Goal: Task Accomplishment & Management: Use online tool/utility

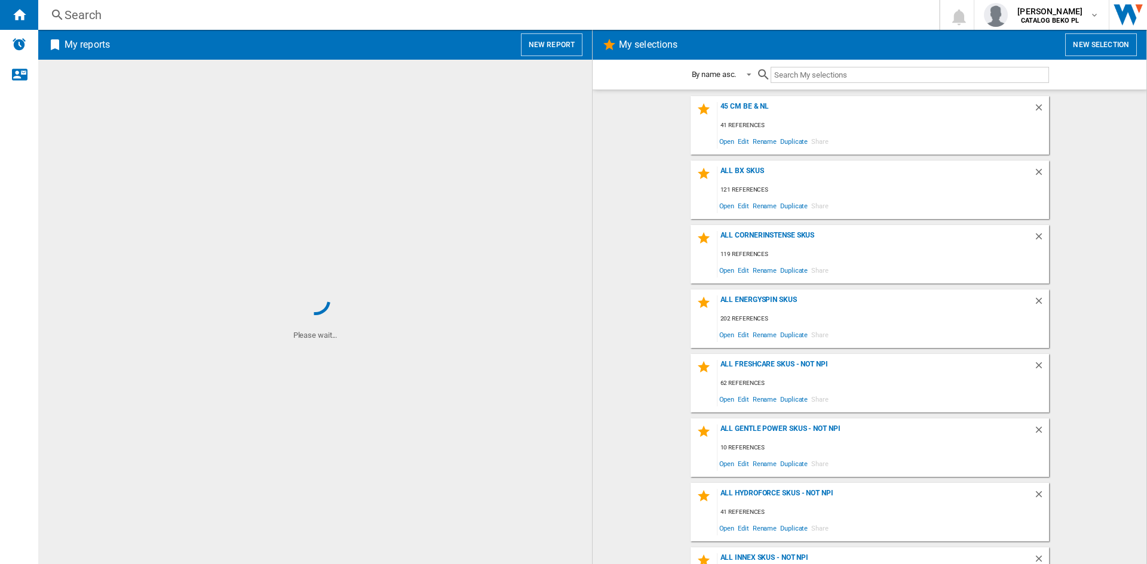
click at [560, 50] on button "New report" at bounding box center [552, 44] width 62 height 23
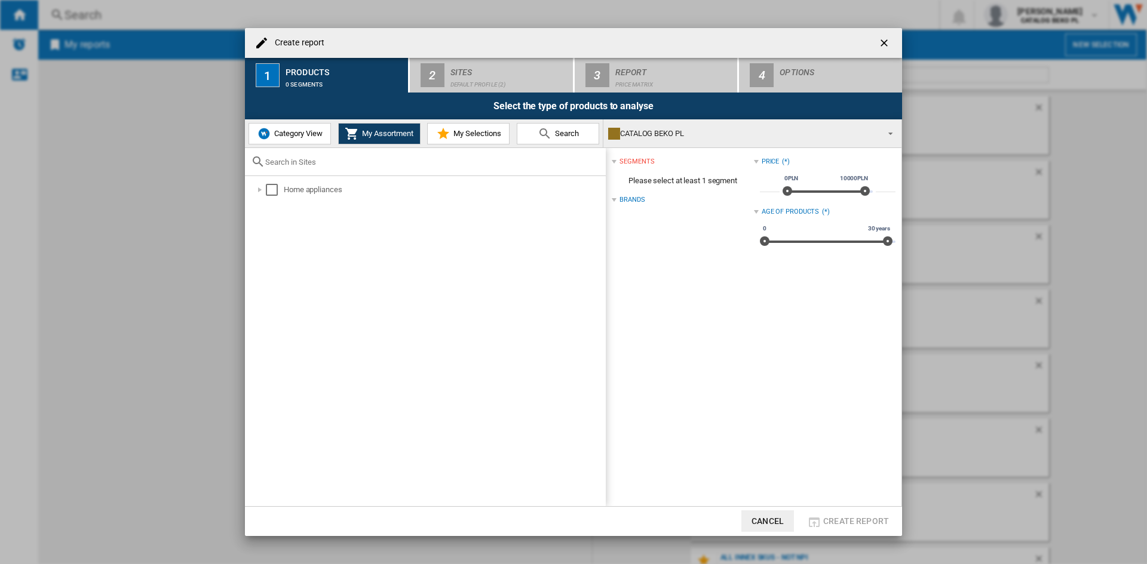
click at [465, 135] on span "My Selections" at bounding box center [475, 133] width 51 height 9
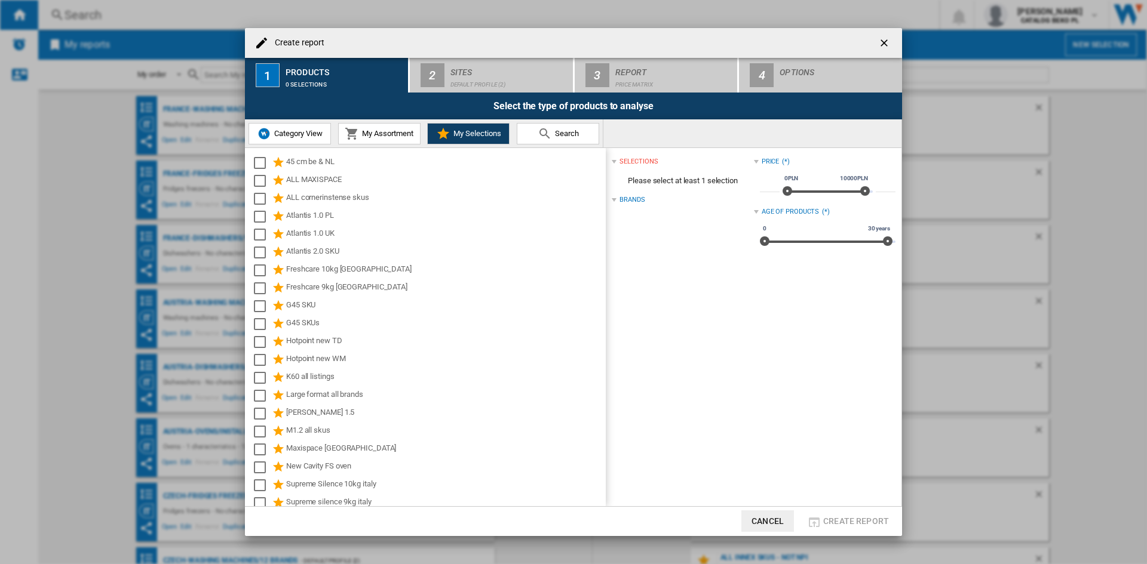
click at [278, 127] on button "Category View" at bounding box center [289, 133] width 82 height 21
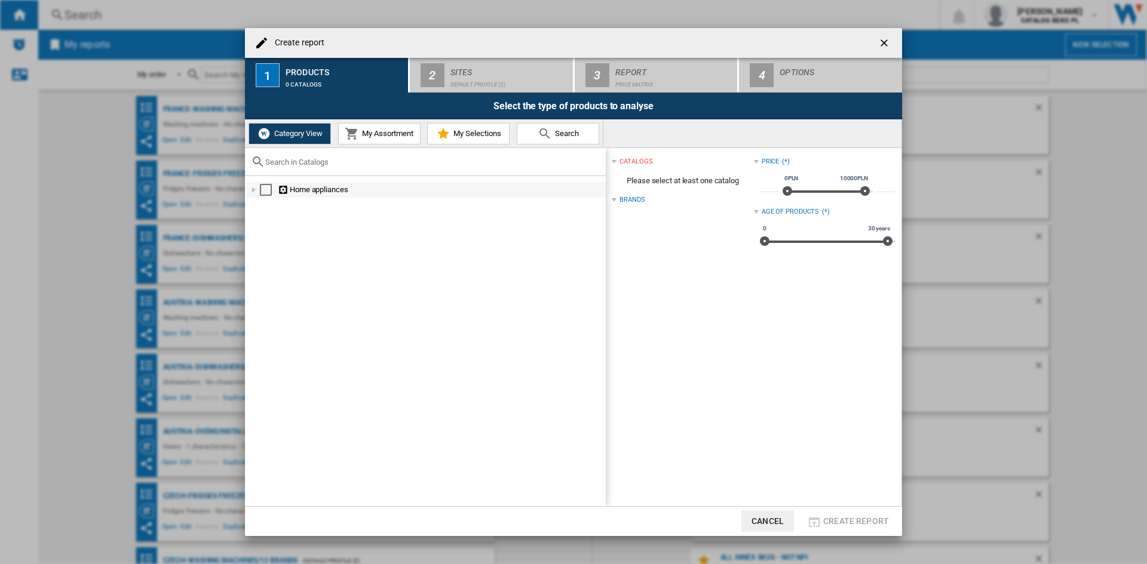
click at [256, 185] on div at bounding box center [254, 190] width 12 height 12
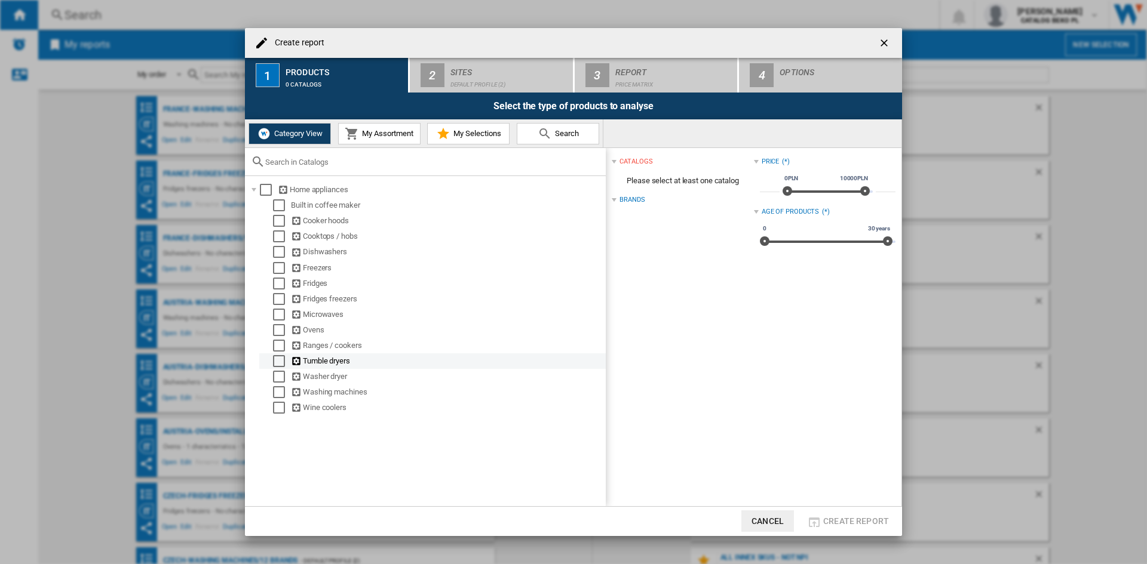
click at [282, 362] on div "Select" at bounding box center [279, 361] width 12 height 12
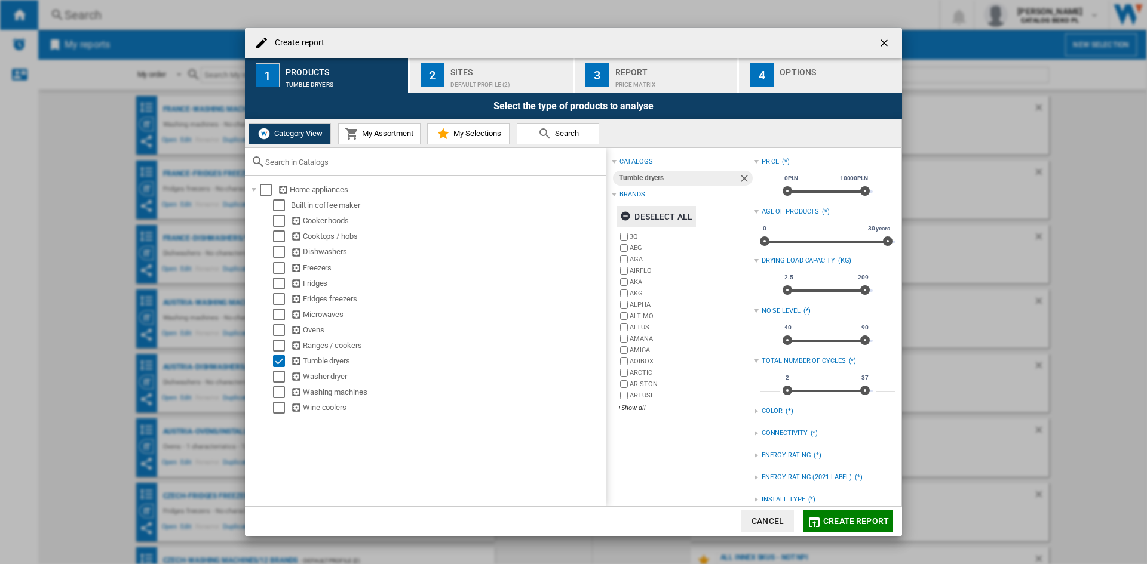
click at [681, 208] on div "Deselect all" at bounding box center [656, 216] width 72 height 21
click at [633, 407] on div "+Show all" at bounding box center [685, 408] width 136 height 9
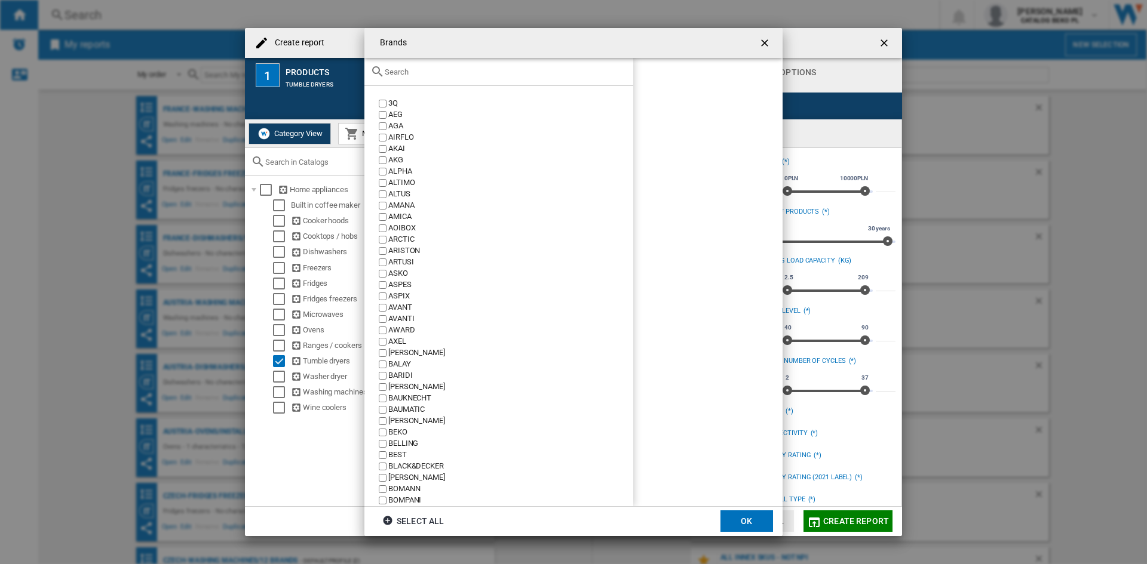
click at [475, 72] on input "text" at bounding box center [506, 71] width 242 height 9
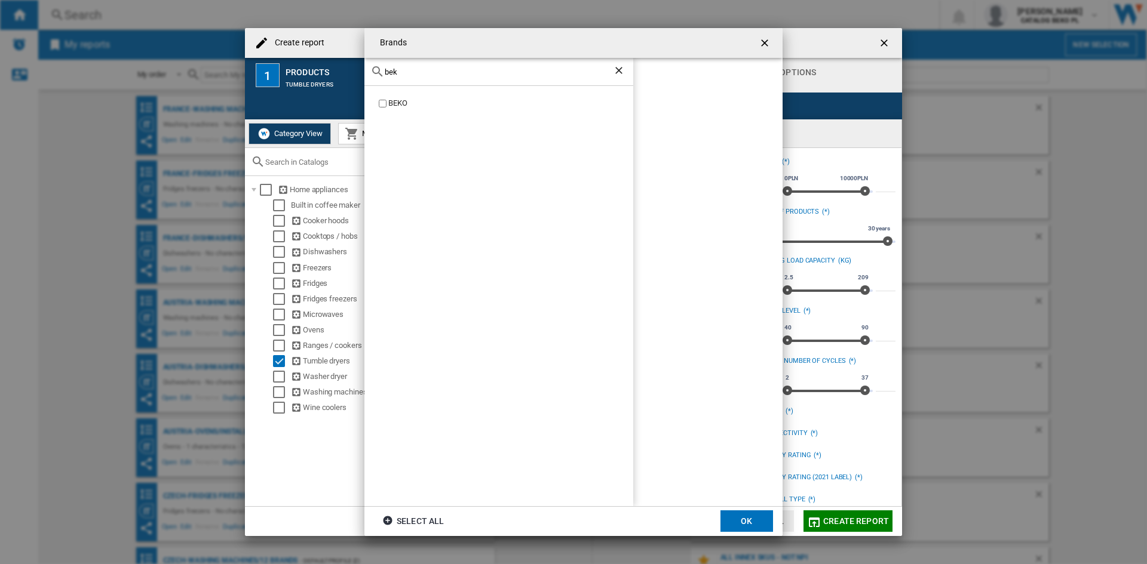
click at [407, 99] on div "BEKO" at bounding box center [510, 103] width 245 height 11
click at [417, 77] on div "bek" at bounding box center [498, 72] width 269 height 28
click at [420, 68] on input "bek" at bounding box center [499, 71] width 228 height 9
click at [420, 67] on input "bek" at bounding box center [499, 71] width 228 height 9
click at [392, 102] on div "BOSCH" at bounding box center [510, 103] width 245 height 11
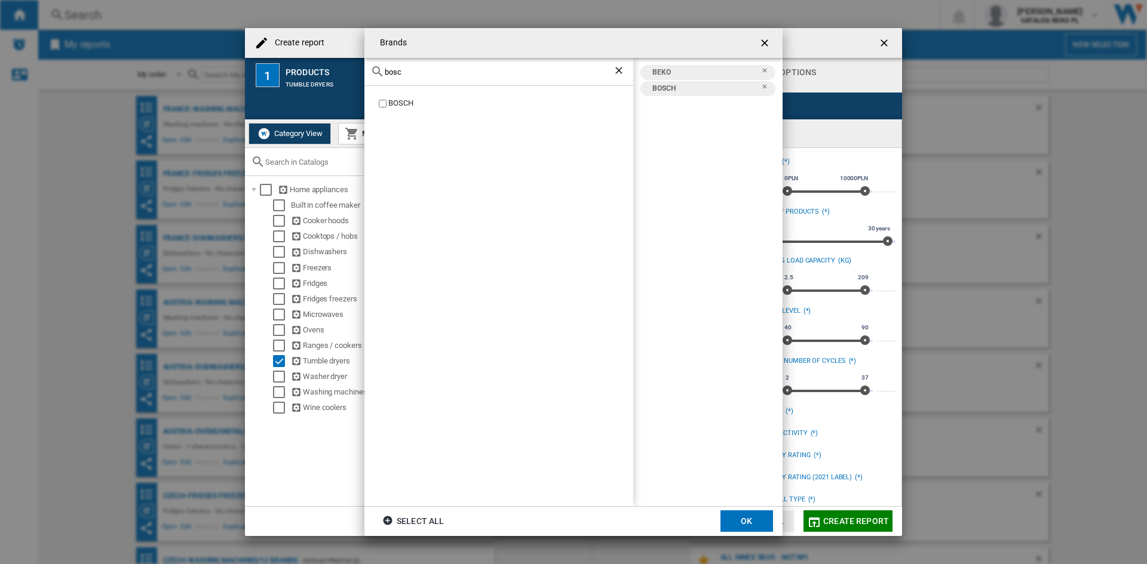
click at [415, 72] on input "bosc" at bounding box center [499, 71] width 228 height 9
type input "can"
click at [403, 103] on div "CANDY" at bounding box center [510, 103] width 245 height 11
click at [429, 59] on div "can" at bounding box center [498, 72] width 269 height 28
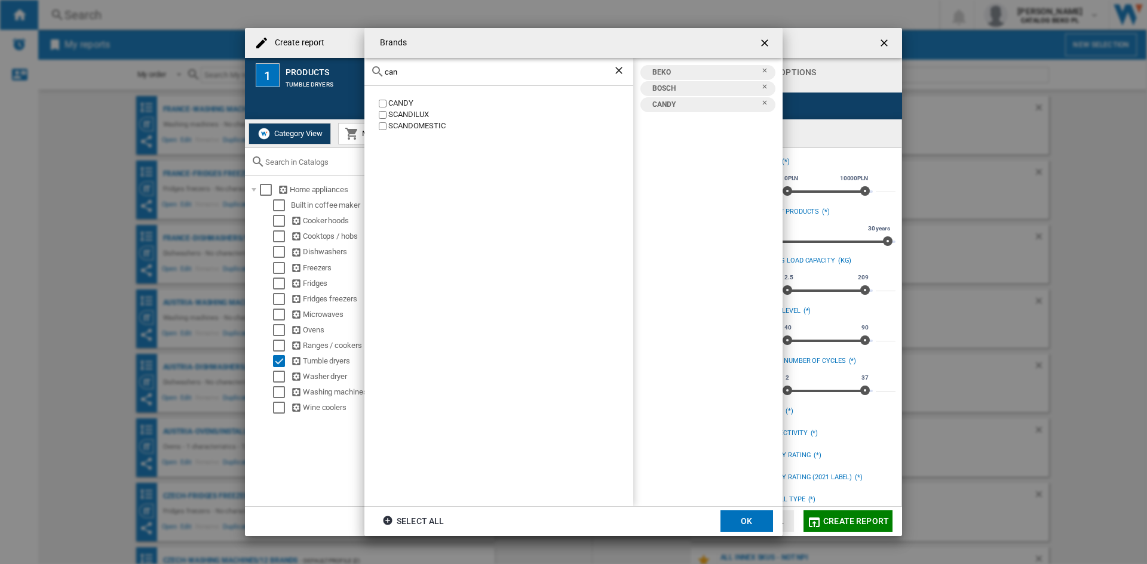
click at [427, 68] on input "can" at bounding box center [499, 71] width 228 height 9
click at [411, 145] on div "ELECTROLUX" at bounding box center [510, 148] width 245 height 11
click at [435, 74] on input "elec" at bounding box center [499, 71] width 228 height 9
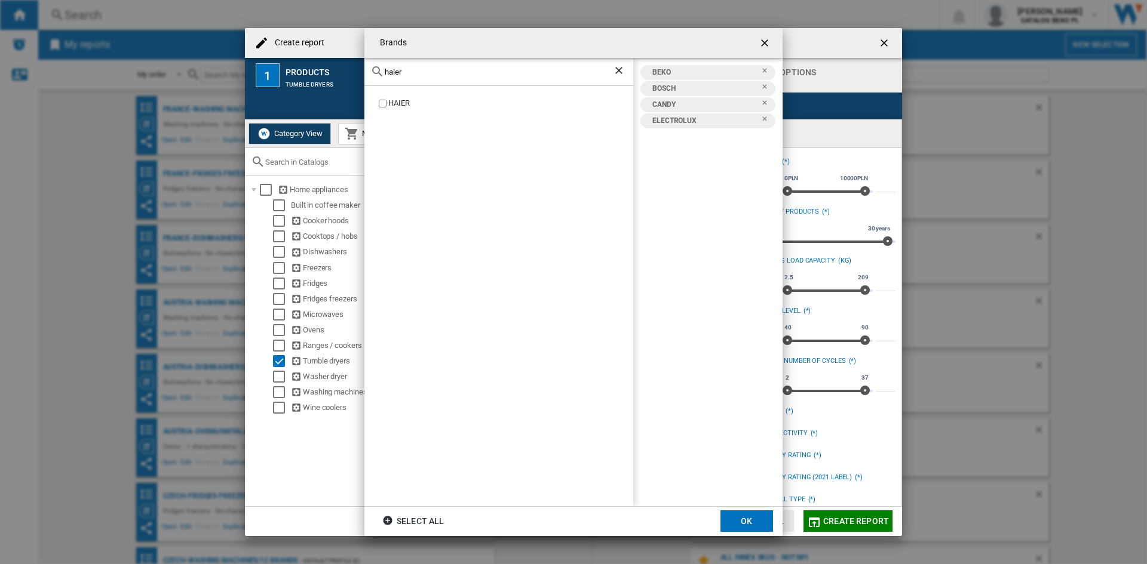
click at [398, 113] on div "HAIER" at bounding box center [498, 296] width 269 height 420
click at [398, 105] on div "HAIER" at bounding box center [510, 103] width 245 height 11
click at [419, 76] on input "haier" at bounding box center [499, 71] width 228 height 9
type input "hise"
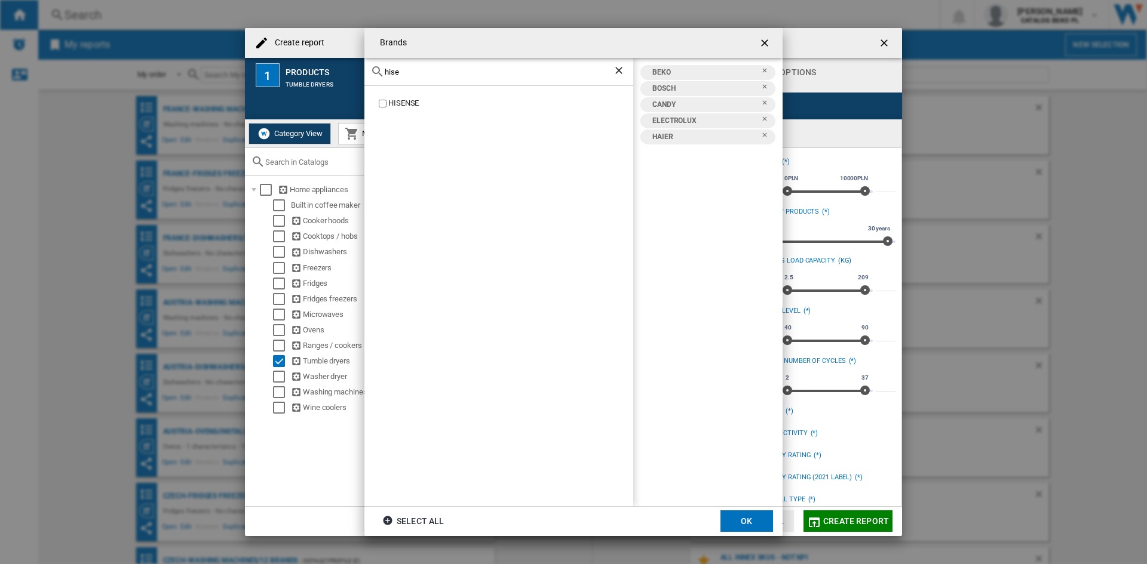
click at [400, 96] on div "HISENSE" at bounding box center [498, 296] width 269 height 420
click at [400, 102] on div "HISENSE" at bounding box center [510, 103] width 245 height 11
click at [418, 72] on input "hise" at bounding box center [499, 71] width 228 height 9
type input "hot"
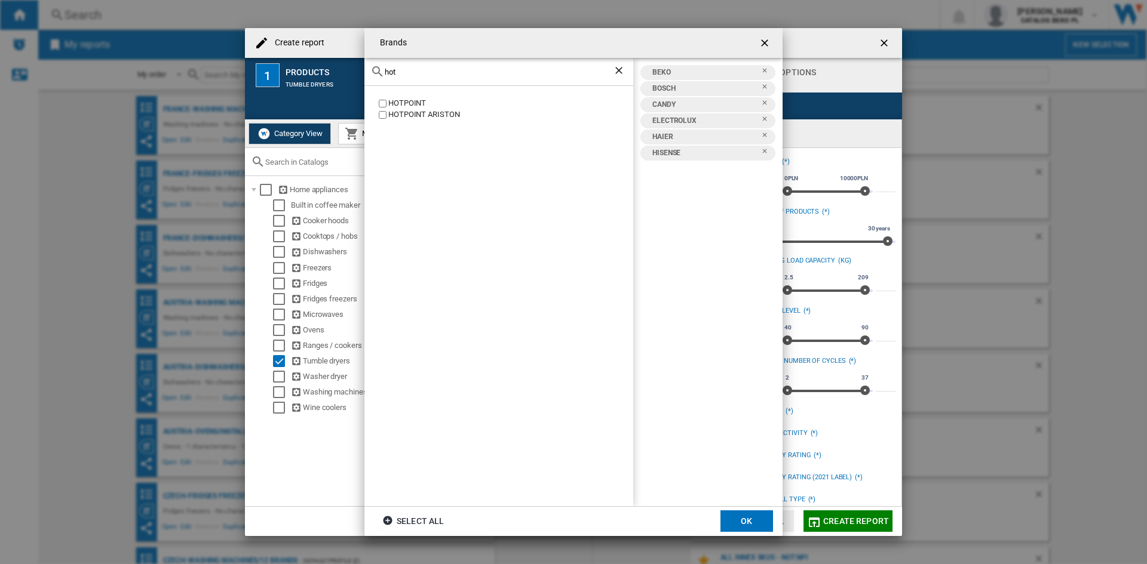
click at [407, 105] on div "HOTPOINT" at bounding box center [510, 103] width 245 height 11
click at [428, 79] on div "hot" at bounding box center [498, 72] width 269 height 28
click at [431, 72] on input "hot" at bounding box center [499, 71] width 228 height 9
type input "inde"
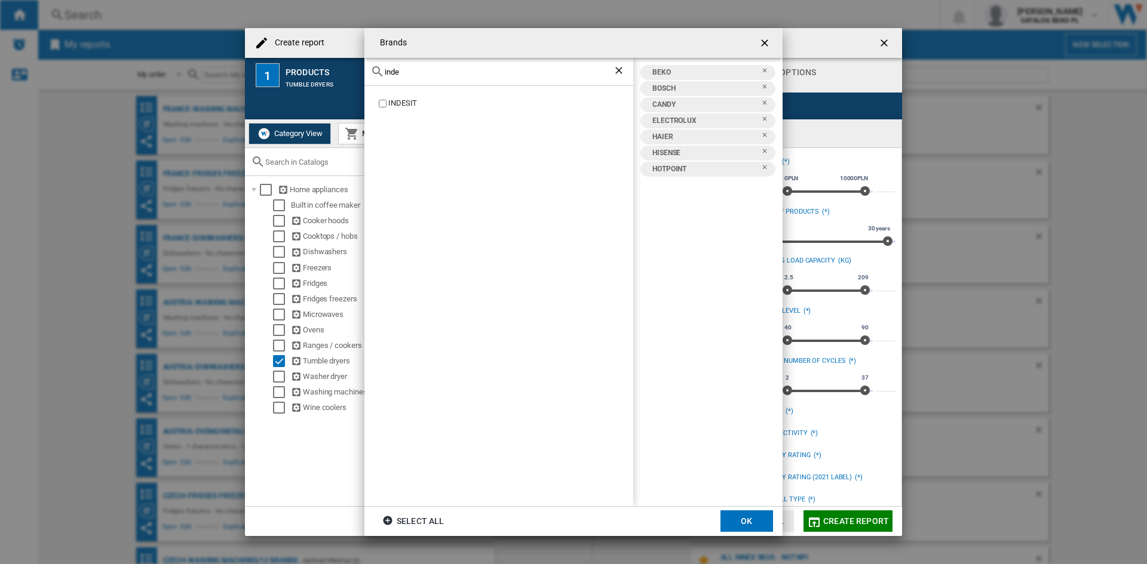
click at [408, 107] on div "INDESIT" at bounding box center [510, 103] width 245 height 11
click at [416, 79] on div "inde" at bounding box center [498, 72] width 269 height 28
click at [417, 68] on input "inde" at bounding box center [499, 71] width 228 height 9
type input "lg"
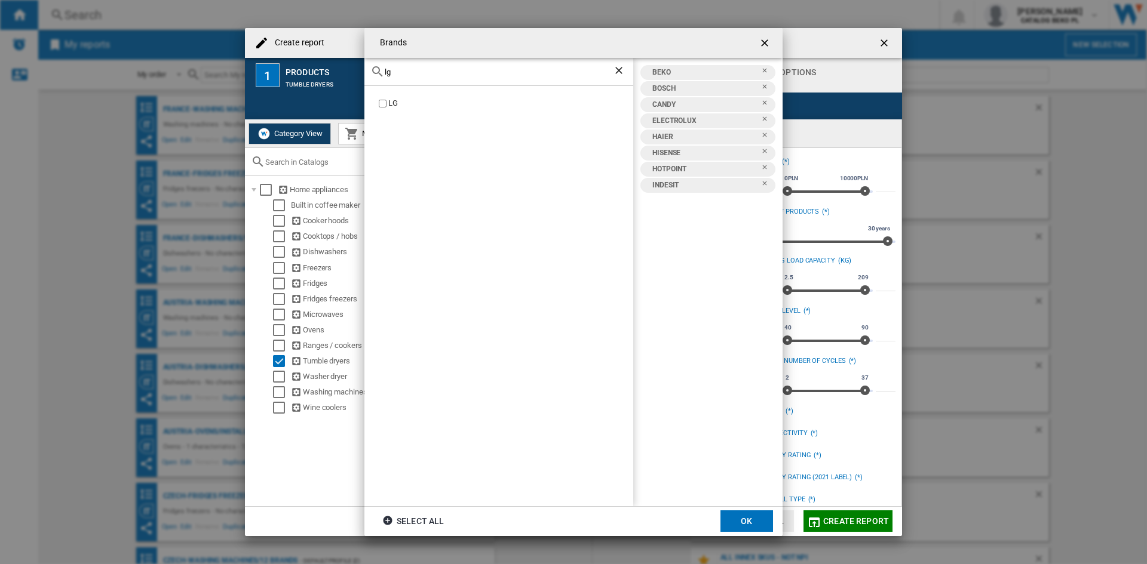
click at [388, 103] on label "LG" at bounding box center [504, 103] width 257 height 11
click at [418, 83] on div "lg" at bounding box center [498, 72] width 269 height 28
click at [421, 75] on input "lg" at bounding box center [499, 71] width 228 height 9
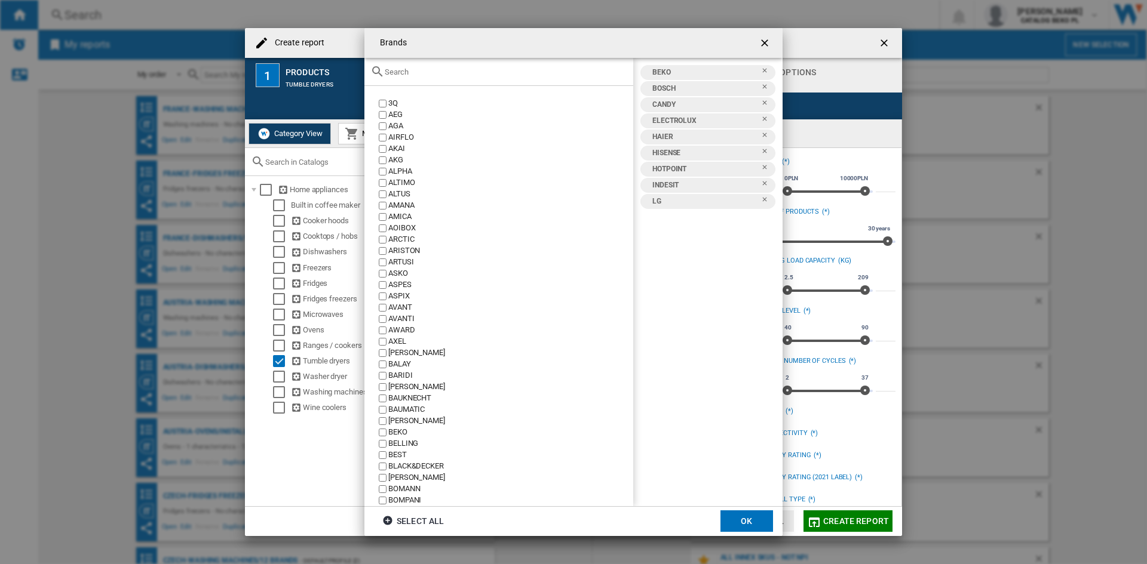
type input "a"
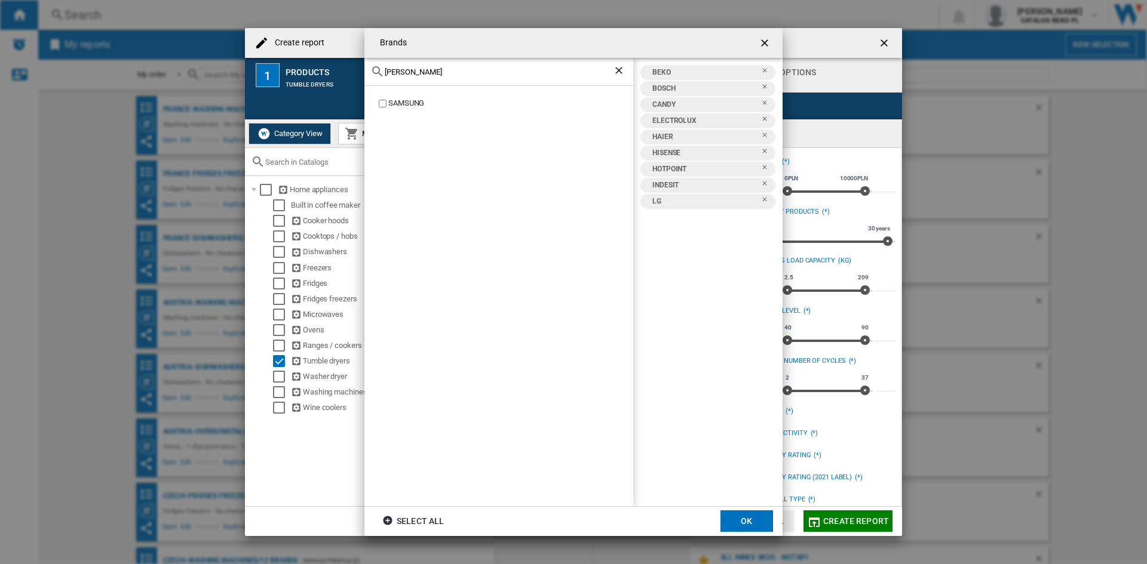
type input "sams"
click at [407, 99] on div "SAMSUNG" at bounding box center [510, 103] width 245 height 11
click at [426, 68] on input "sams" at bounding box center [499, 71] width 228 height 9
type input "whir"
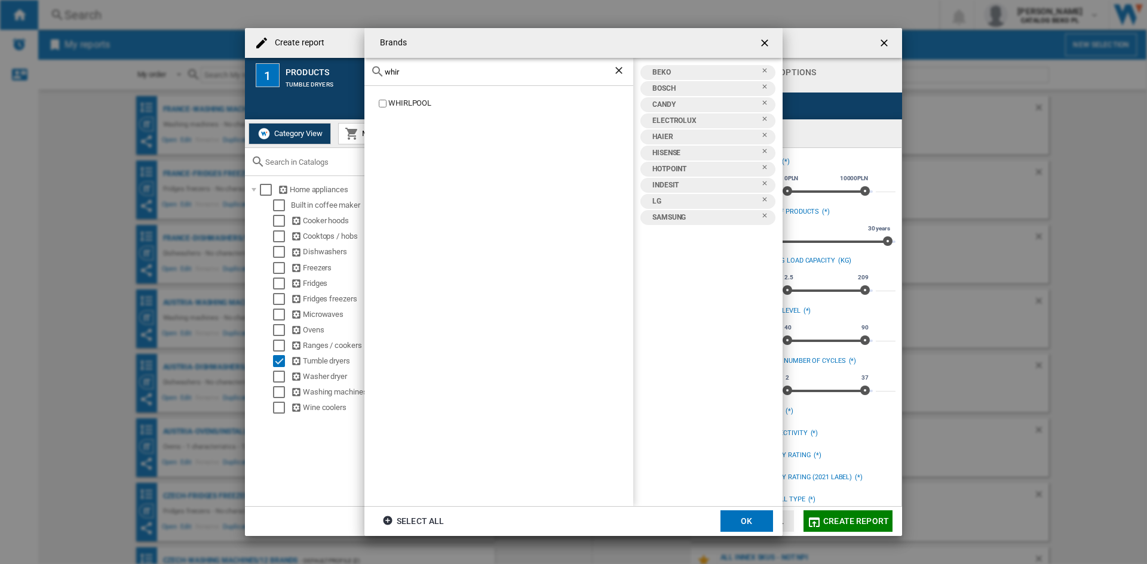
click at [420, 105] on div "WHIRLPOOL" at bounding box center [510, 103] width 245 height 11
click at [745, 515] on button "OK" at bounding box center [746, 521] width 53 height 21
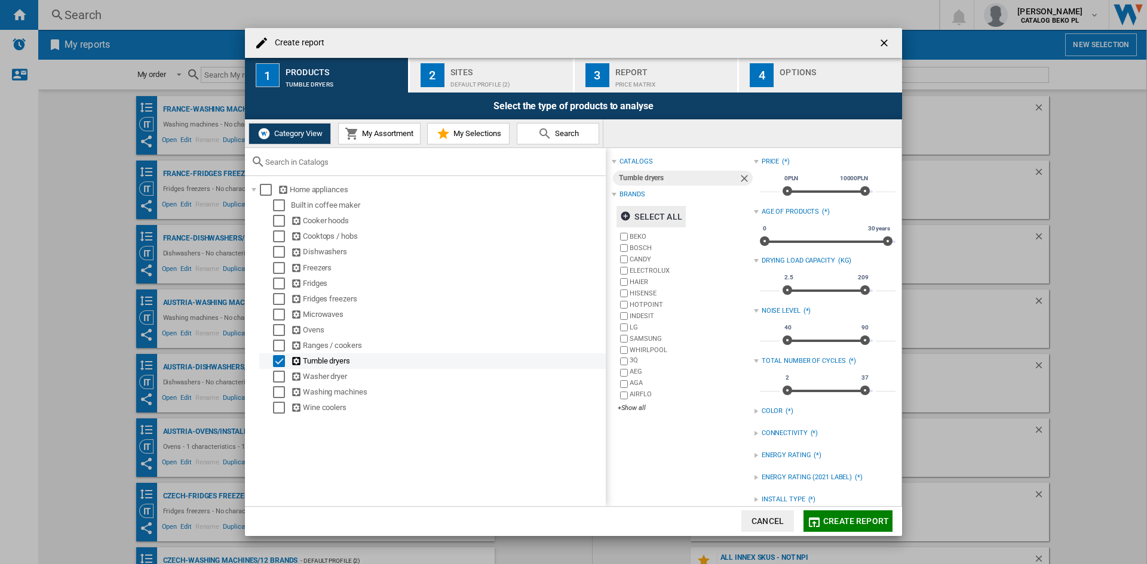
click at [277, 360] on div "Select" at bounding box center [279, 361] width 12 height 12
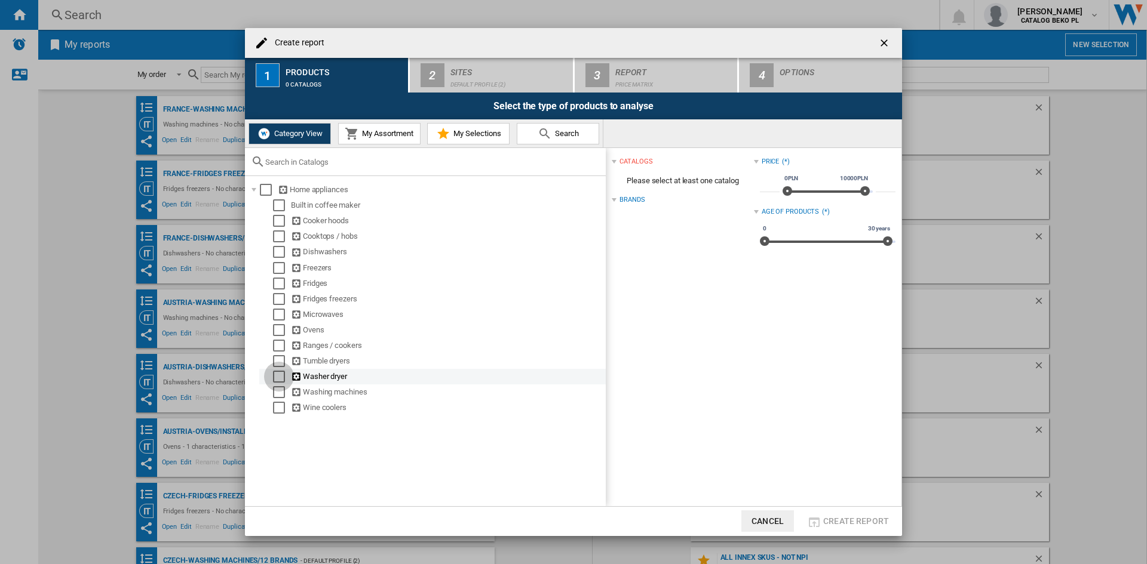
click at [278, 377] on div "Select" at bounding box center [279, 377] width 12 height 12
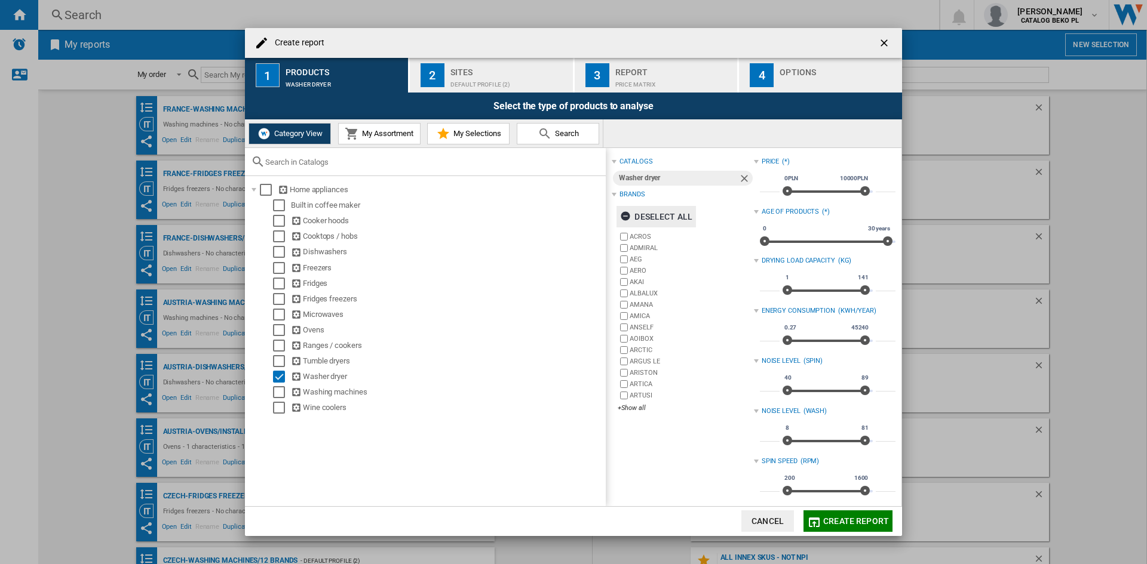
click at [684, 210] on div "Deselect all" at bounding box center [656, 216] width 72 height 21
click at [638, 413] on div "+Show all" at bounding box center [685, 408] width 136 height 9
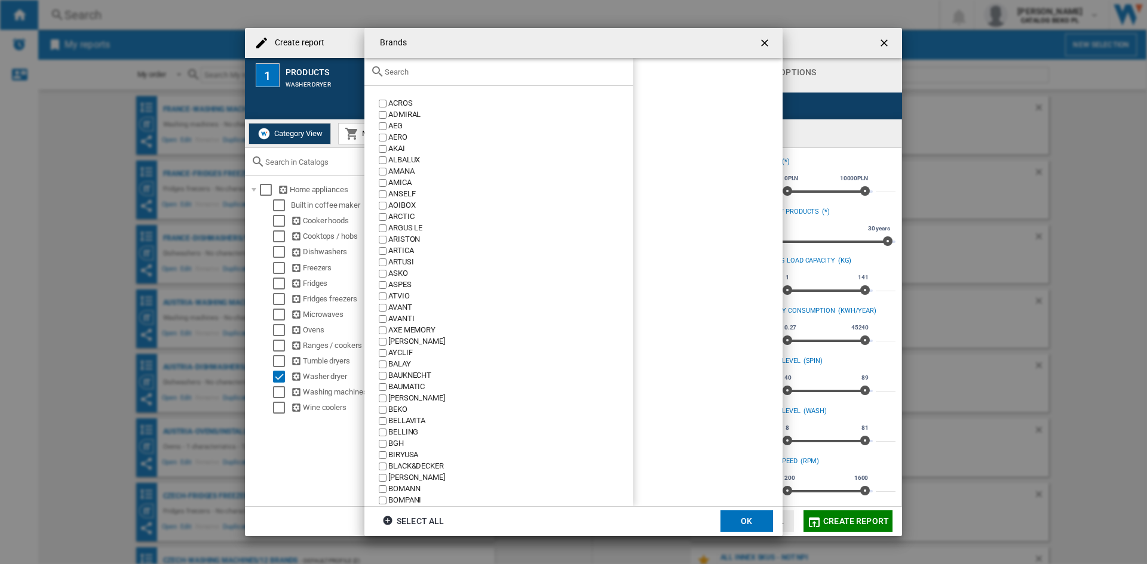
click at [526, 75] on input "{{::title}} OK ..." at bounding box center [506, 71] width 242 height 9
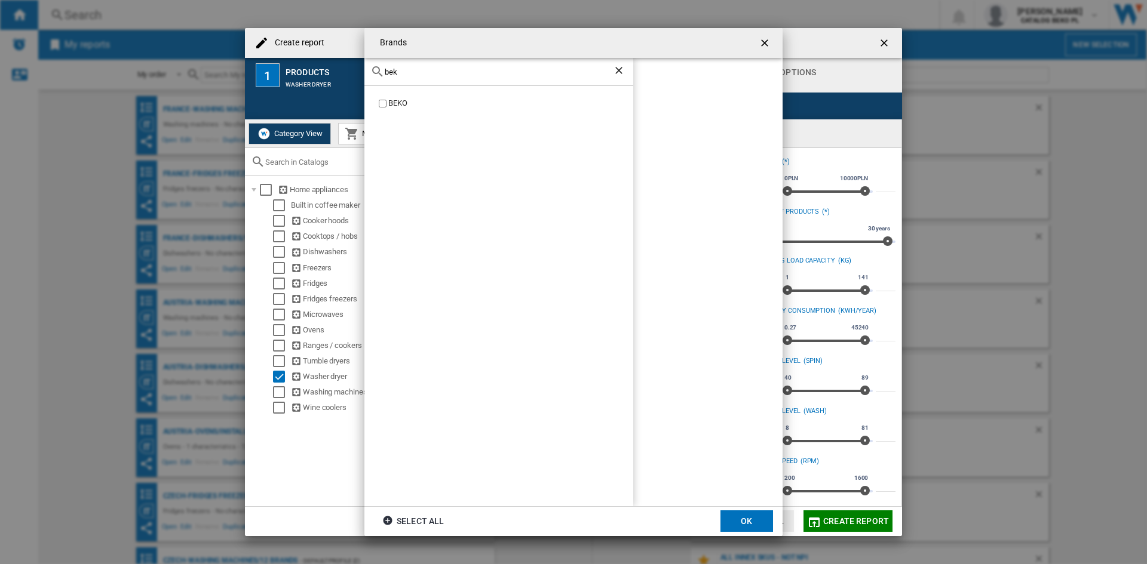
type input "bek"
click at [397, 105] on div "BEKO" at bounding box center [510, 103] width 245 height 11
click at [435, 69] on input "bek" at bounding box center [499, 71] width 228 height 9
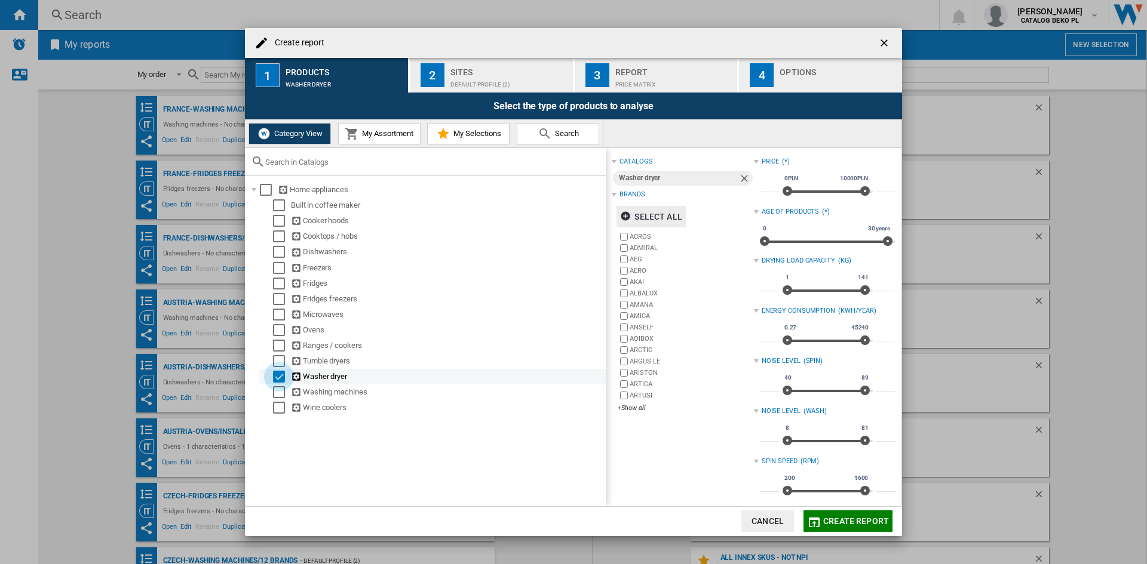
click at [276, 382] on div "Select" at bounding box center [279, 377] width 12 height 12
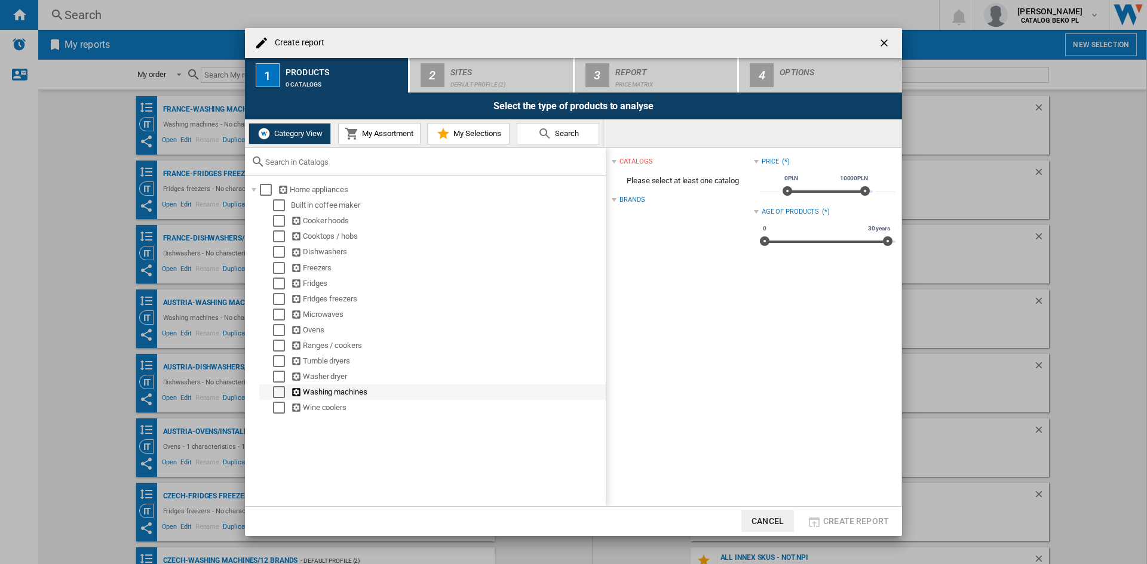
click at [278, 395] on div "Select" at bounding box center [279, 392] width 12 height 12
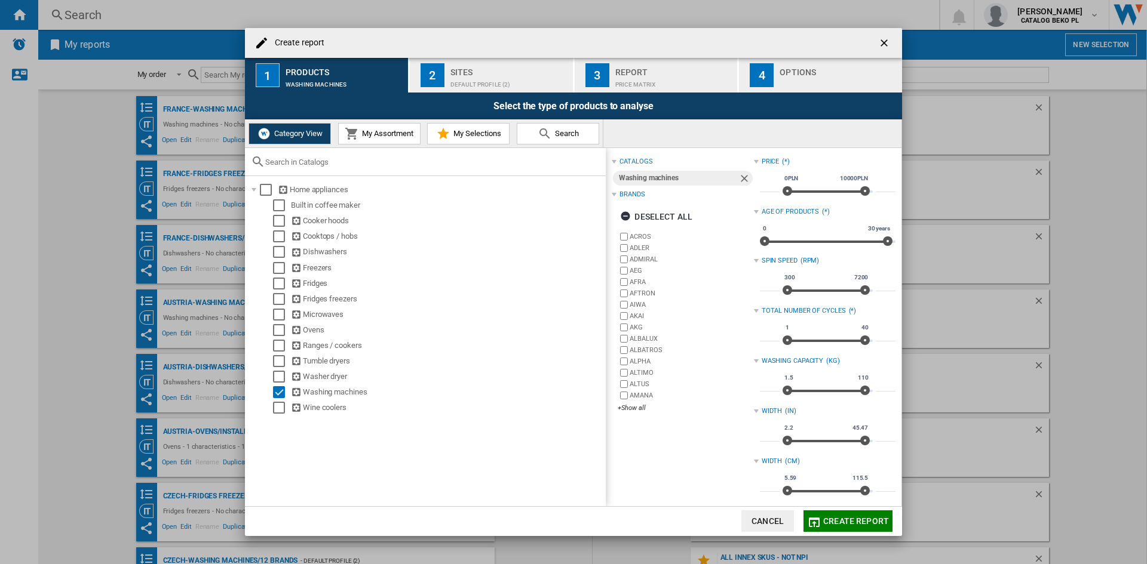
click at [684, 205] on div "Deselect all" at bounding box center [683, 216] width 142 height 29
click at [682, 211] on div "Deselect all" at bounding box center [656, 216] width 72 height 21
click at [635, 407] on div "+Show all" at bounding box center [685, 408] width 136 height 9
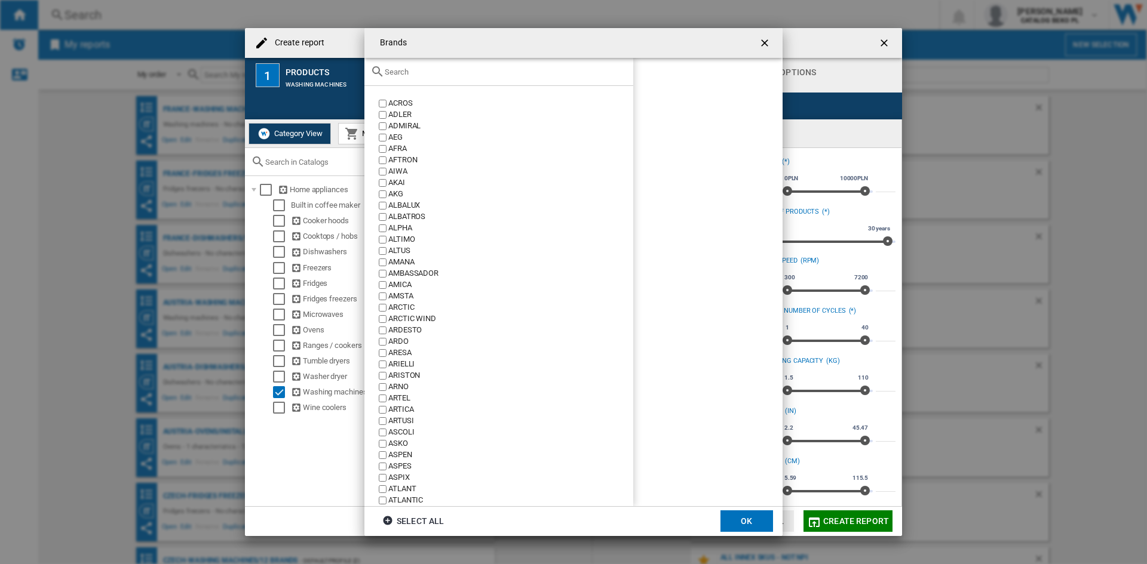
click at [483, 79] on div "{{::title}} OK ..." at bounding box center [498, 72] width 269 height 28
click at [483, 70] on input "{{::title}} OK ..." at bounding box center [506, 71] width 242 height 9
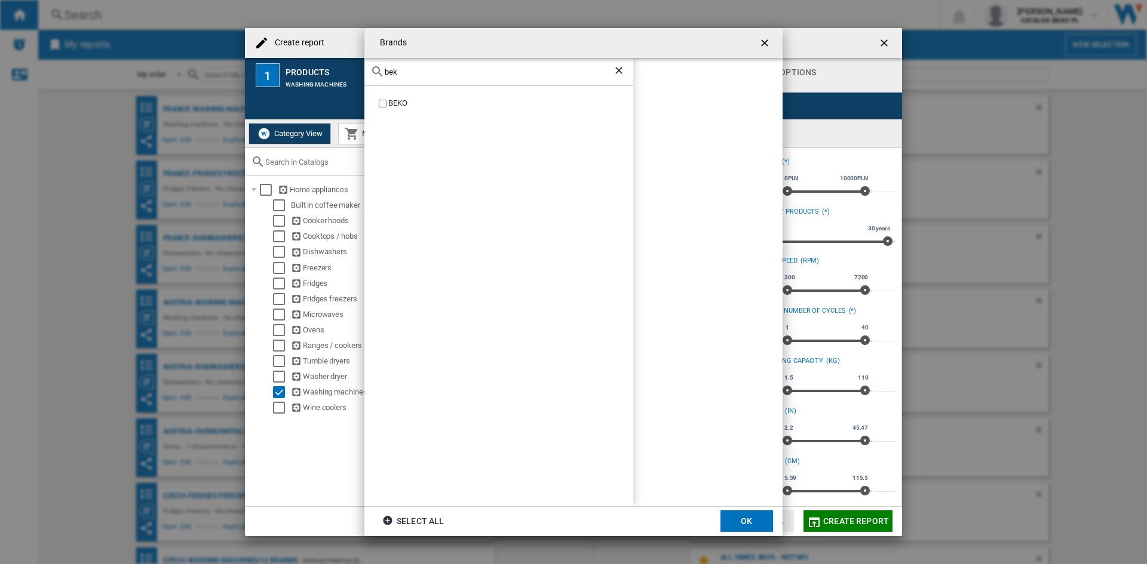
click at [392, 105] on div "BEKO" at bounding box center [510, 103] width 245 height 11
click at [430, 79] on div "bek" at bounding box center [498, 72] width 269 height 28
click at [431, 76] on input "bek" at bounding box center [499, 71] width 228 height 9
click at [398, 99] on div "BOSCH" at bounding box center [510, 103] width 245 height 11
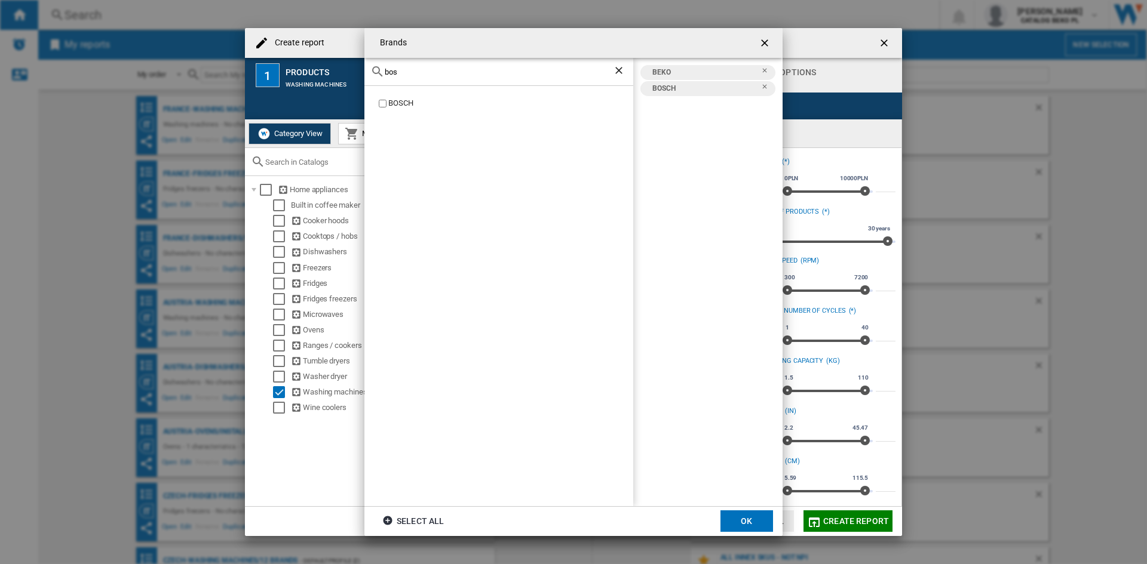
click at [414, 78] on div "bos" at bounding box center [498, 72] width 269 height 28
click at [413, 75] on input "bos" at bounding box center [499, 71] width 228 height 9
click at [404, 102] on div "CANDY" at bounding box center [510, 103] width 245 height 11
click at [424, 70] on input "cand" at bounding box center [499, 71] width 228 height 9
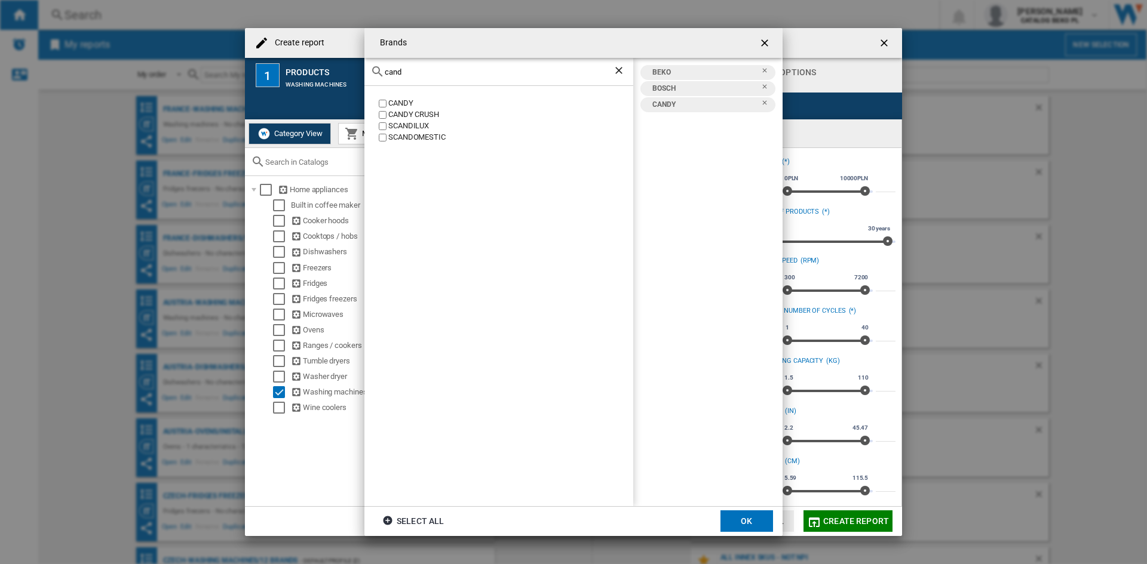
click at [424, 70] on input "cand" at bounding box center [499, 71] width 228 height 9
click at [414, 140] on div "ELECTROLUX" at bounding box center [510, 137] width 245 height 11
click at [431, 68] on input "electr" at bounding box center [499, 71] width 228 height 9
click at [386, 100] on label "HAIER" at bounding box center [504, 103] width 257 height 11
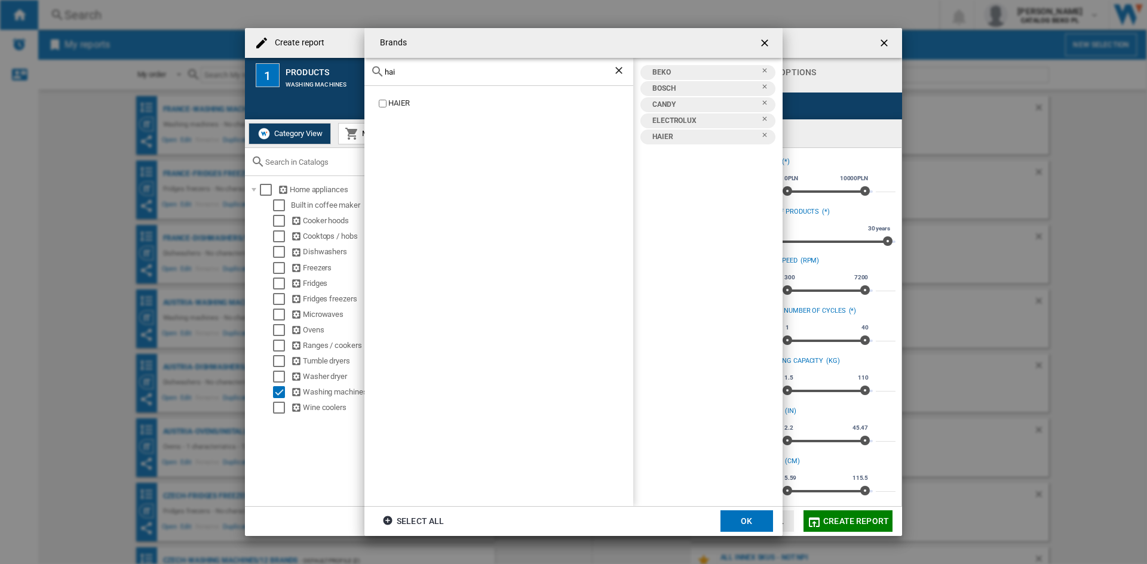
click at [413, 73] on input "hai" at bounding box center [499, 71] width 228 height 9
type input "h"
type input "j"
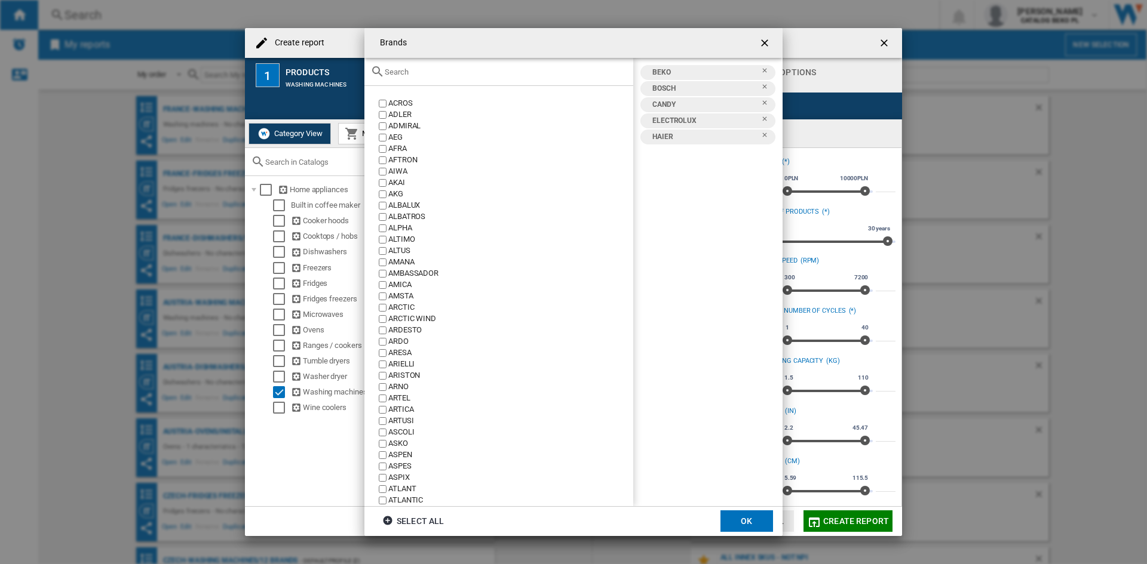
type input "j"
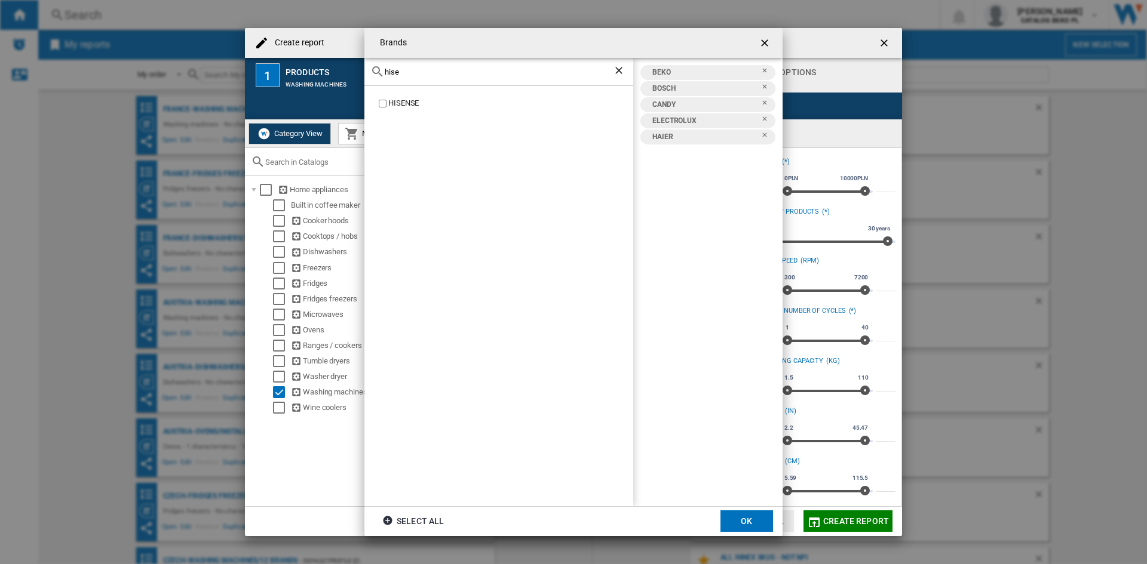
type input "hise"
click at [405, 97] on div "HISENSE" at bounding box center [498, 296] width 269 height 420
click at [405, 99] on div "HISENSE" at bounding box center [510, 103] width 245 height 11
click at [417, 73] on input "hise" at bounding box center [499, 71] width 228 height 9
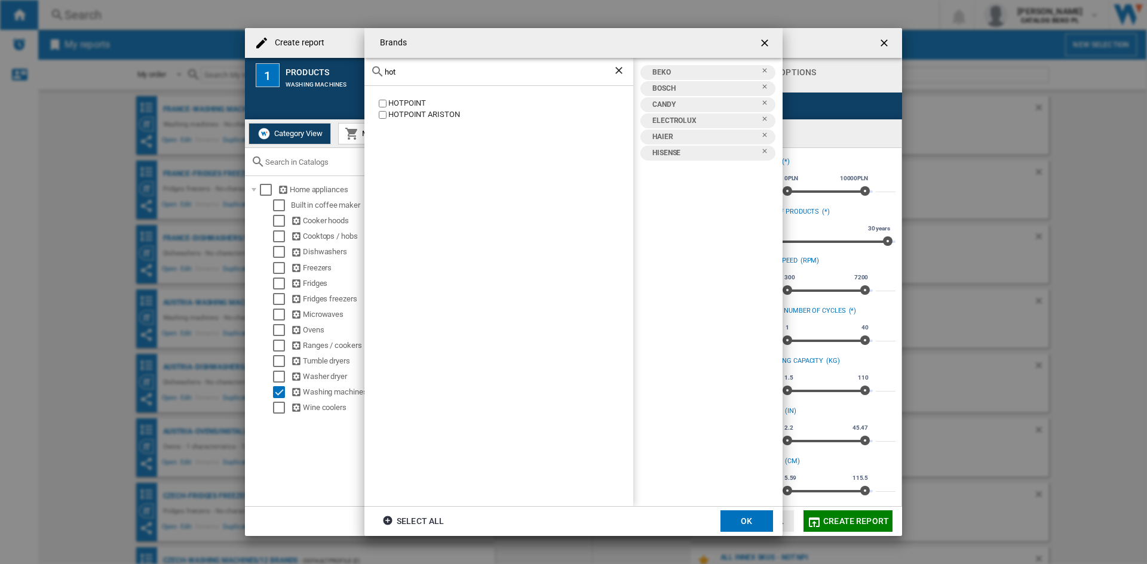
type input "hot"
click at [407, 106] on div "HOTPOINT" at bounding box center [510, 103] width 245 height 11
click at [414, 72] on input "hot" at bounding box center [499, 71] width 228 height 9
type input "inde"
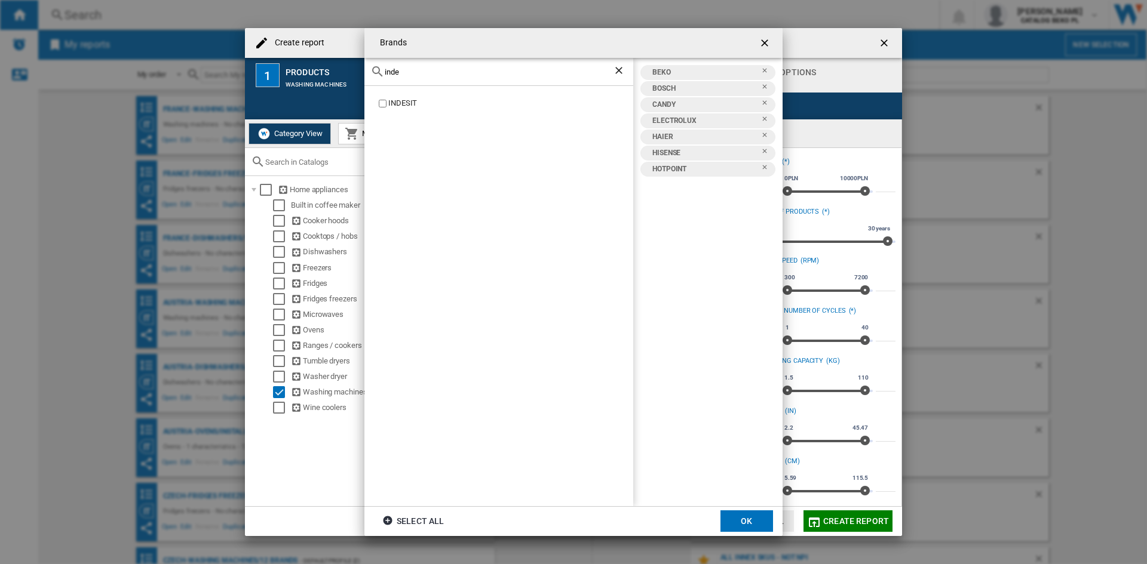
click at [399, 110] on div "INDESIT" at bounding box center [498, 296] width 269 height 420
click at [402, 103] on div "INDESIT" at bounding box center [510, 103] width 245 height 11
click at [427, 68] on input "inde" at bounding box center [499, 71] width 228 height 9
type input "lg"
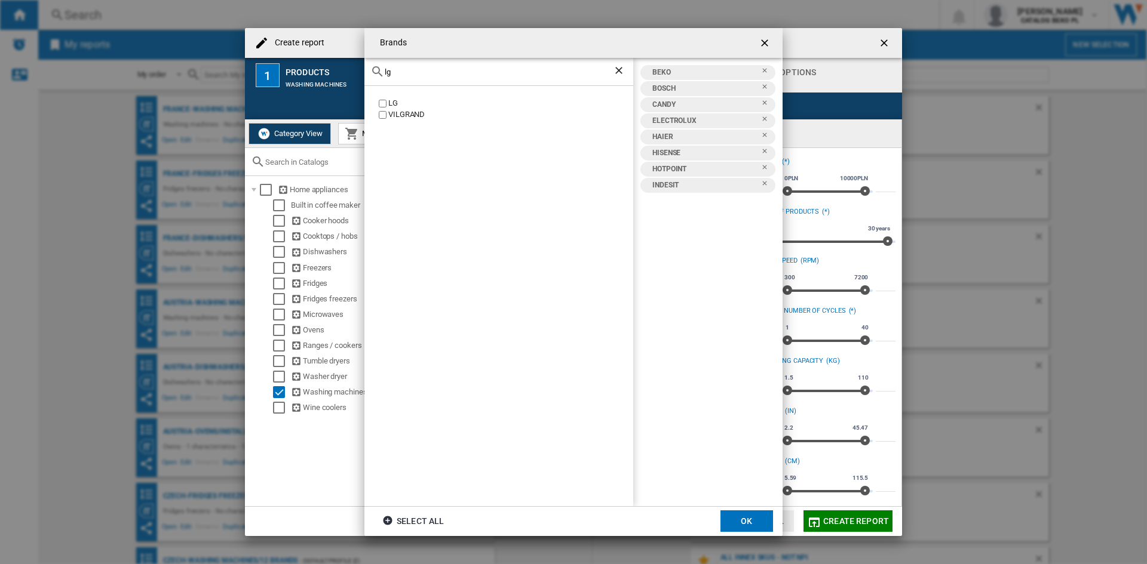
click at [386, 99] on label "LG" at bounding box center [504, 103] width 257 height 11
click at [409, 71] on input "lg" at bounding box center [499, 71] width 228 height 9
click at [407, 103] on div "SAMSUNG" at bounding box center [510, 103] width 245 height 11
click at [428, 73] on input "sams" at bounding box center [499, 71] width 228 height 9
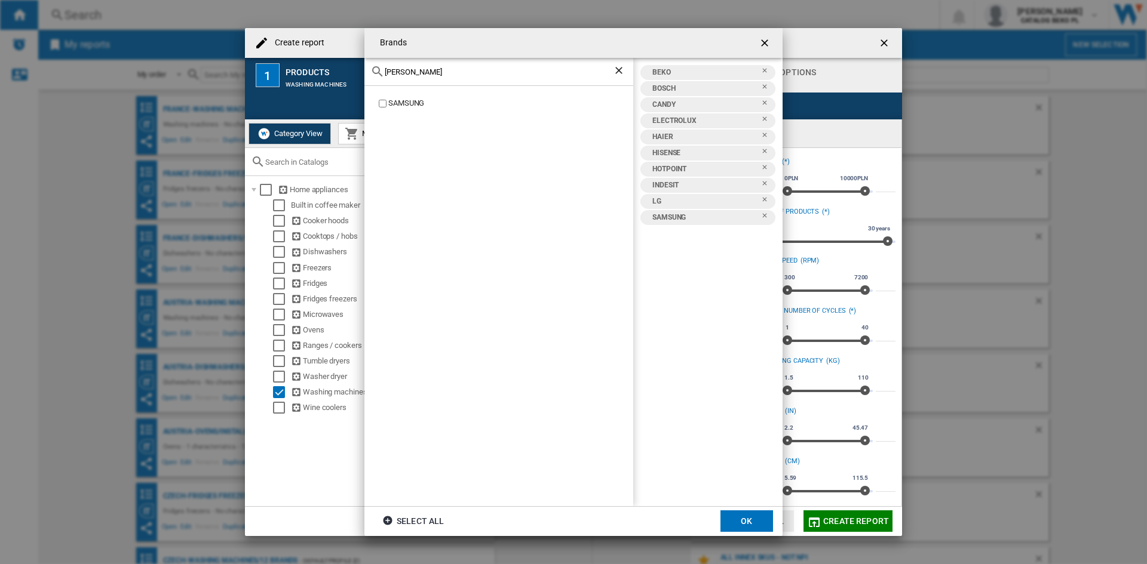
click at [428, 73] on input "sams" at bounding box center [499, 71] width 228 height 9
type input "whir"
click at [424, 103] on div "WHIRLPOOL" at bounding box center [510, 103] width 245 height 11
click at [755, 520] on button "OK" at bounding box center [746, 521] width 53 height 21
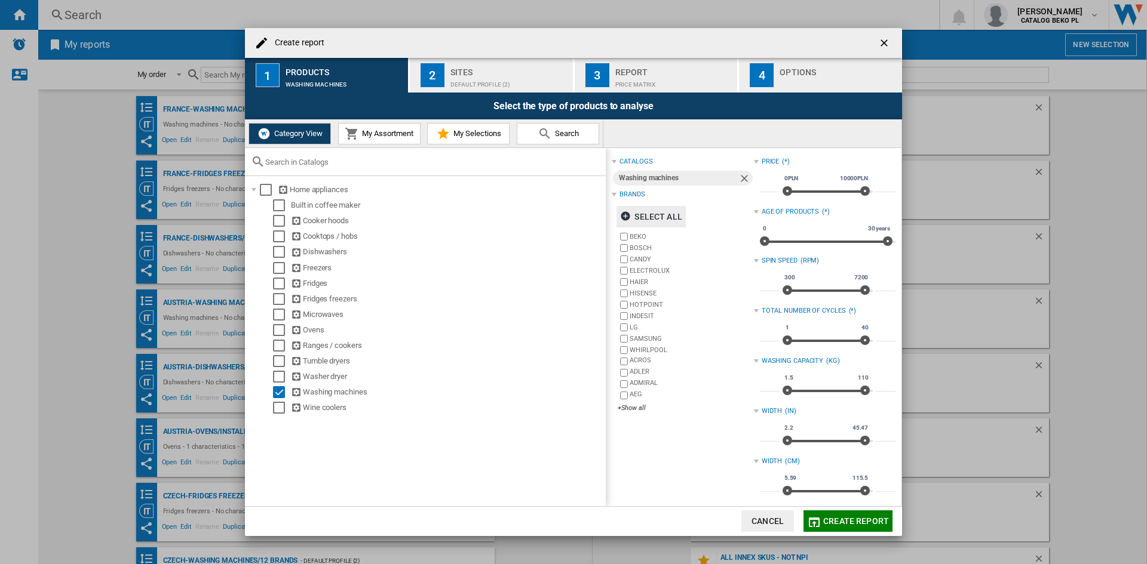
click at [768, 383] on input "***" at bounding box center [770, 386] width 20 height 12
type input "**"
click at [881, 386] on input "***" at bounding box center [885, 386] width 20 height 12
type input "**"
click at [675, 462] on div "catalogs Washing machines Brands Select all BEKO BOSCH CANDY ELECTROLUX HAIER H…" at bounding box center [683, 406] width 142 height 505
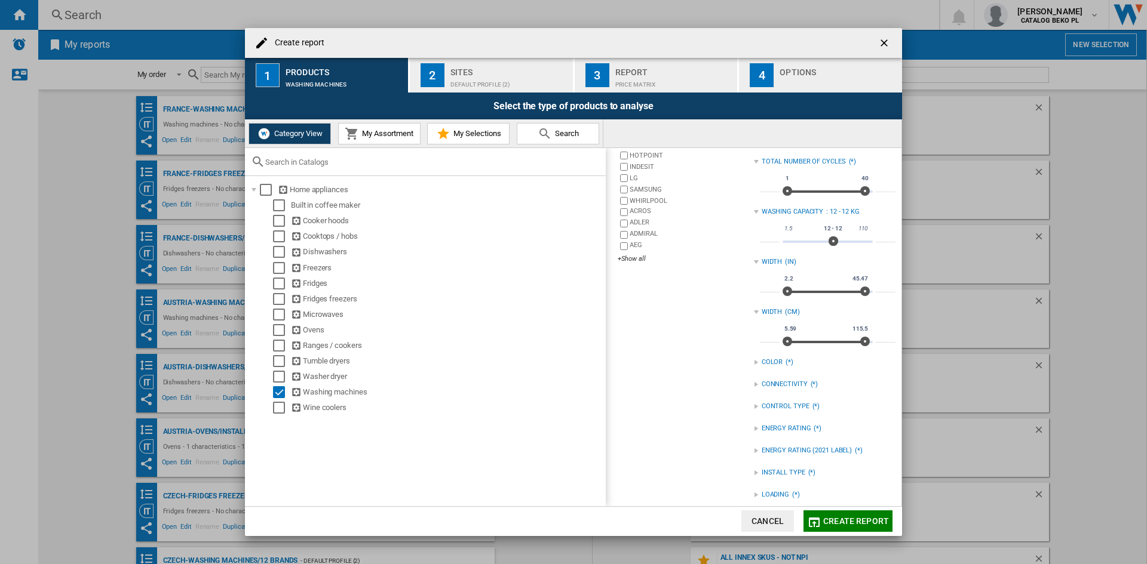
scroll to position [158, 0]
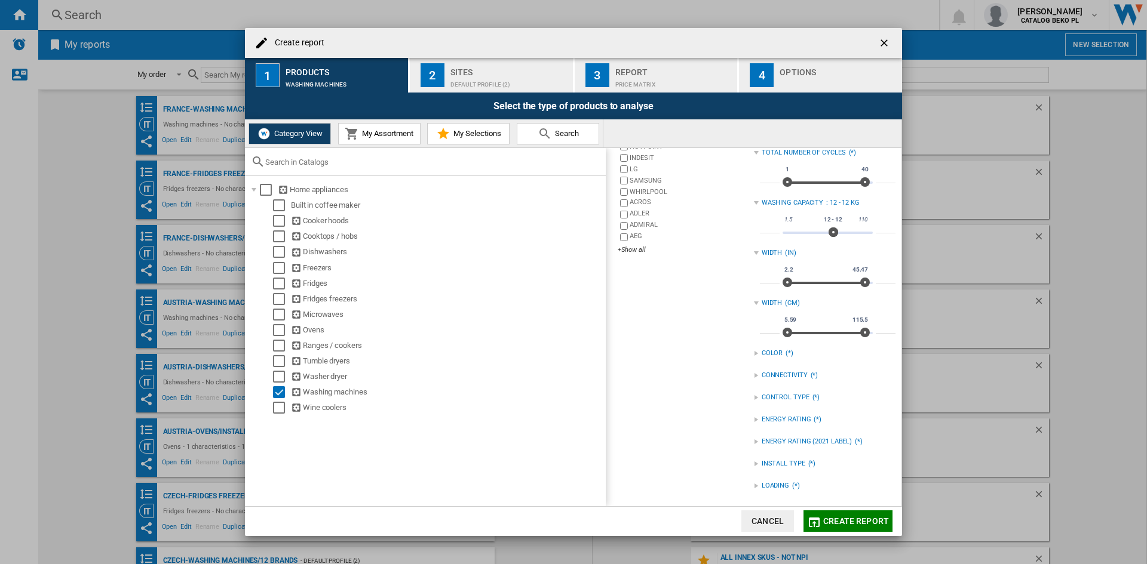
click at [754, 458] on div "INSTALL TYPE (*)" at bounding box center [825, 464] width 142 height 16
click at [772, 491] on div "FREESTANDING" at bounding box center [834, 488] width 124 height 11
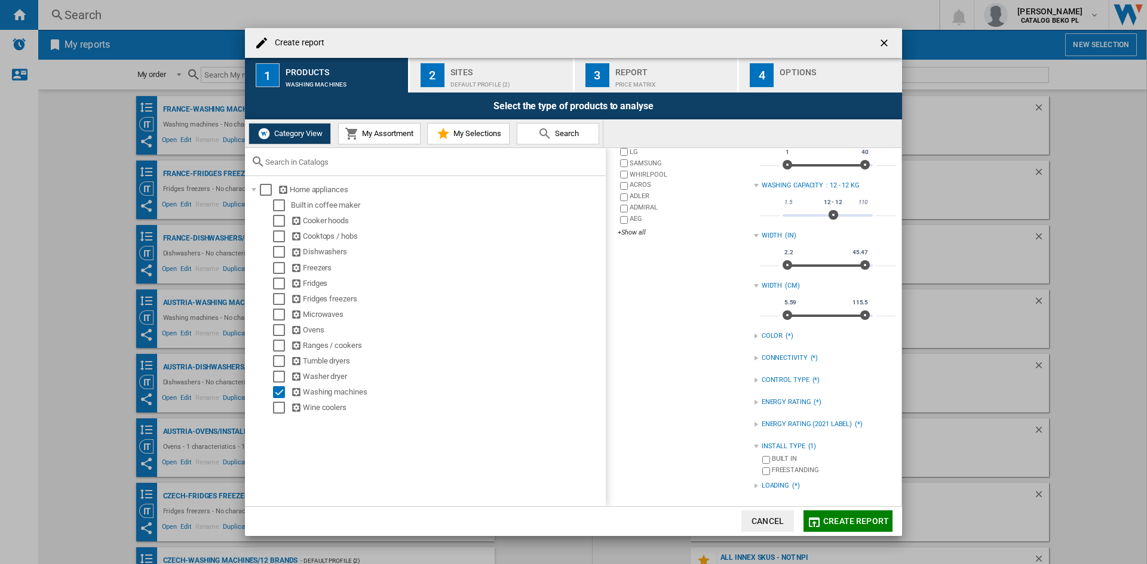
click at [754, 487] on div at bounding box center [756, 486] width 5 height 5
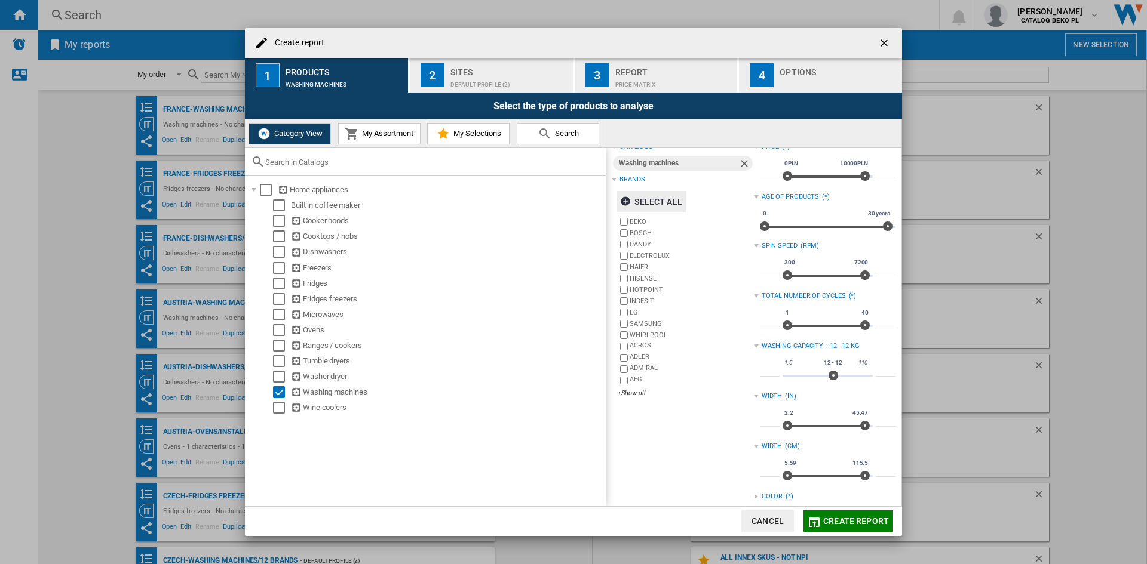
scroll to position [0, 0]
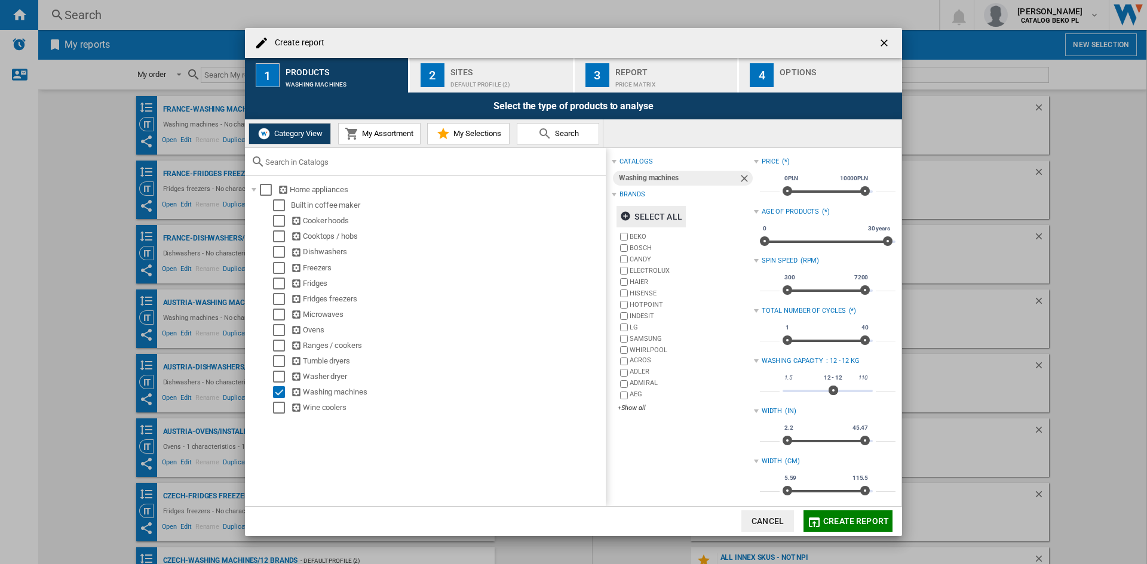
click at [508, 79] on div "Default profile (2)" at bounding box center [509, 81] width 118 height 13
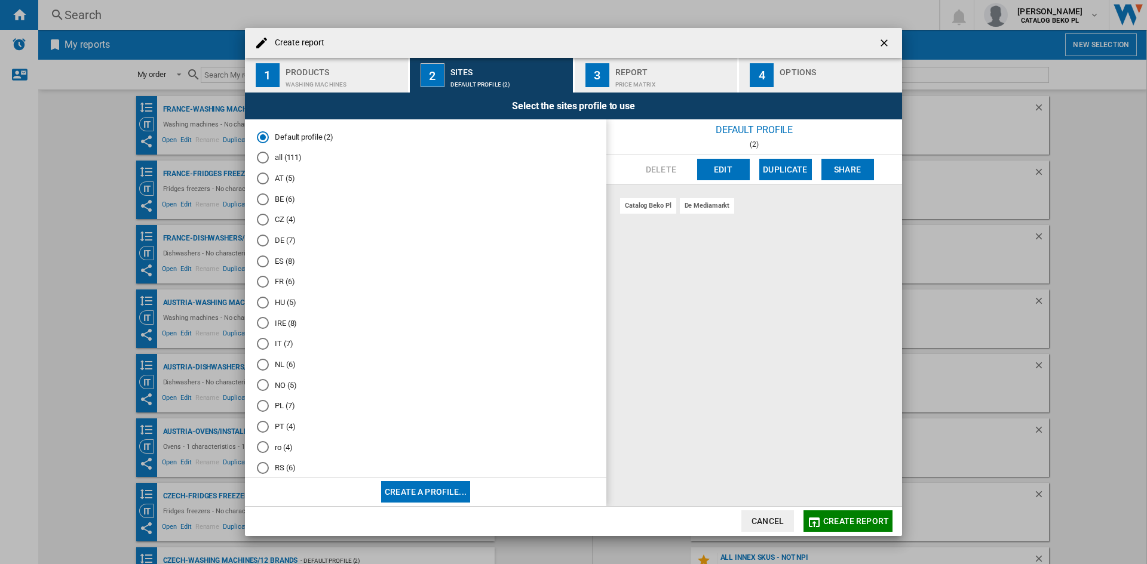
click at [283, 287] on md-radio-button "FR (6)" at bounding box center [425, 281] width 337 height 11
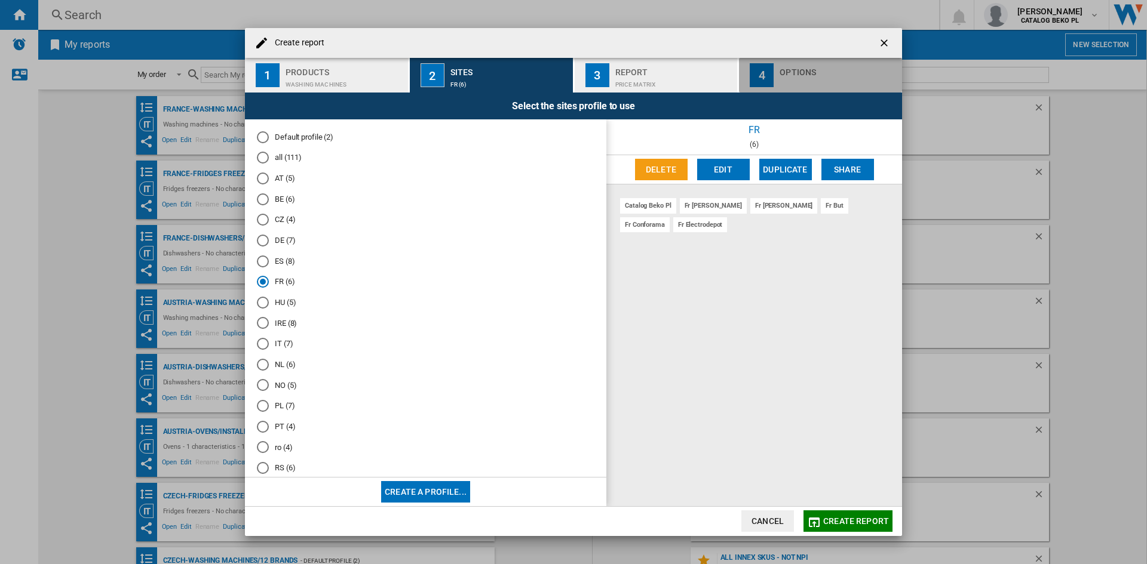
click at [803, 71] on div "Options" at bounding box center [838, 69] width 118 height 13
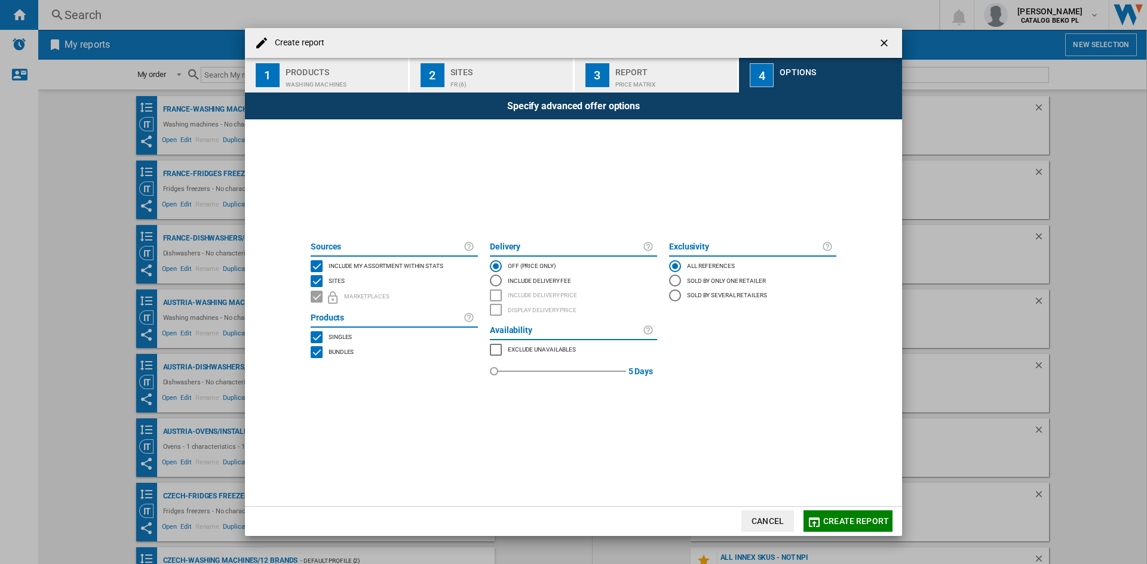
click at [418, 263] on span "Include my assortment within stats" at bounding box center [385, 265] width 115 height 8
click at [859, 523] on span "Create report" at bounding box center [856, 522] width 66 height 10
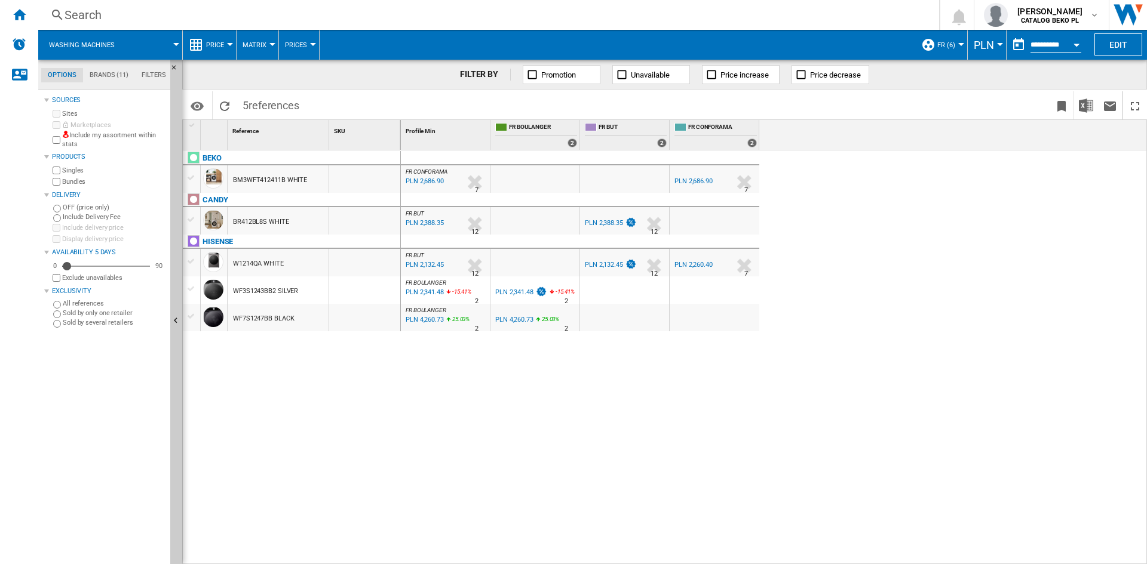
click at [986, 42] on span "PLN" at bounding box center [983, 45] width 20 height 13
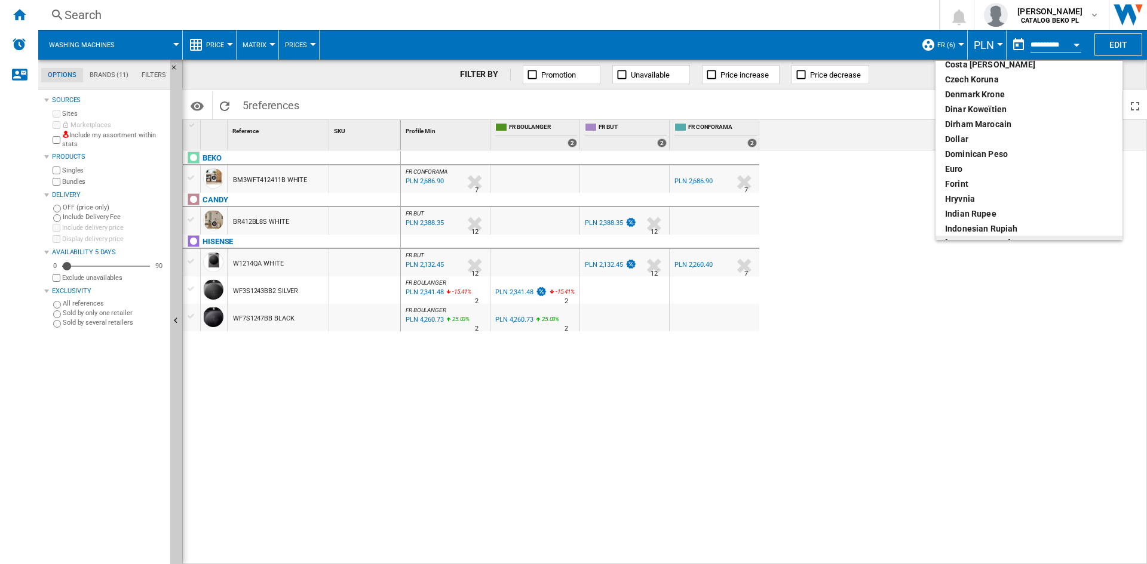
scroll to position [119, 0]
click at [974, 178] on div "euro" at bounding box center [1029, 178] width 168 height 12
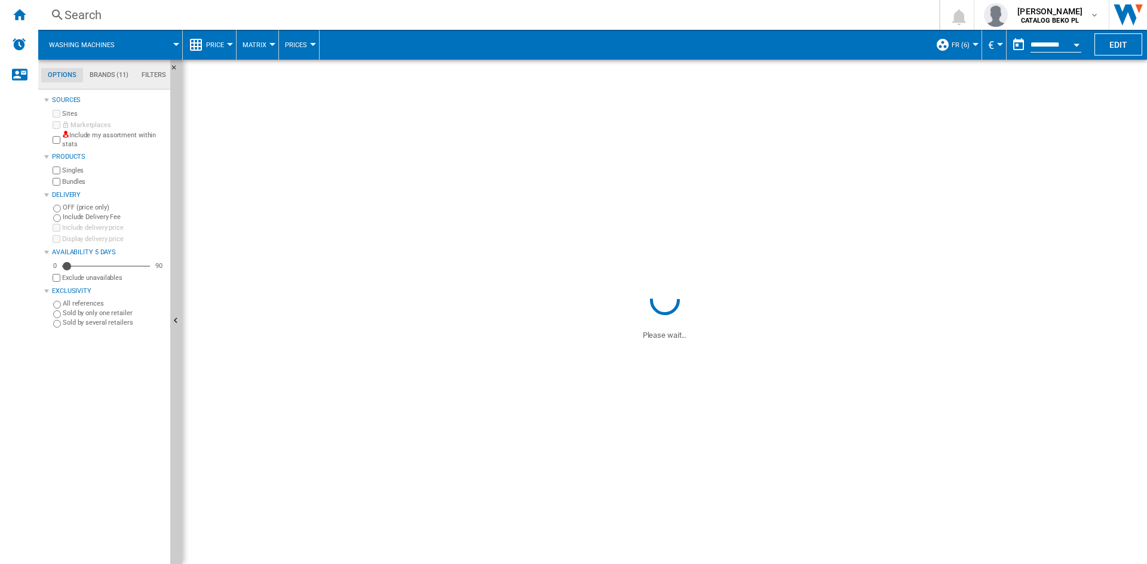
click at [227, 44] on div at bounding box center [230, 44] width 6 height 3
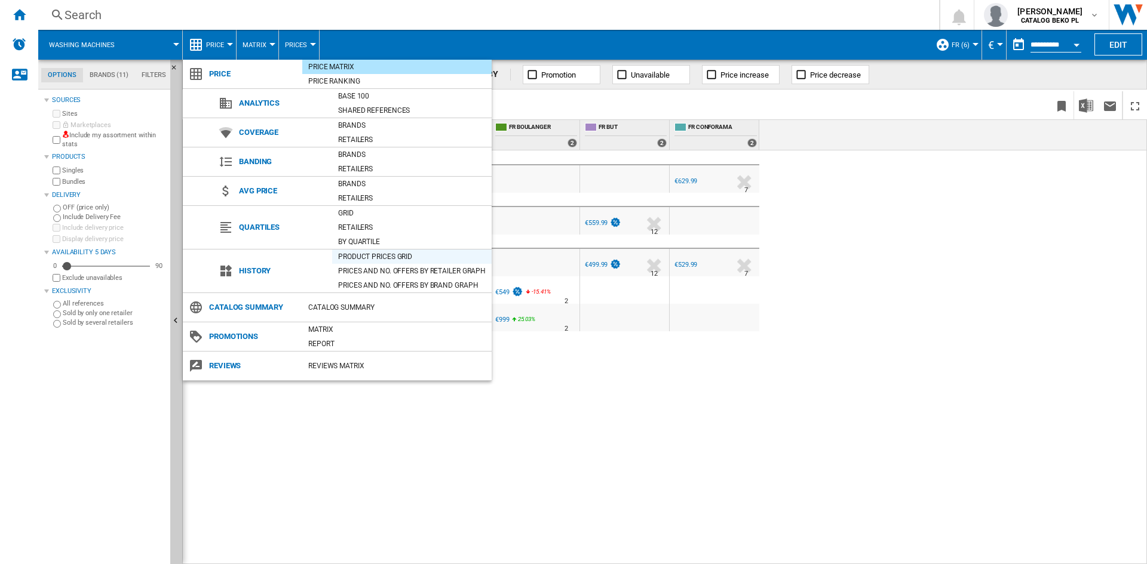
click at [385, 251] on div "Product prices grid" at bounding box center [411, 257] width 159 height 12
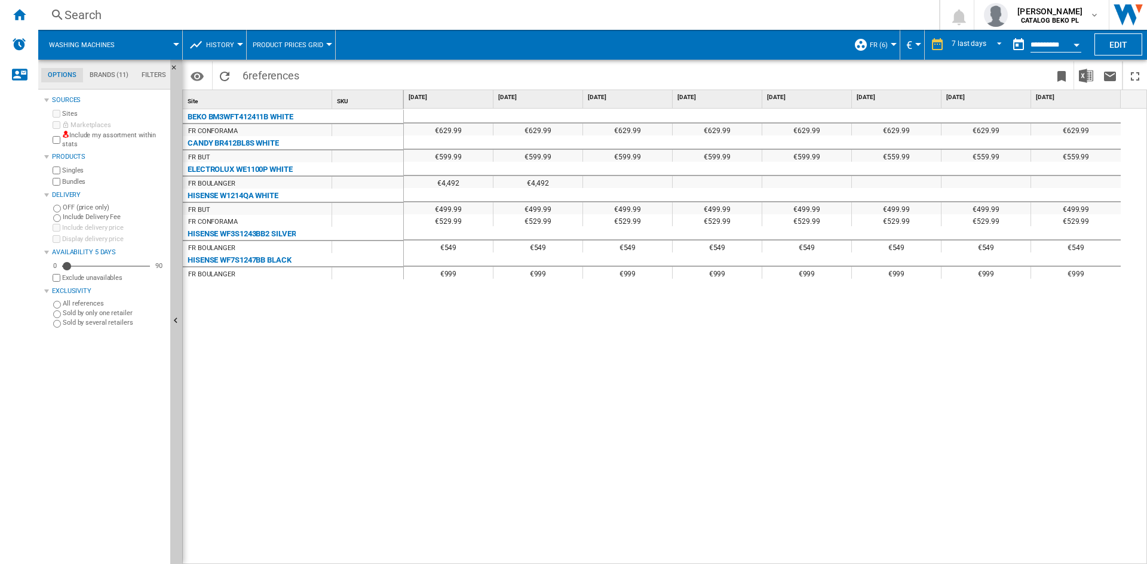
click at [207, 42] on span "History" at bounding box center [220, 45] width 28 height 8
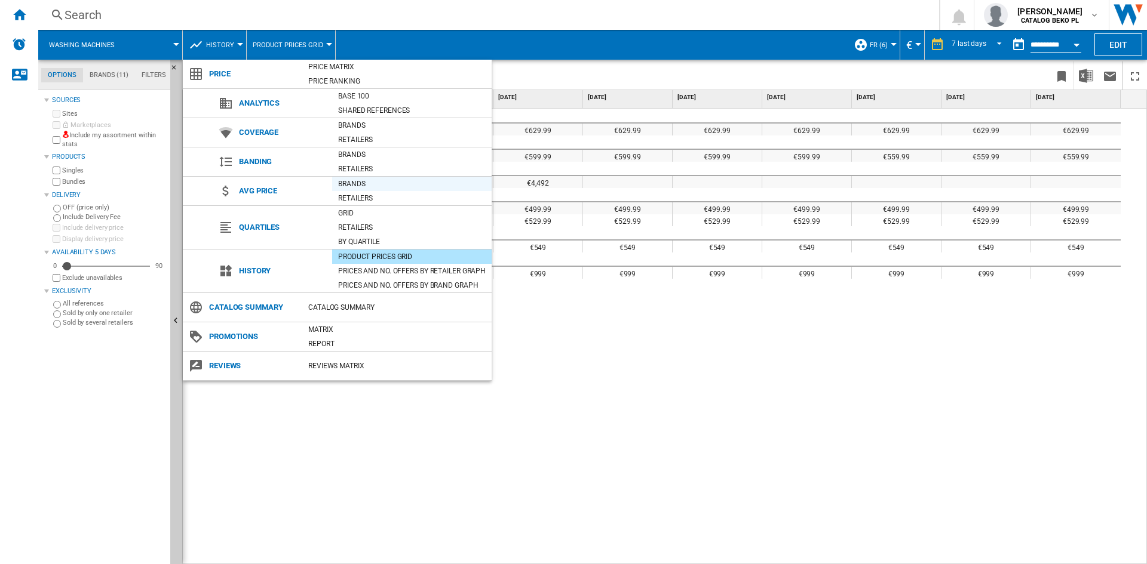
click at [362, 179] on div "Brands" at bounding box center [411, 184] width 159 height 12
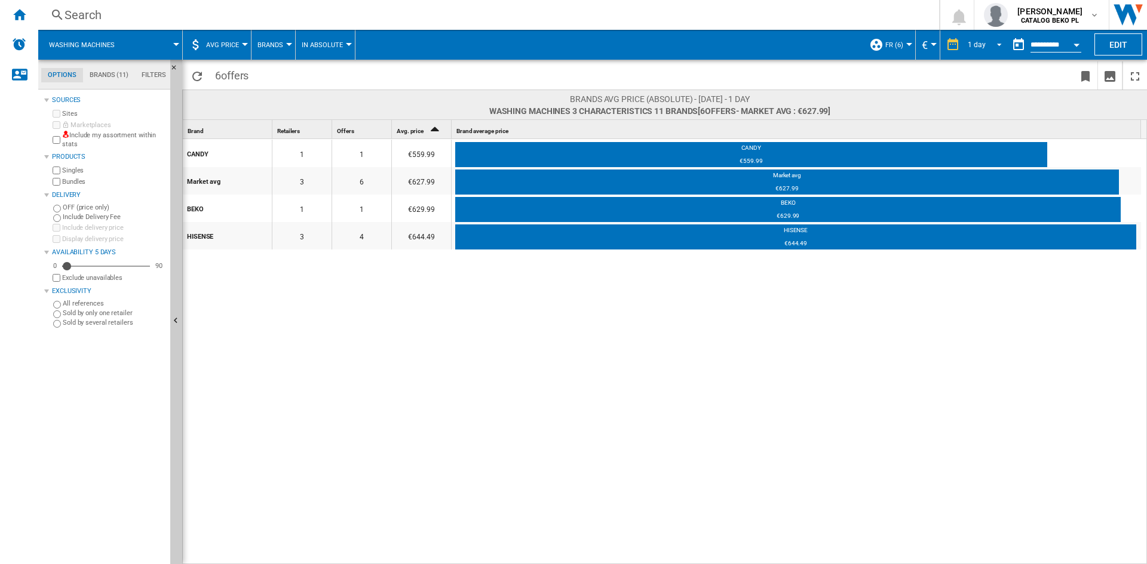
click at [979, 42] on div "1 day" at bounding box center [976, 45] width 18 height 8
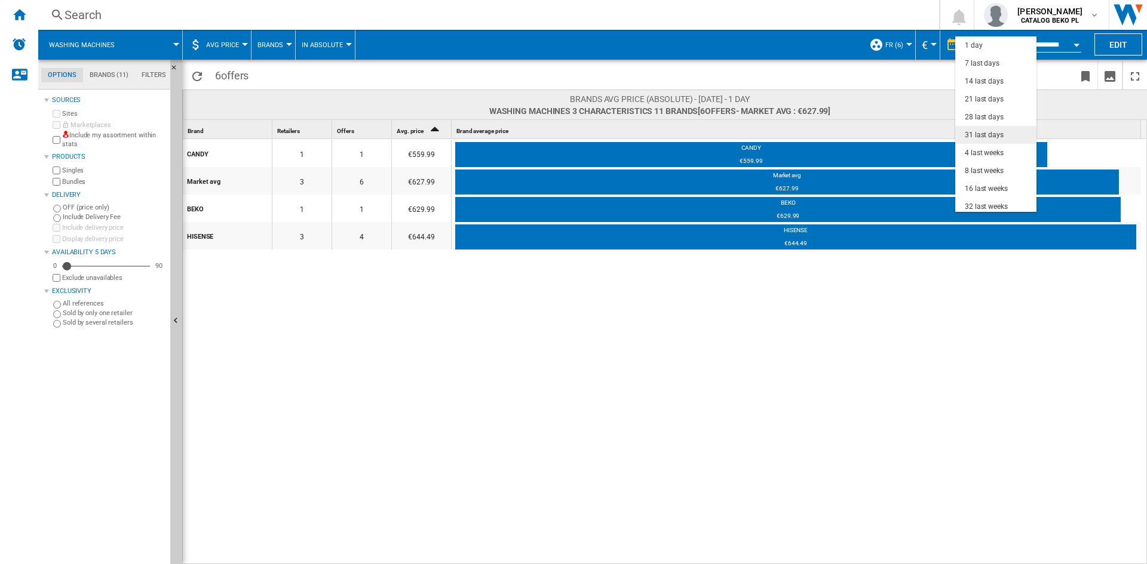
click at [991, 133] on div "31 last days" at bounding box center [983, 135] width 39 height 10
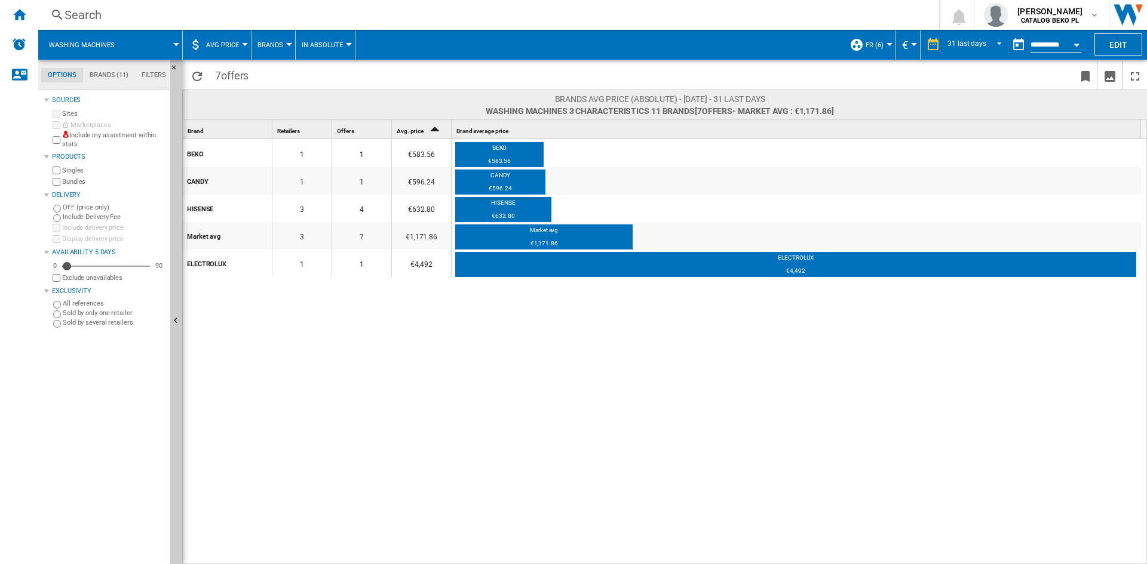
click at [223, 45] on span "AVG Price" at bounding box center [222, 45] width 33 height 8
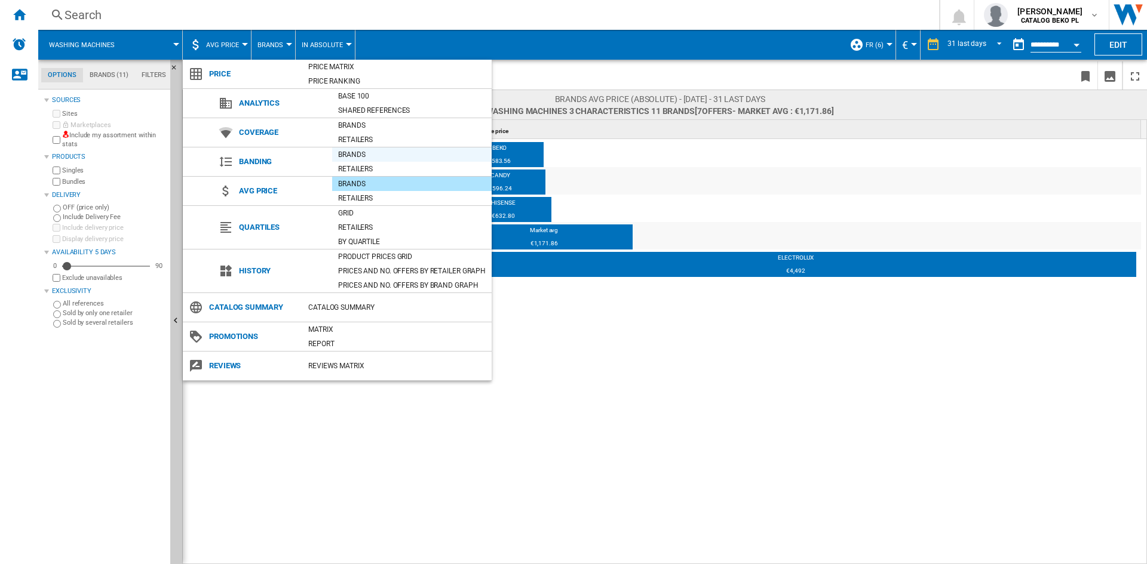
click at [366, 157] on div "Brands" at bounding box center [411, 155] width 159 height 12
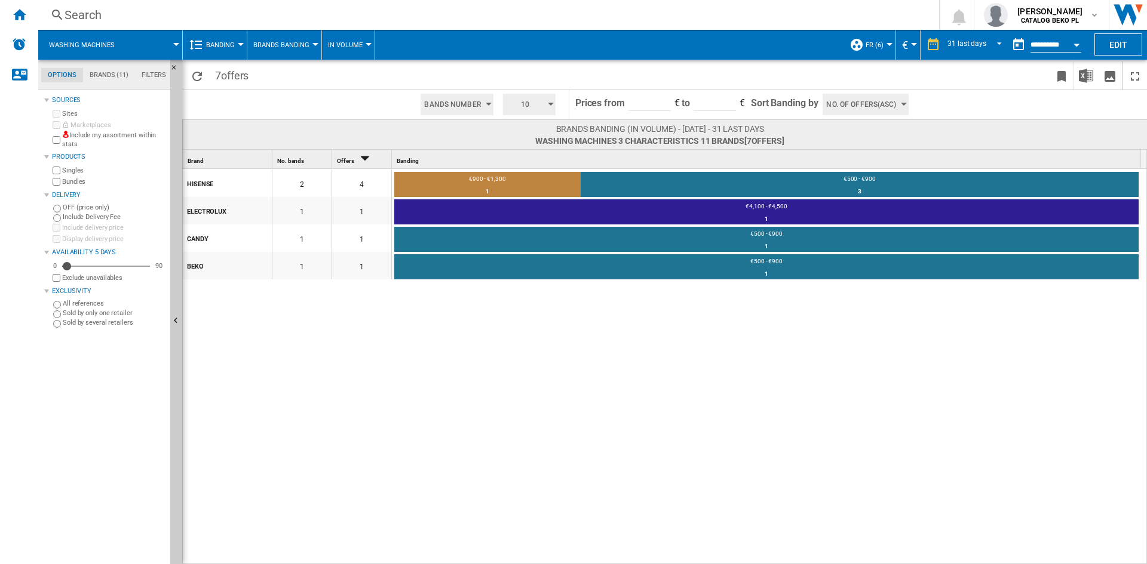
click at [533, 95] on span "10" at bounding box center [524, 104] width 37 height 21
click at [534, 150] on button "5" at bounding box center [530, 150] width 57 height 12
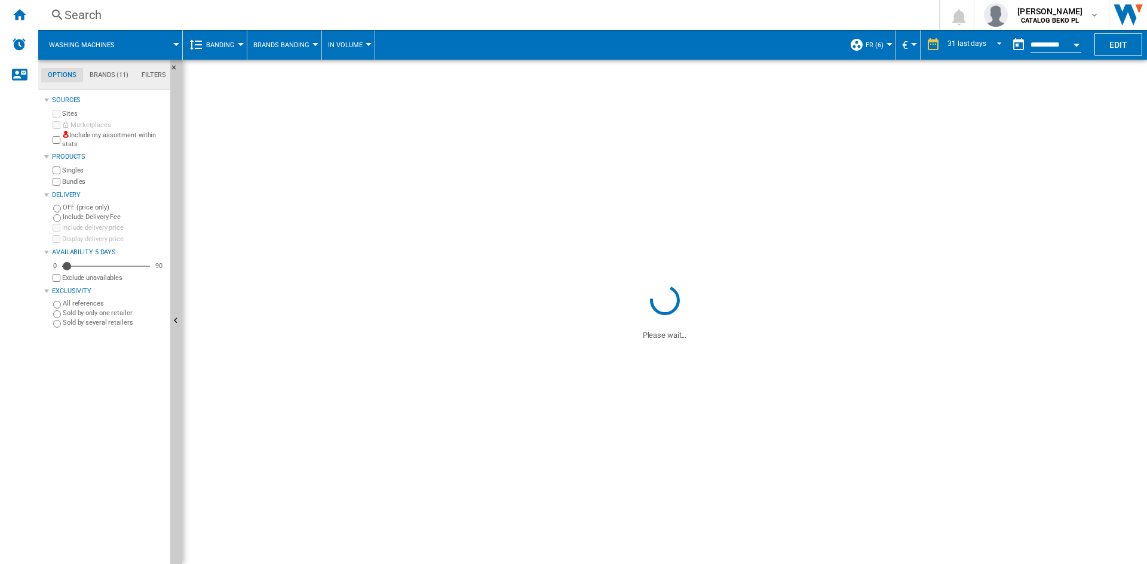
click at [355, 45] on span "In volume" at bounding box center [345, 45] width 35 height 8
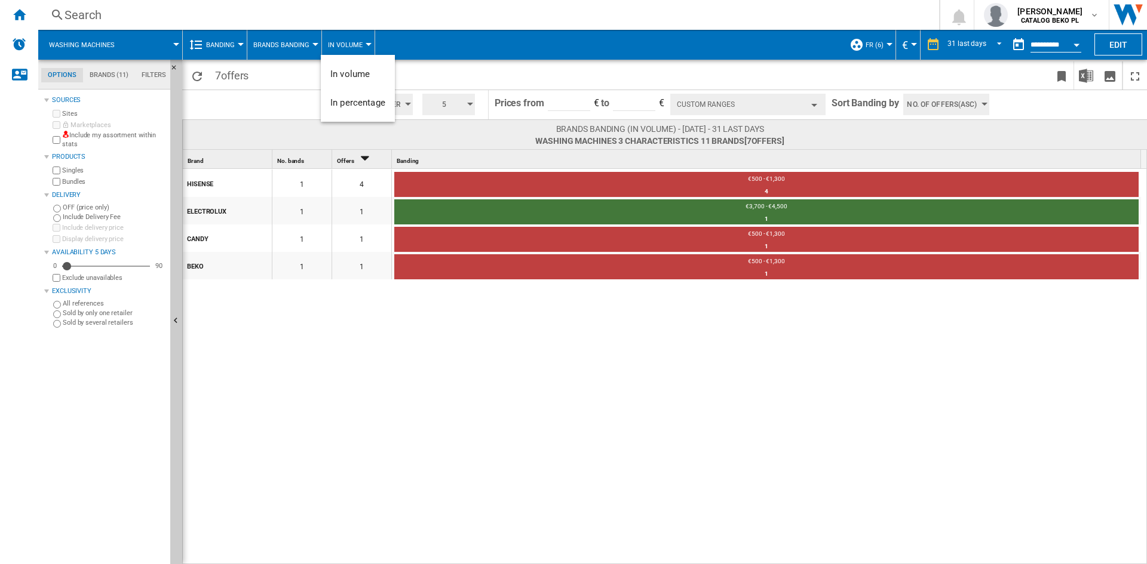
click at [272, 47] on md-backdrop at bounding box center [573, 282] width 1147 height 564
click at [278, 54] on button "Brands Banding" at bounding box center [284, 45] width 62 height 30
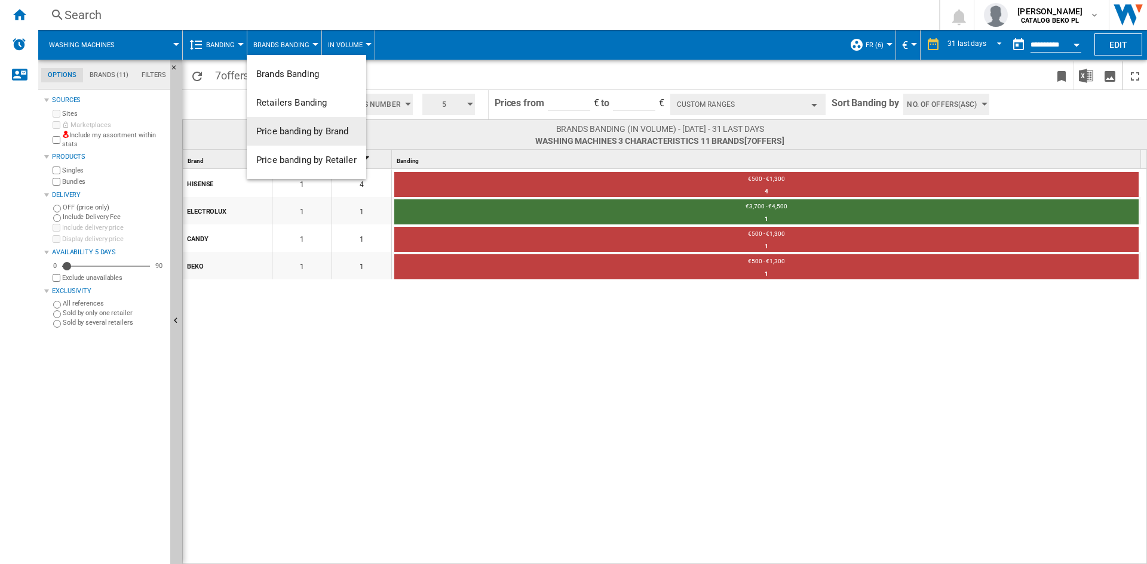
click at [290, 121] on button "Price banding by Brand" at bounding box center [306, 131] width 119 height 29
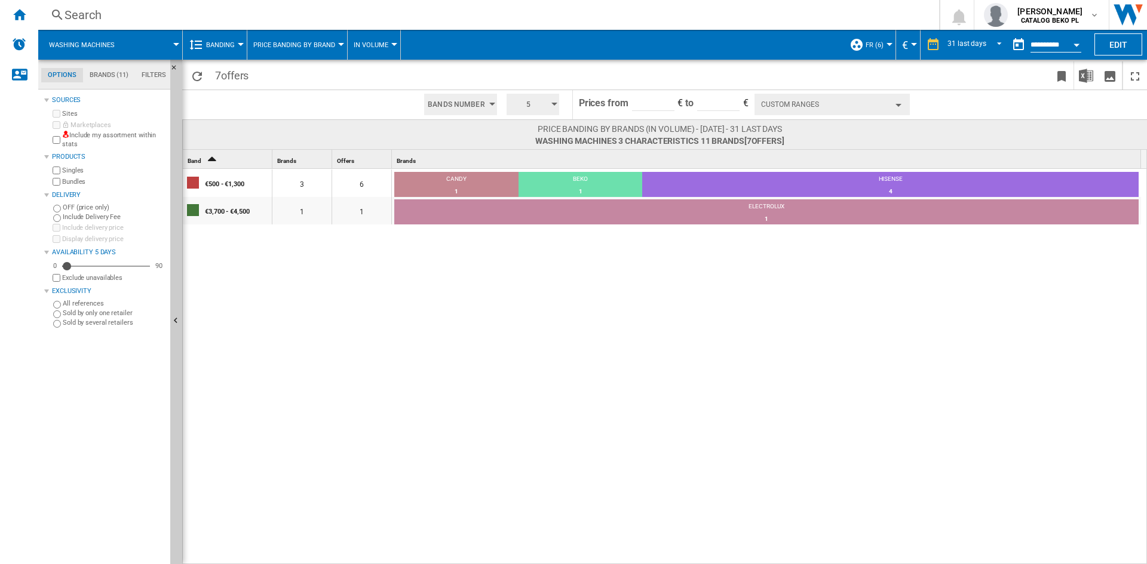
click at [622, 284] on div "€500 - €1,300 3 6 CANDY 1 16.67% BEKO 1 16.67% HISENSE 4 66.67% €3,700 - €4,500…" at bounding box center [665, 367] width 964 height 397
click at [218, 45] on span "Banding" at bounding box center [220, 45] width 29 height 8
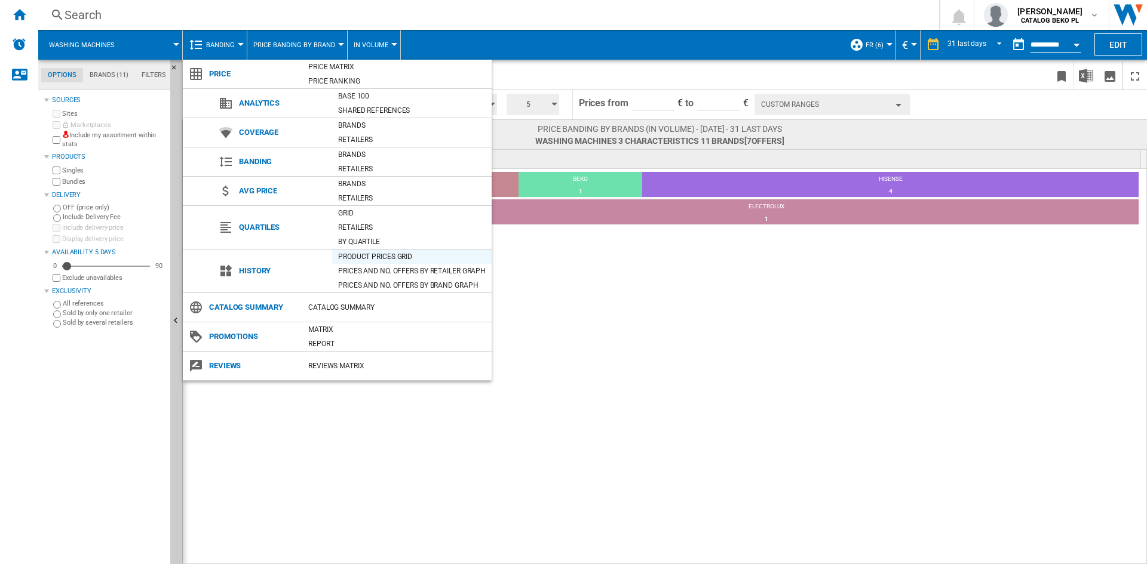
click at [365, 253] on div "Product prices grid" at bounding box center [411, 257] width 159 height 12
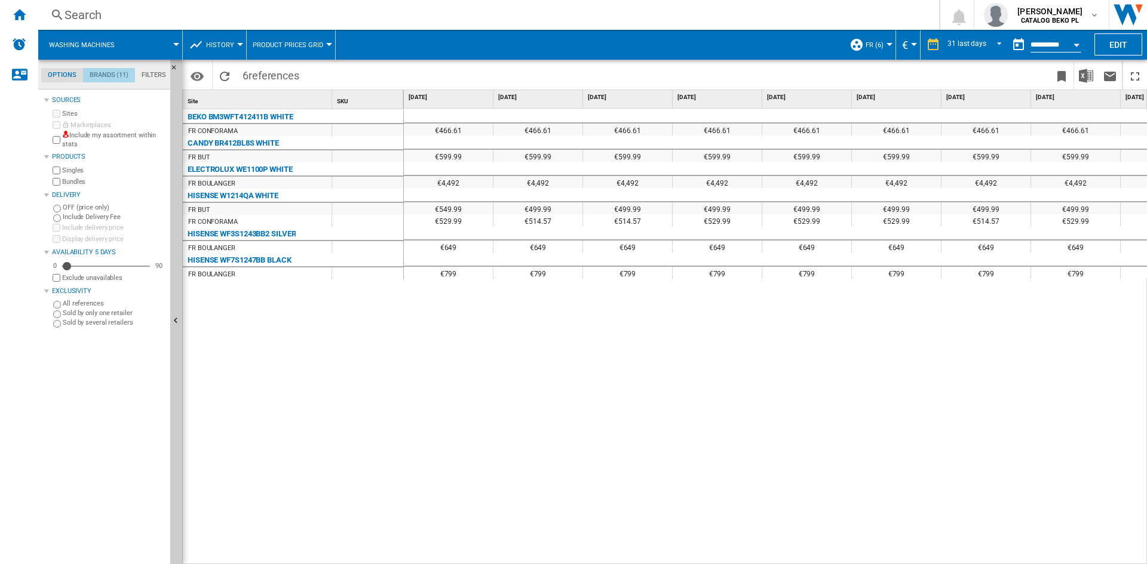
click at [100, 71] on md-tab-item "Brands (11)" at bounding box center [109, 75] width 52 height 14
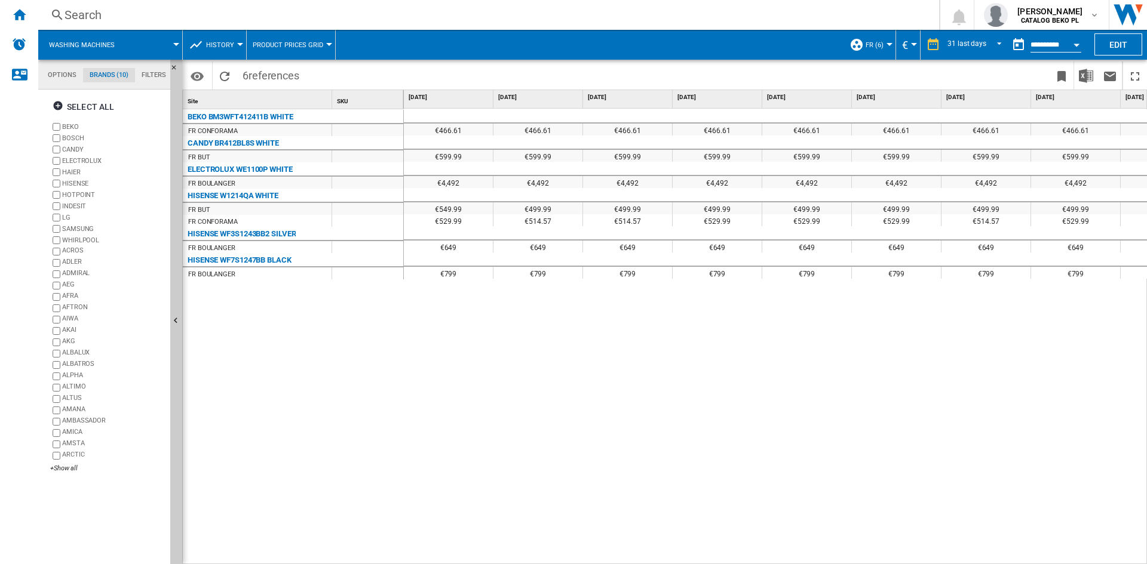
click at [291, 355] on div "BEKO BM3WFT412411B WHITE FR CONFORAMA CANDY BR412BL8S WHITE FR BUT ELECTROLUX W…" at bounding box center [293, 334] width 221 height 450
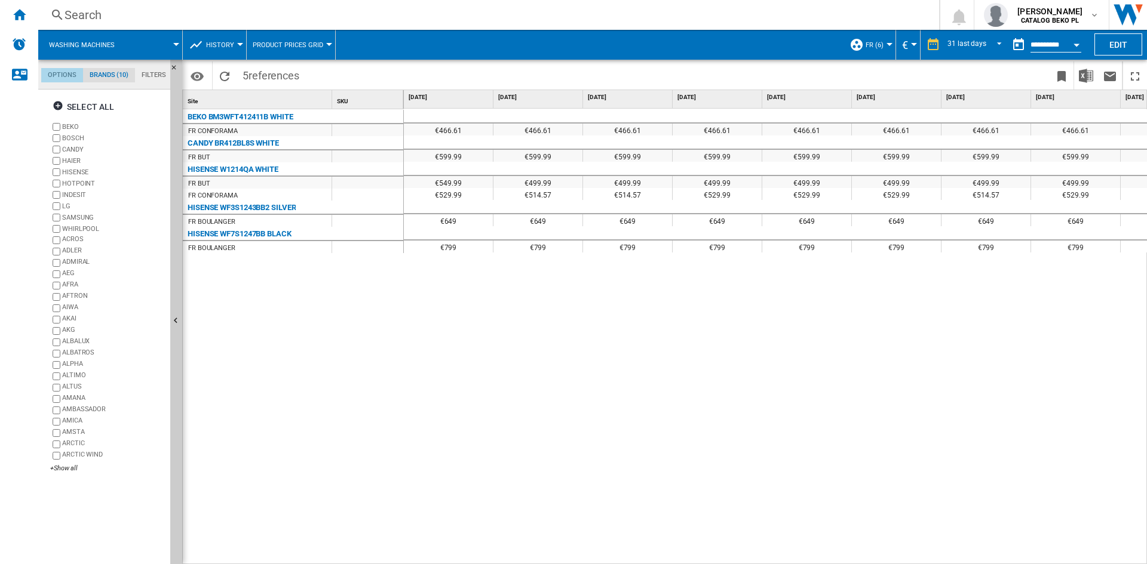
click at [63, 75] on md-tab-item "Options" at bounding box center [62, 75] width 42 height 14
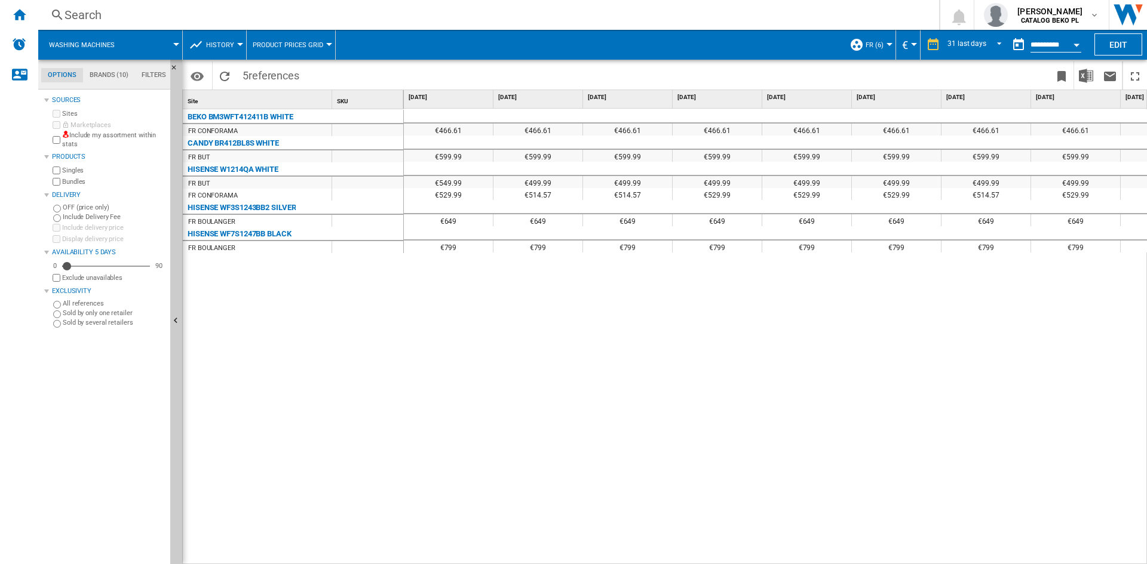
click at [142, 74] on md-tab-item "Filters" at bounding box center [154, 75] width 38 height 14
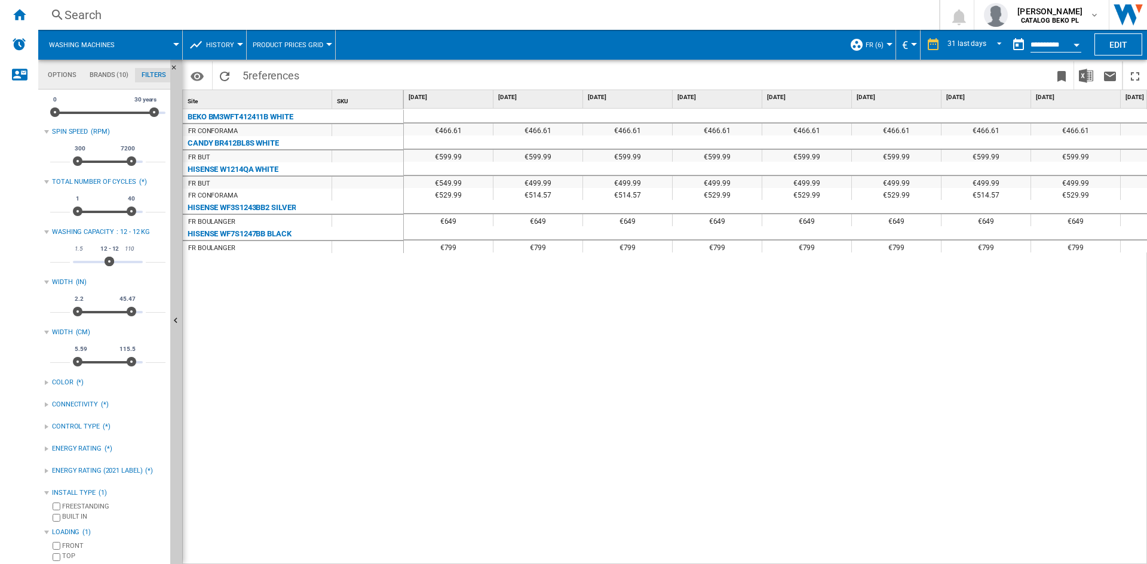
click at [62, 507] on label "FREESTANDING" at bounding box center [113, 506] width 103 height 9
click at [69, 544] on label "FRONT" at bounding box center [113, 546] width 103 height 9
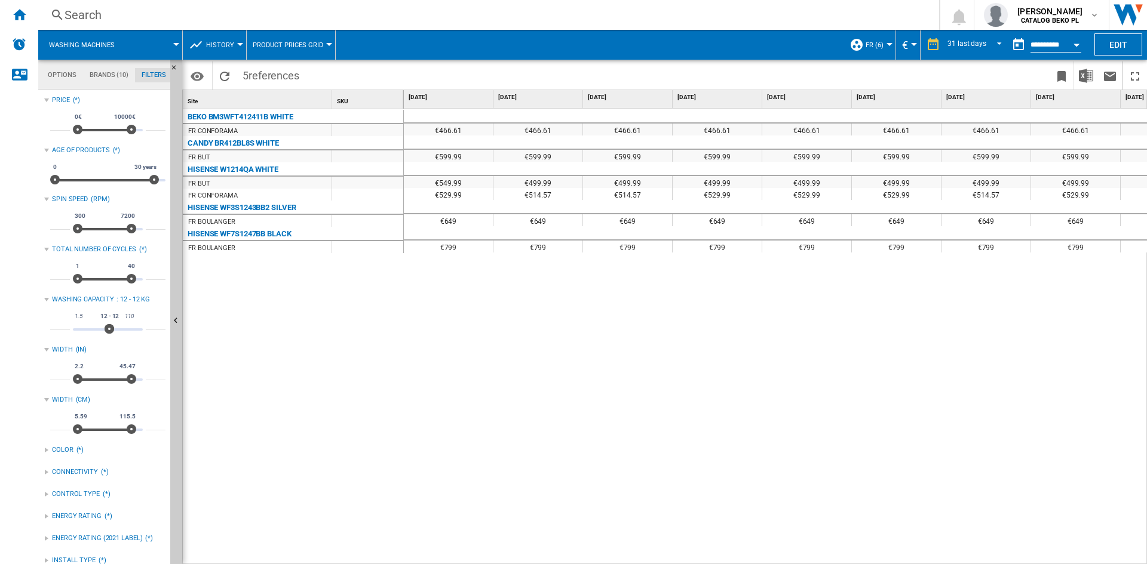
click at [441, 374] on div "€466.61 €466.61 €466.61 €466.61 €466.61 €466.61 €466.61 €466.61 €466.61 €614.57…" at bounding box center [776, 337] width 744 height 456
click at [235, 48] on button "History" at bounding box center [223, 45] width 34 height 30
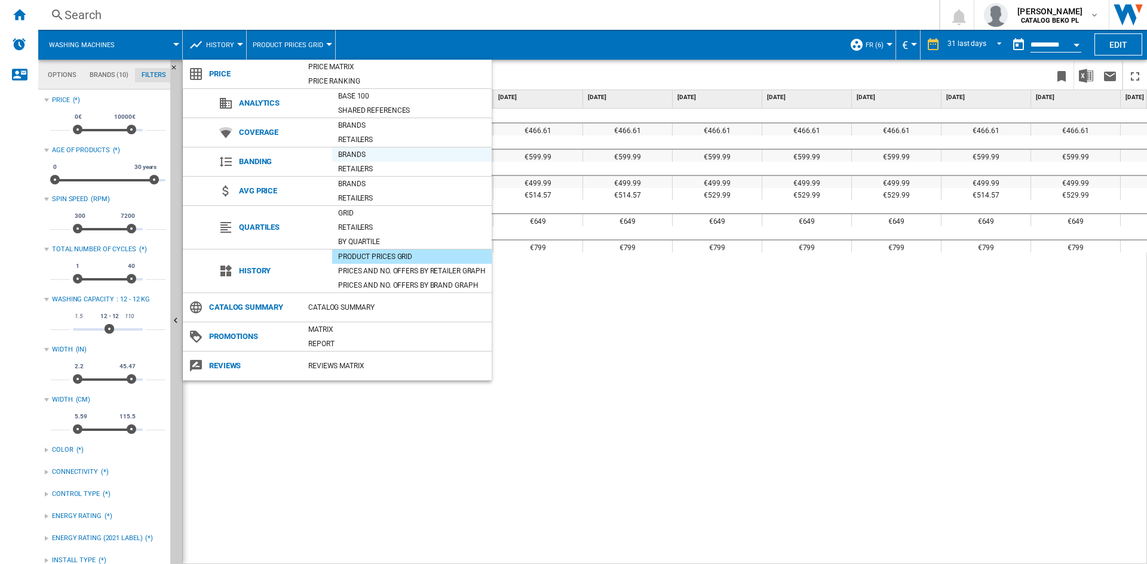
click at [361, 153] on div "Brands" at bounding box center [411, 155] width 159 height 12
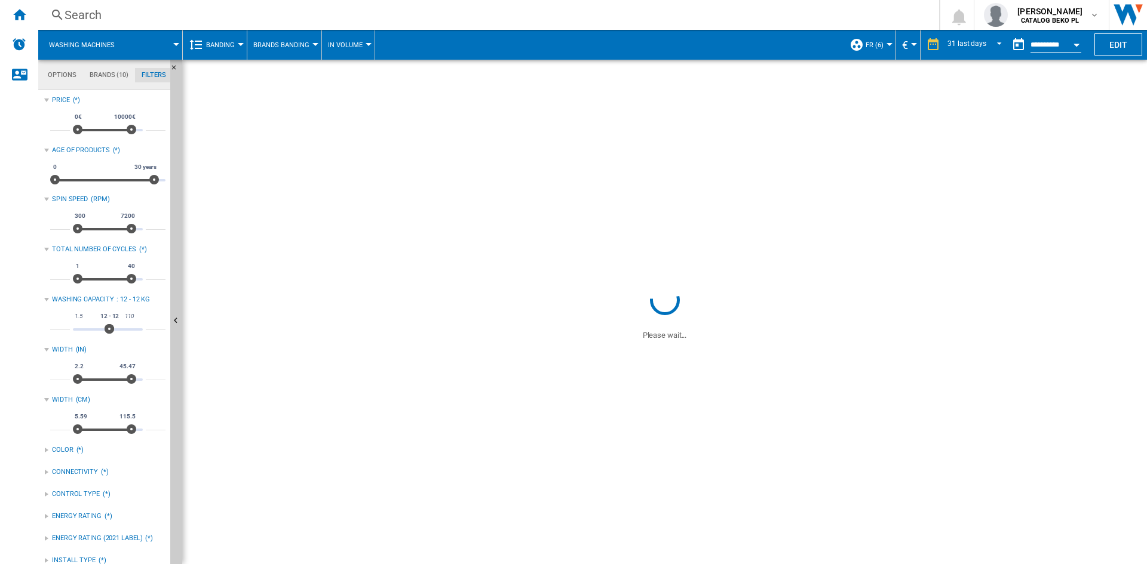
click at [301, 50] on button "Brands Banding" at bounding box center [284, 45] width 62 height 30
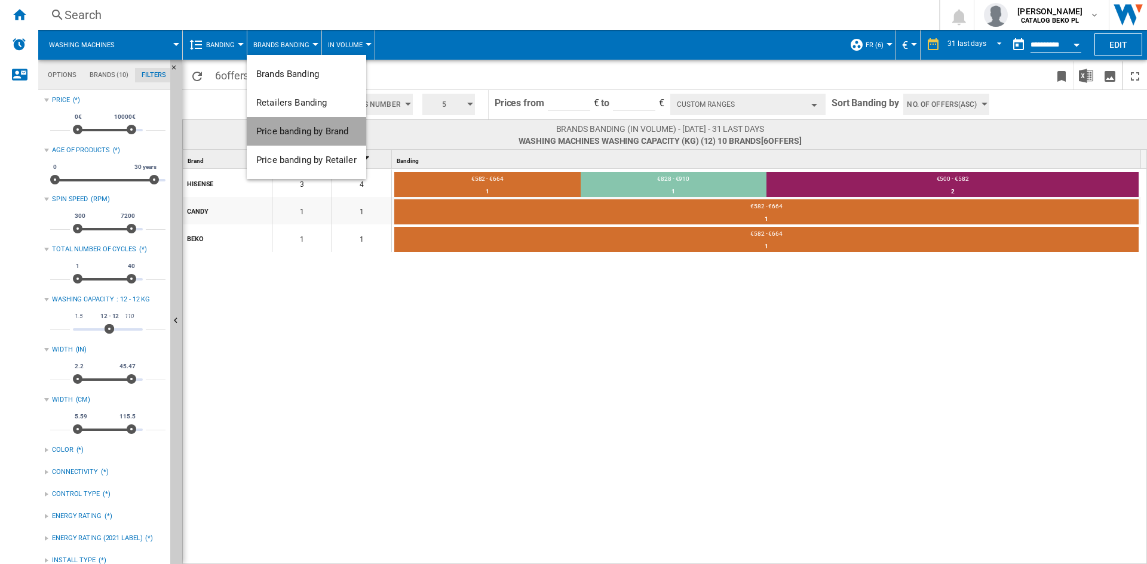
click at [325, 125] on button "Price banding by Brand" at bounding box center [306, 131] width 119 height 29
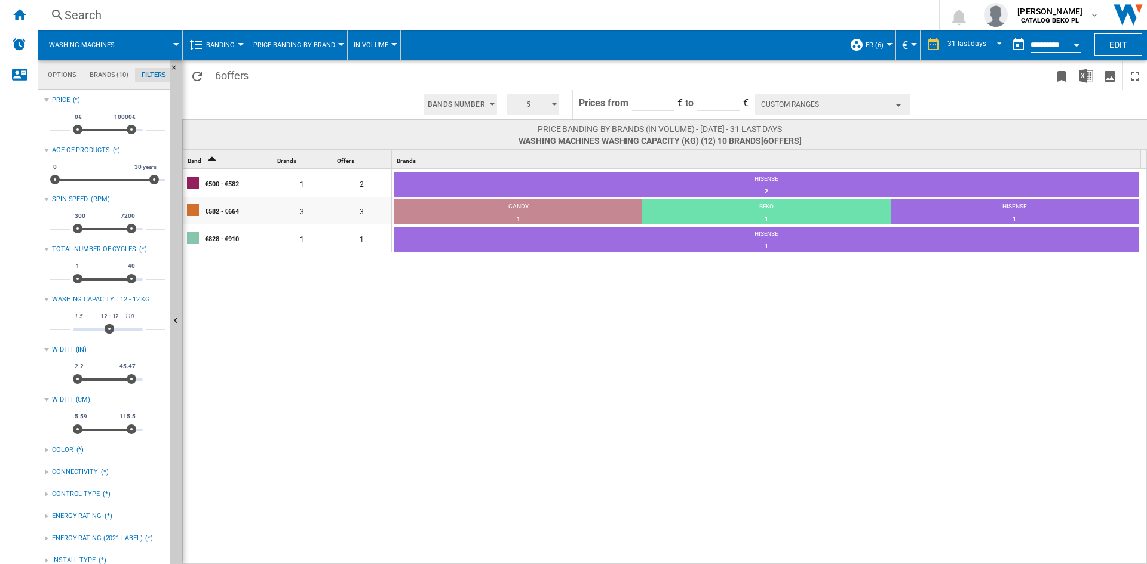
click at [593, 324] on div "€500 - €582 1 2 HISENSE 2 100% €582 - €664 3 3 CANDY 1 33.33% BEKO 1 33.33% HIS…" at bounding box center [665, 367] width 964 height 397
click at [1083, 76] on img "Download in Excel" at bounding box center [1086, 76] width 14 height 14
click at [173, 244] on button "Hide" at bounding box center [176, 322] width 12 height 524
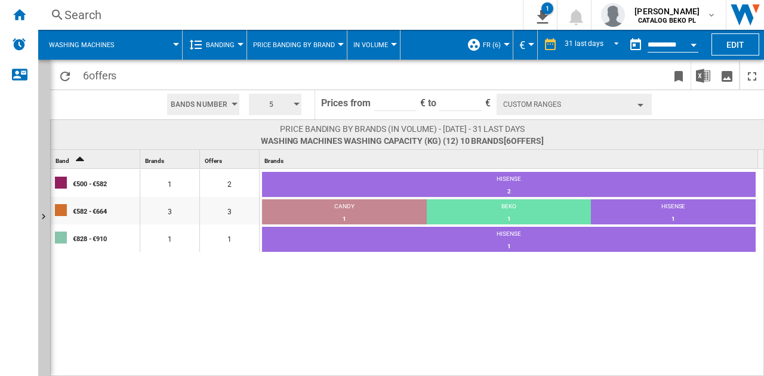
click at [395, 345] on div "€500 - €582 1 2 HISENSE 2 100% €582 - €664 3 3 CANDY 1 33.33% BEKO 1 33.33% HIS…" at bounding box center [408, 273] width 714 height 208
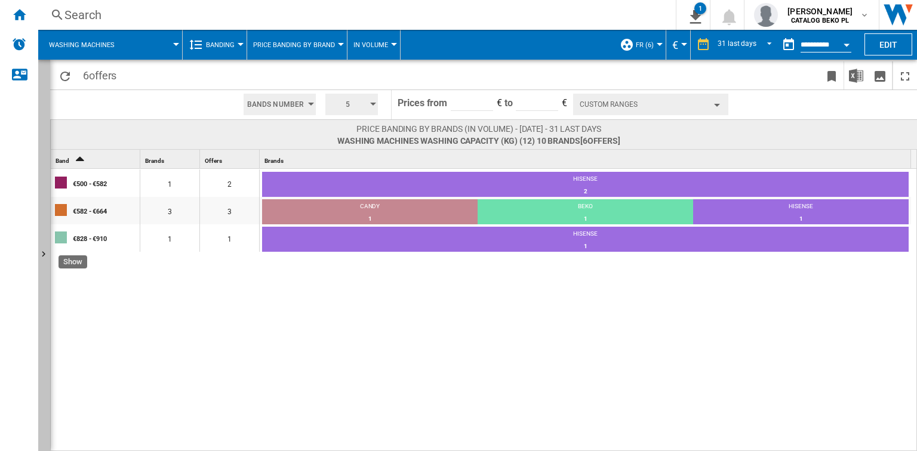
click at [42, 131] on button "Show" at bounding box center [44, 256] width 12 height 392
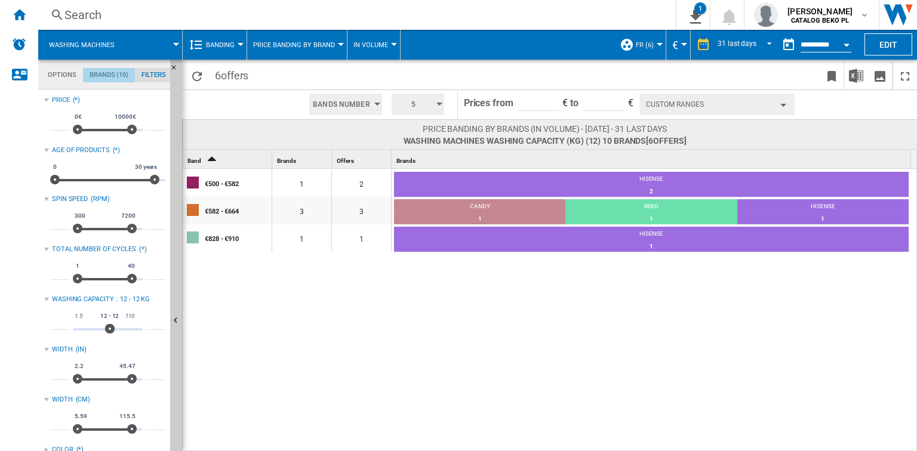
click at [107, 72] on md-tab-item "Brands (10)" at bounding box center [109, 75] width 52 height 14
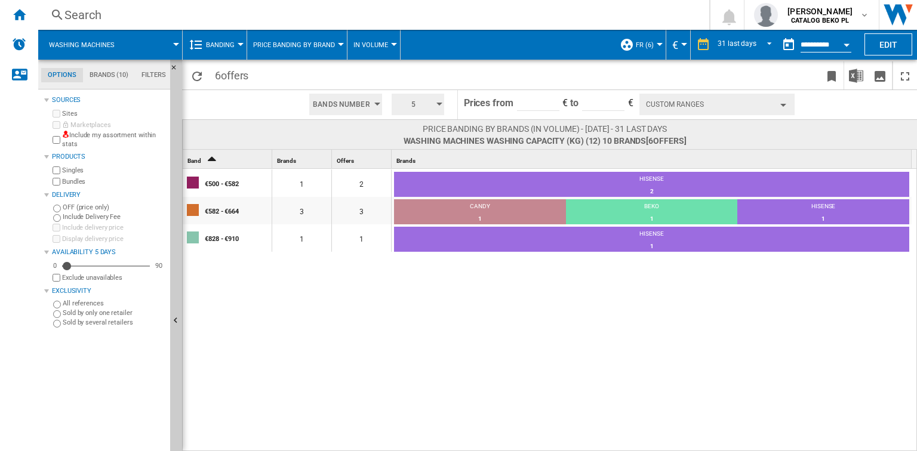
drag, startPoint x: 174, startPoint y: 275, endPoint x: 268, endPoint y: 318, distance: 103.4
click at [268, 318] on div "Options Brands (10) Filters Options Brands (10) Filters Sources Sites Marketpla…" at bounding box center [477, 256] width 879 height 392
click at [112, 72] on md-tab-item "Brands (10)" at bounding box center [109, 75] width 52 height 14
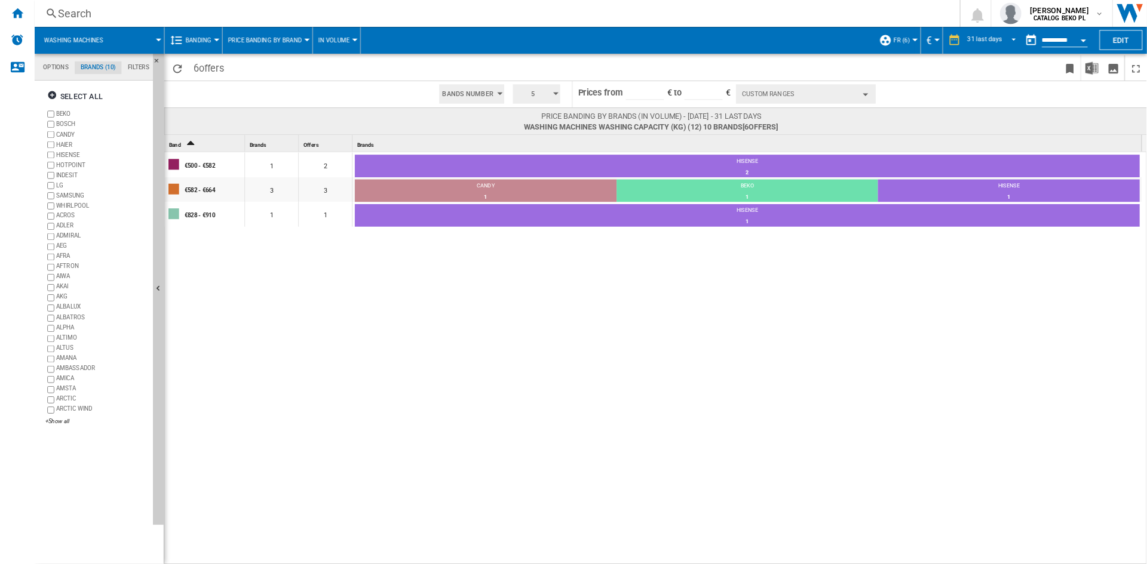
scroll to position [45, 0]
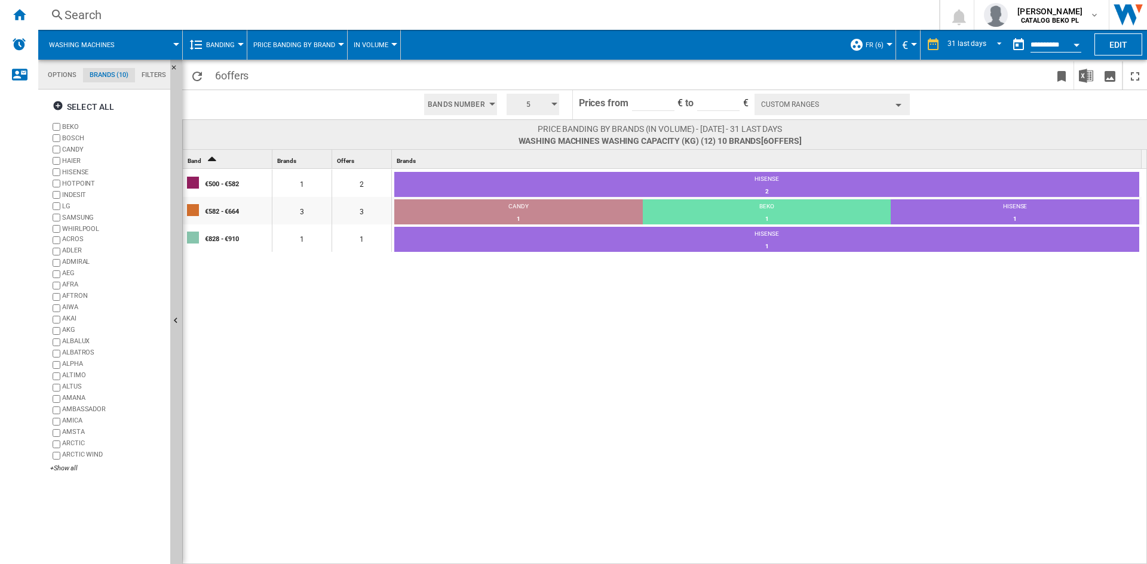
click at [268, 406] on div "€500 - €582 1 2 HISENSE 2 100% €582 - €664 3 3 CANDY 1 33.33% BEKO 1 33.33% HIS…" at bounding box center [665, 367] width 964 height 397
click at [174, 327] on ng-md-icon "Hide" at bounding box center [177, 322] width 14 height 14
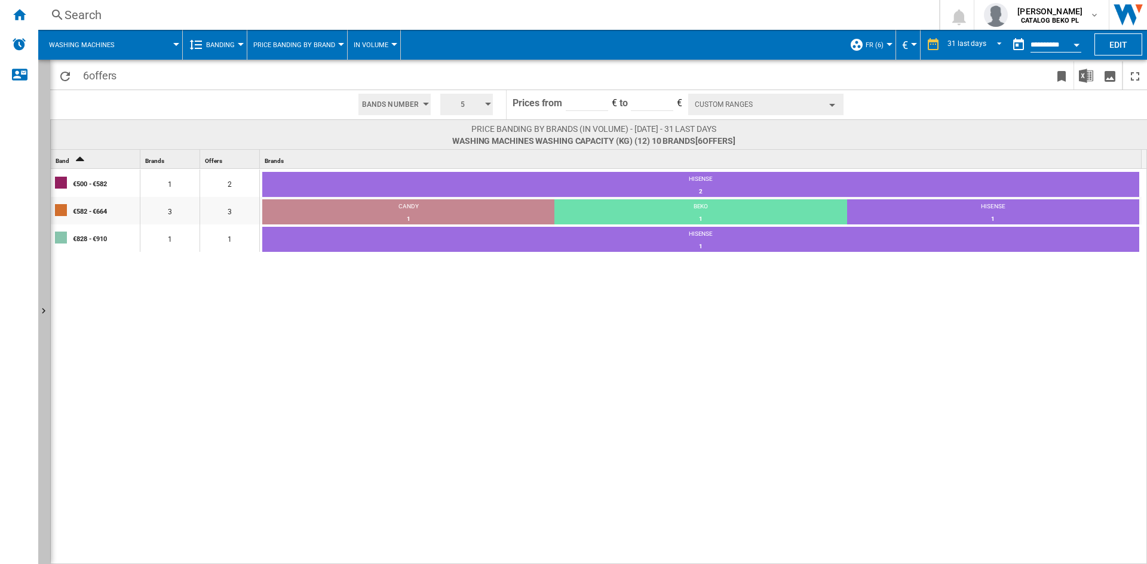
click at [44, 96] on button "Show" at bounding box center [44, 312] width 12 height 505
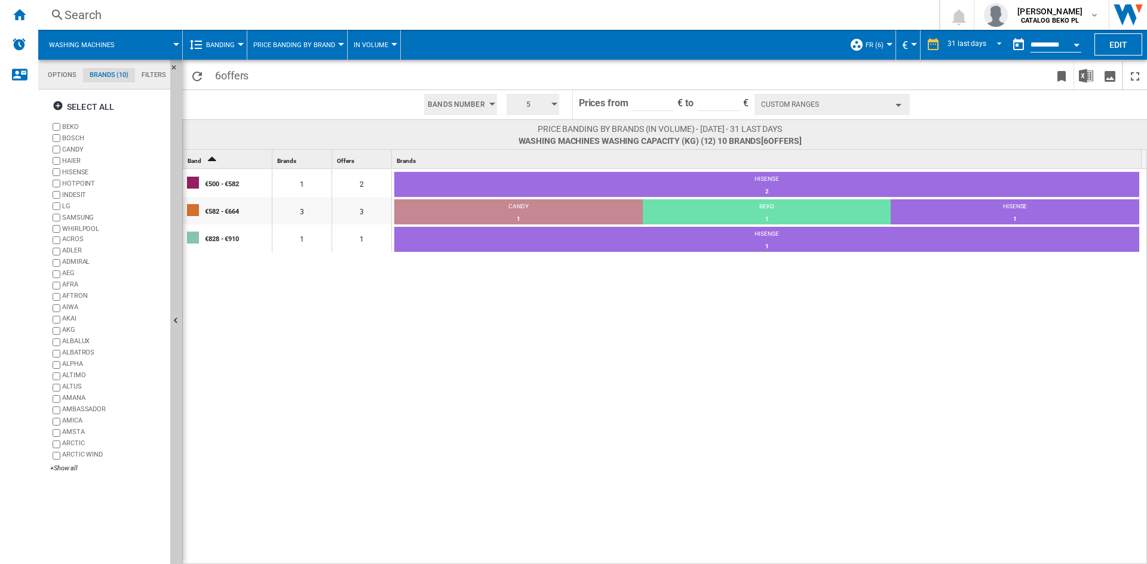
click at [298, 354] on div "€500 - €582 1 2 HISENSE 2 100% €582 - €664 3 3 CANDY 1 33.33% BEKO 1 33.33% HIS…" at bounding box center [665, 367] width 964 height 397
click at [141, 76] on md-tab-item "Filters" at bounding box center [154, 75] width 38 height 14
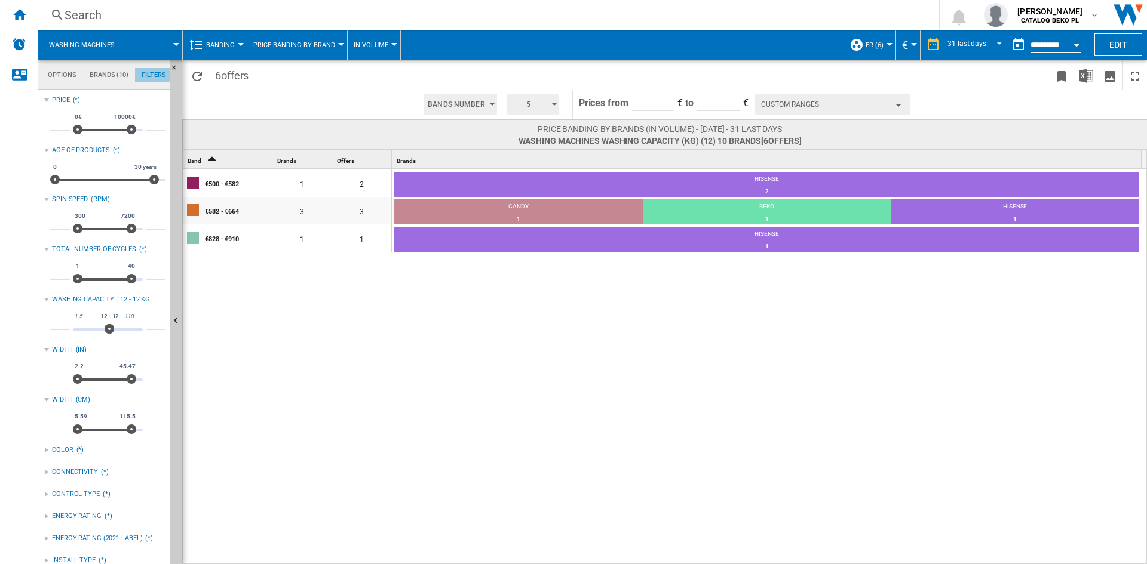
scroll to position [78, 0]
click at [283, 408] on div "€500 - €582 1 2 HISENSE 2 100% €582 - €664 3 3 CANDY 1 33.33% BEKO 1 33.33% HIS…" at bounding box center [665, 367] width 964 height 397
click at [529, 333] on div "€500 - €582 1 2 HISENSE 2 100% €582 - €664 3 3 CANDY 1 33.33% BEKO 1 33.33% HIS…" at bounding box center [665, 367] width 964 height 397
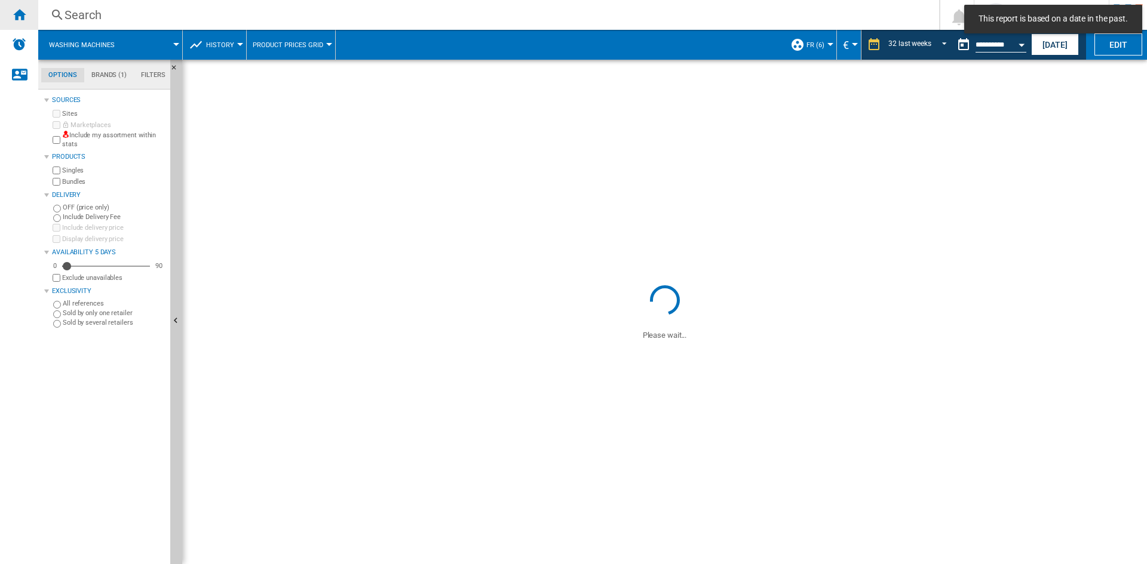
click at [22, 13] on ng-md-icon "Home" at bounding box center [19, 14] width 14 height 14
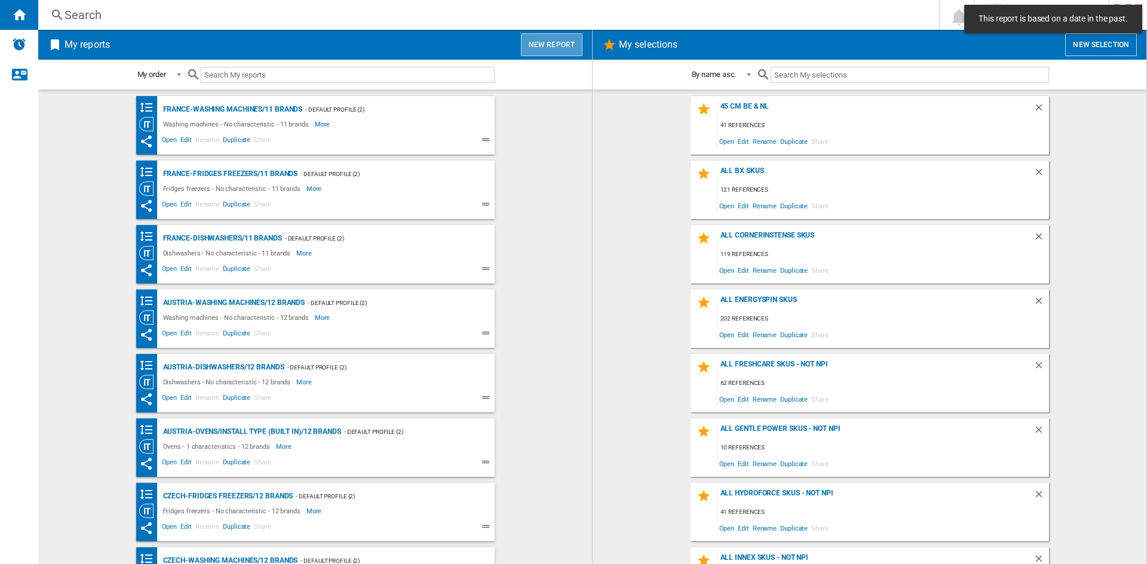
click at [554, 45] on button "New report" at bounding box center [552, 44] width 62 height 23
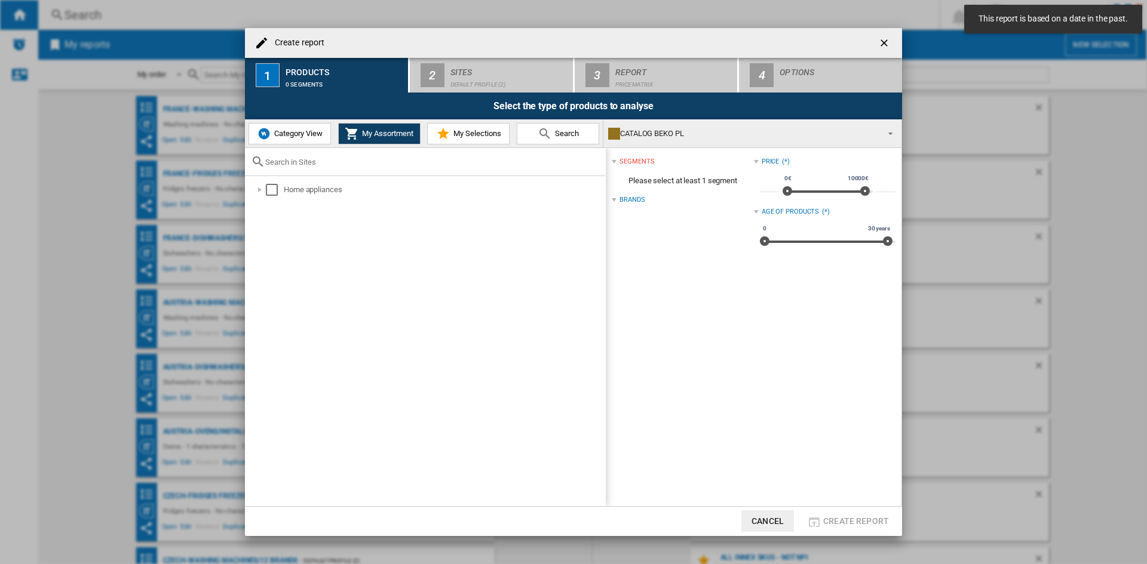
click at [482, 125] on button "My Selections" at bounding box center [468, 133] width 82 height 21
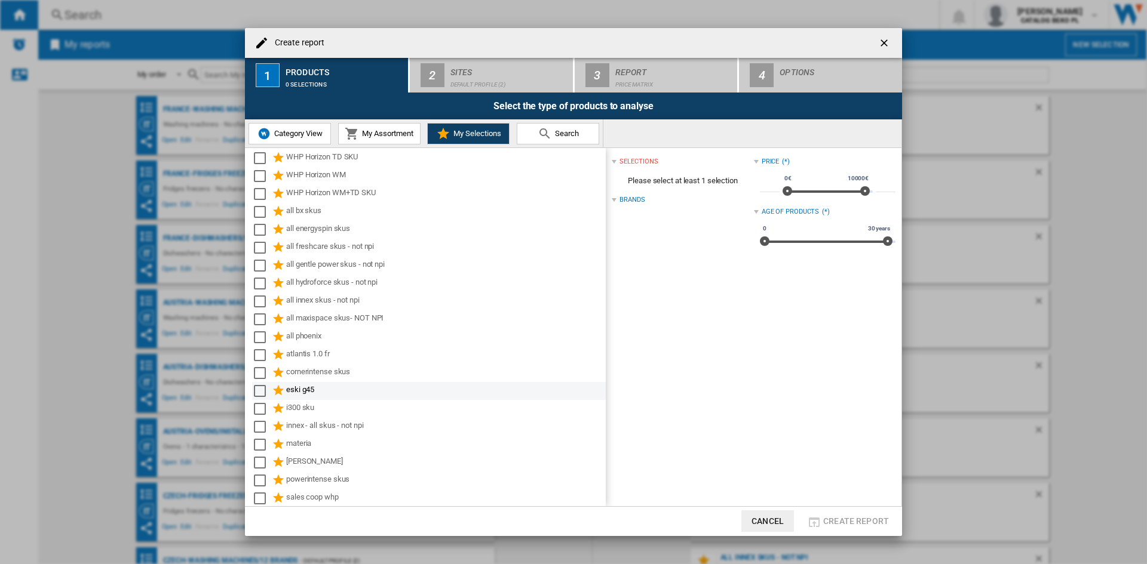
scroll to position [364, 0]
click at [345, 174] on div "WHP Horizon WM" at bounding box center [445, 175] width 318 height 14
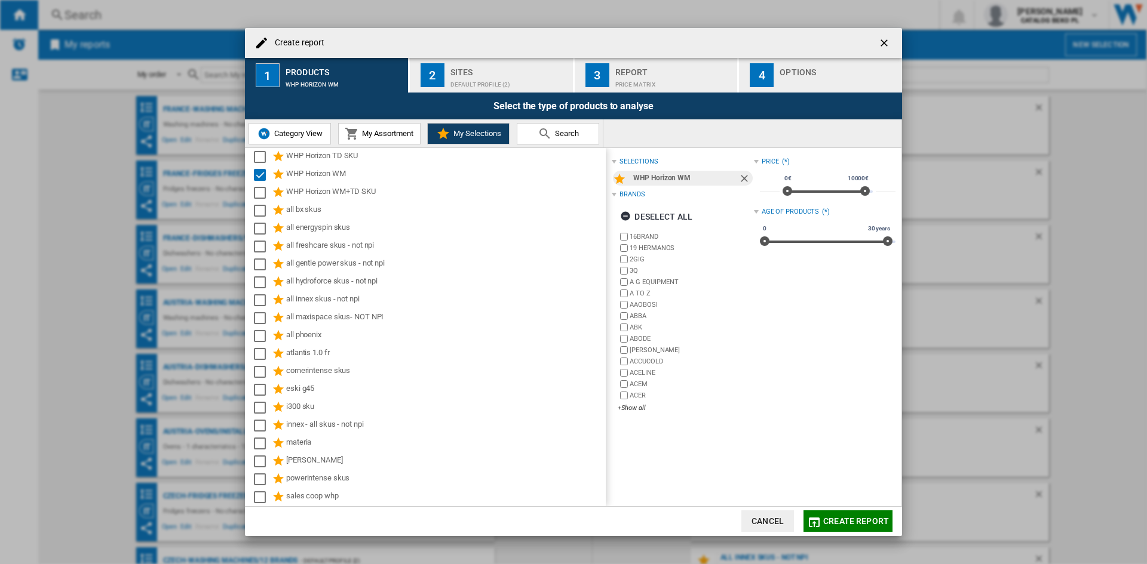
click at [514, 63] on div "Sites" at bounding box center [509, 69] width 118 height 13
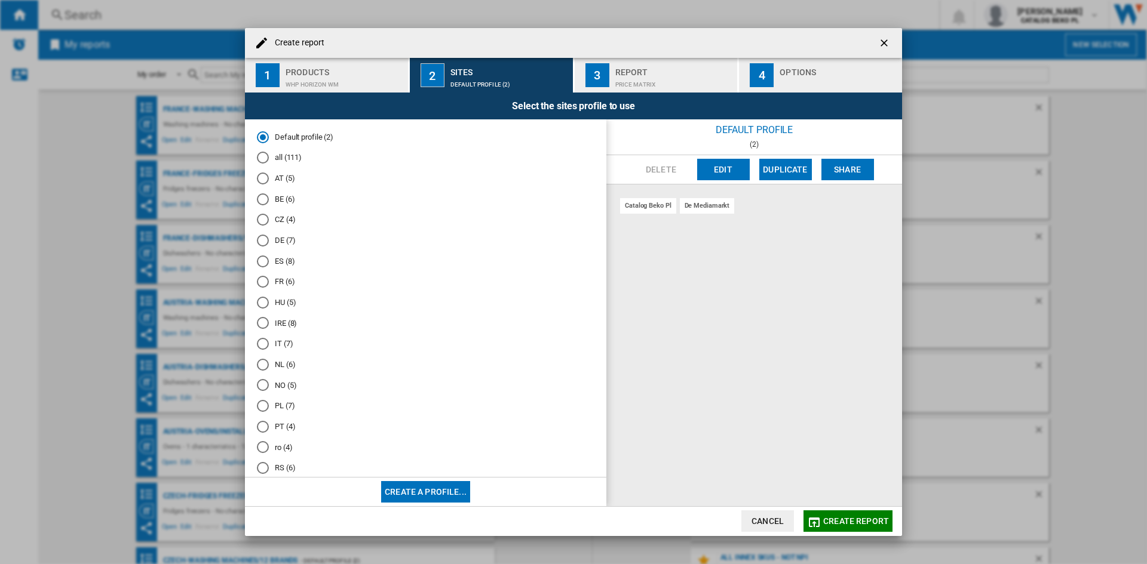
click at [280, 282] on md-radio-button "FR (6)" at bounding box center [425, 281] width 337 height 11
click at [786, 83] on div "button" at bounding box center [838, 81] width 118 height 13
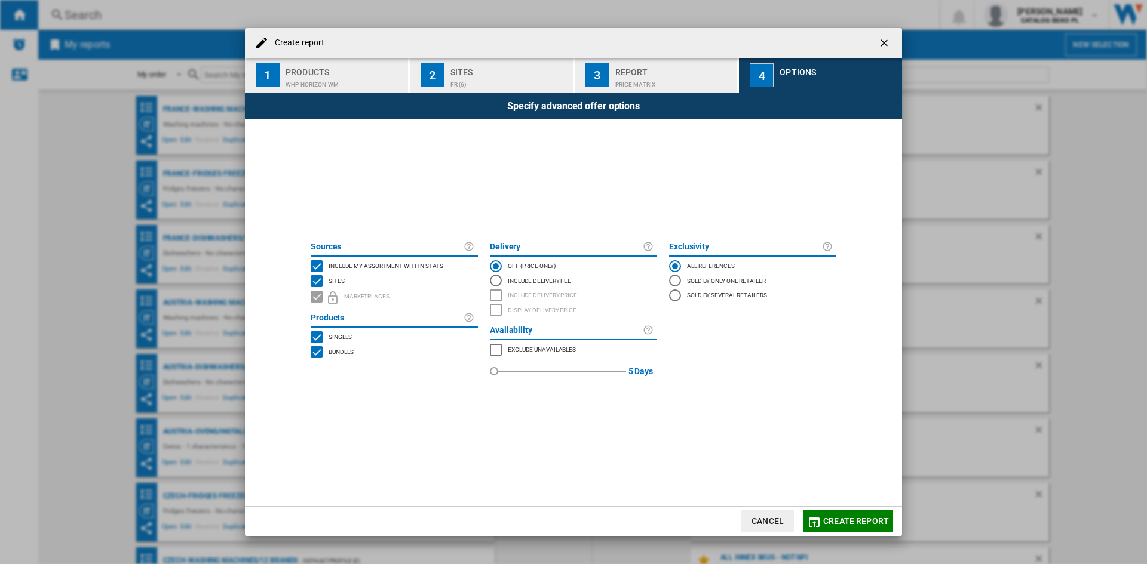
click at [359, 259] on md-checkbox "Include my assortment within stats" at bounding box center [394, 266] width 167 height 15
click at [889, 515] on button "Create report" at bounding box center [847, 521] width 89 height 21
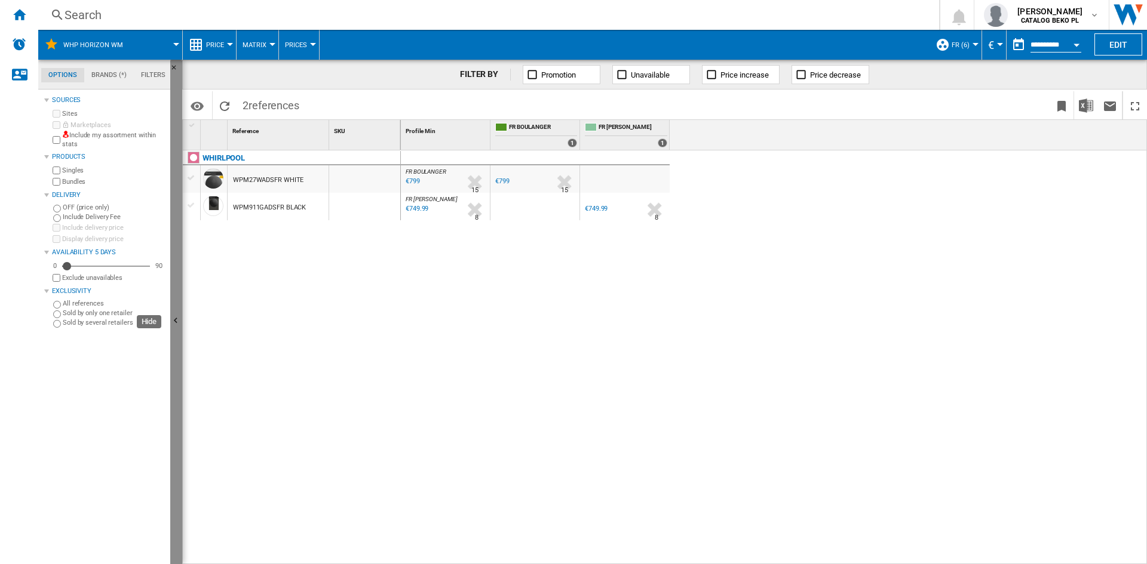
click at [177, 268] on button "Hide" at bounding box center [176, 322] width 12 height 524
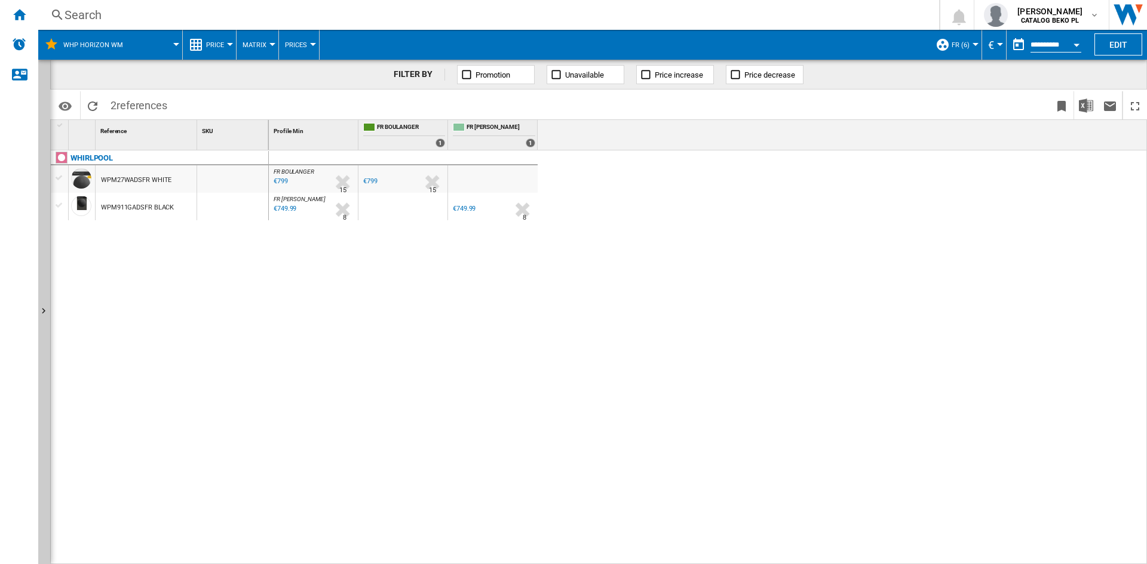
click at [208, 45] on span "Price" at bounding box center [215, 45] width 18 height 8
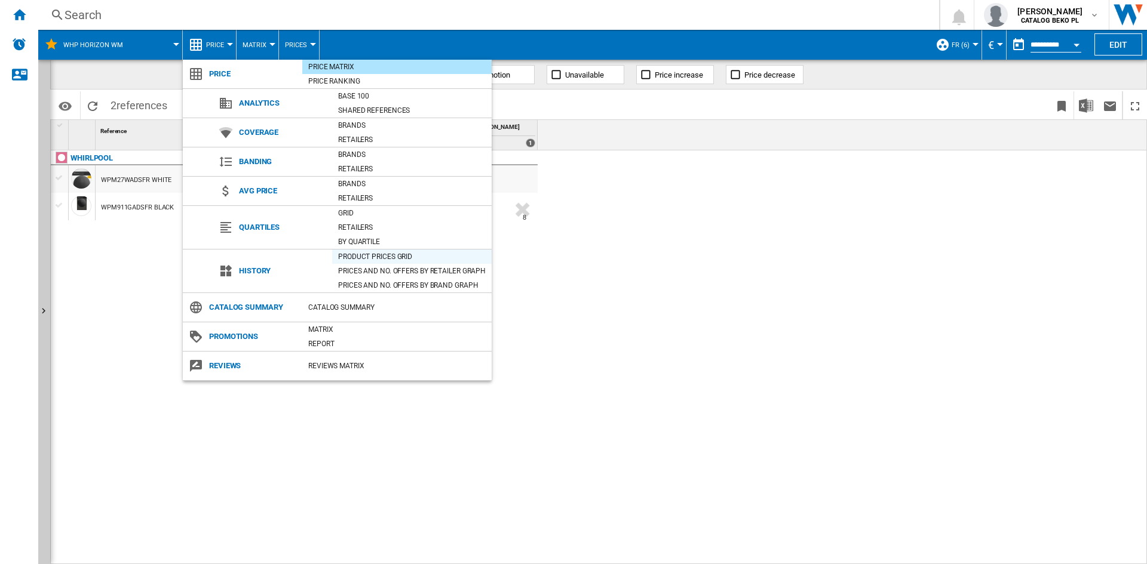
click at [379, 253] on div "Product prices grid" at bounding box center [411, 257] width 159 height 12
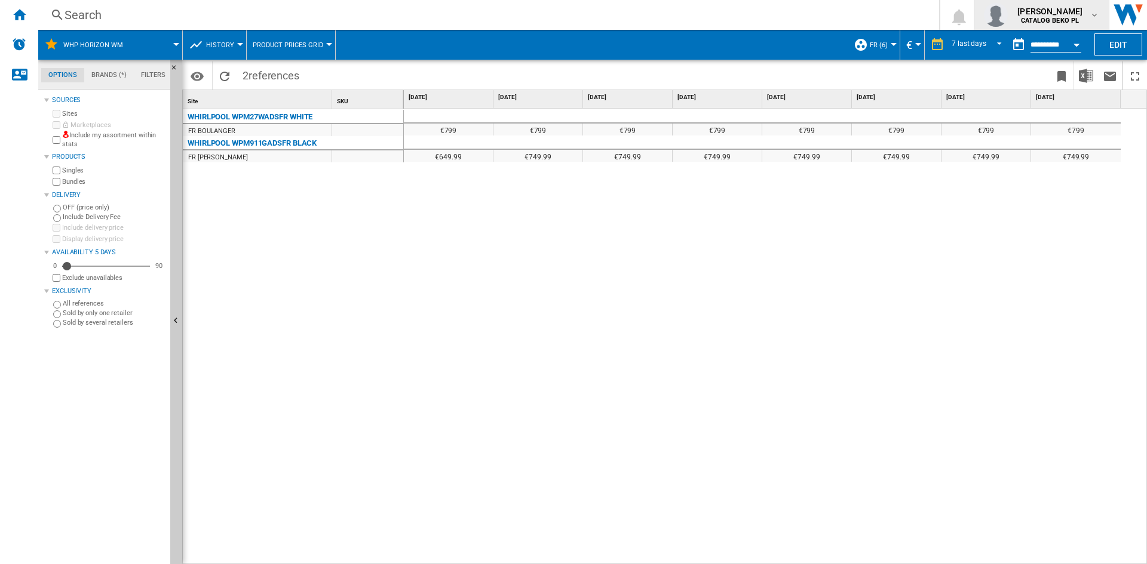
click at [543, 358] on div "€799 €799 €799 €799 €799 €799 €799 €799 €649.99 €749.99 €749.99 €749.99 €749.99…" at bounding box center [776, 337] width 744 height 456
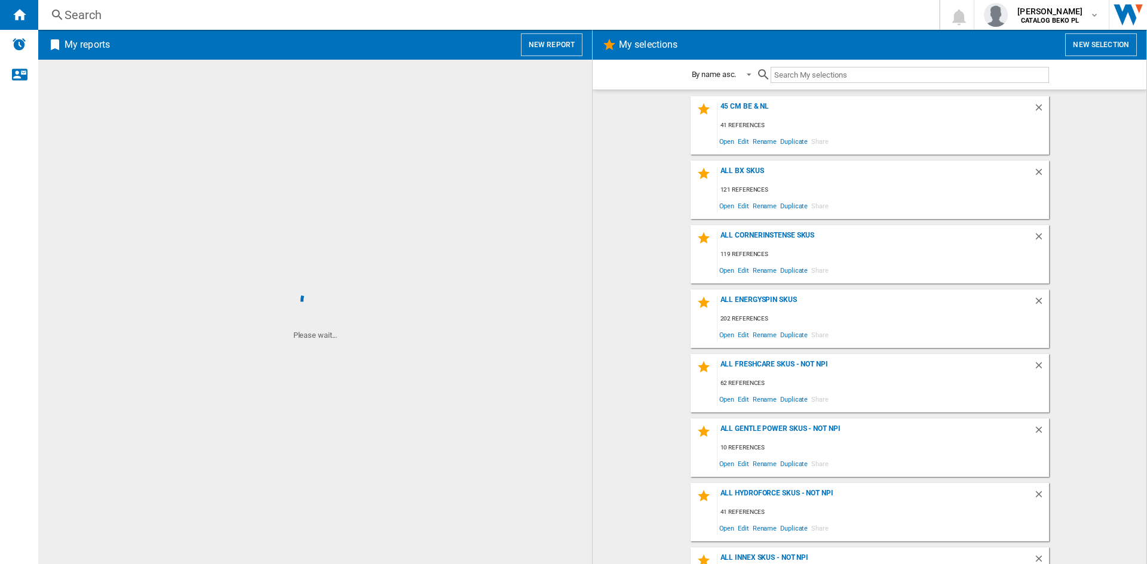
click at [549, 49] on button "New report" at bounding box center [552, 44] width 62 height 23
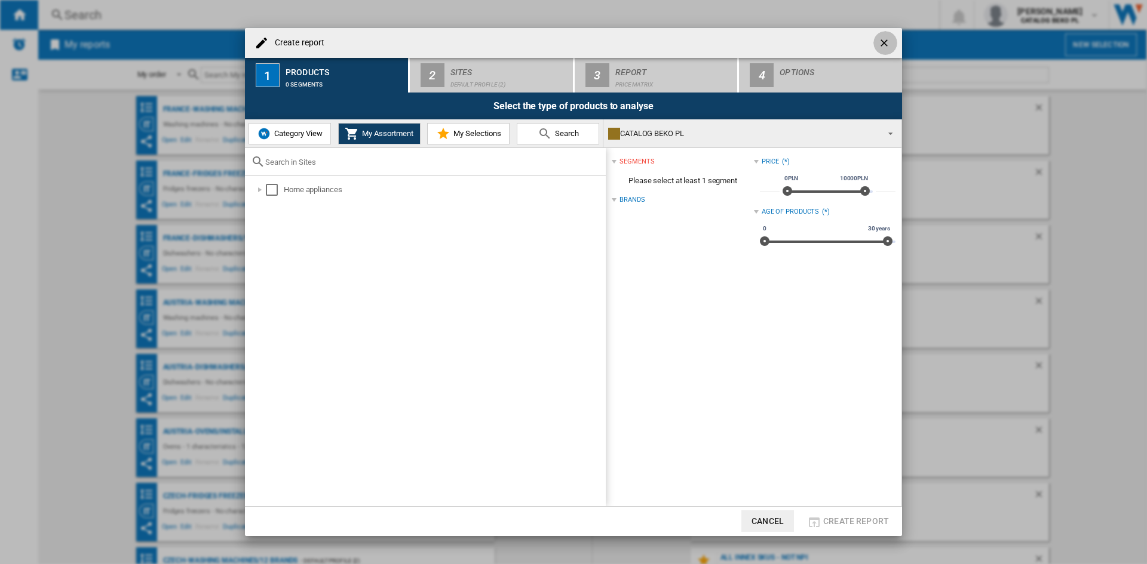
click at [892, 40] on ng-md-icon "getI18NText('BUTTONS.CLOSE_DIALOG')" at bounding box center [885, 44] width 14 height 14
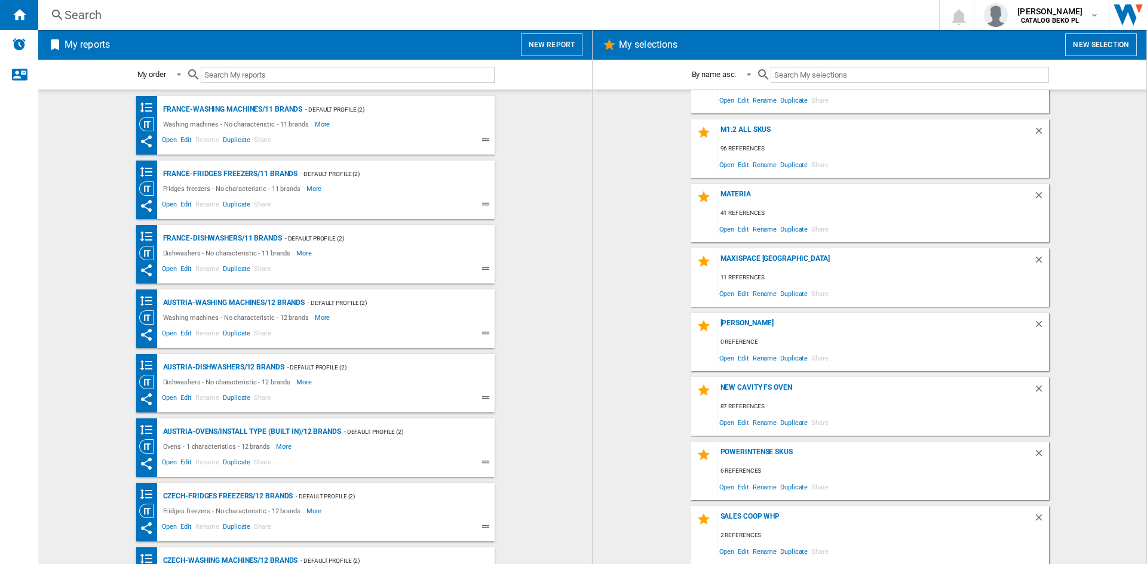
scroll to position [2106, 0]
click at [736, 555] on span "Edit" at bounding box center [743, 551] width 15 height 16
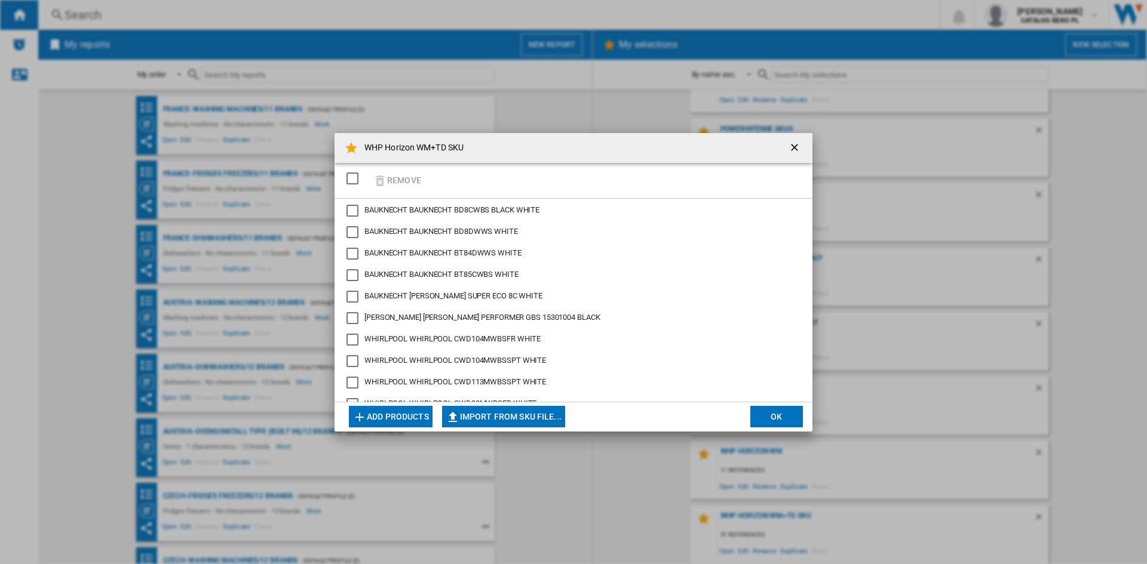
click at [499, 412] on button "Import from SKU file..." at bounding box center [503, 416] width 123 height 21
type input "**********"
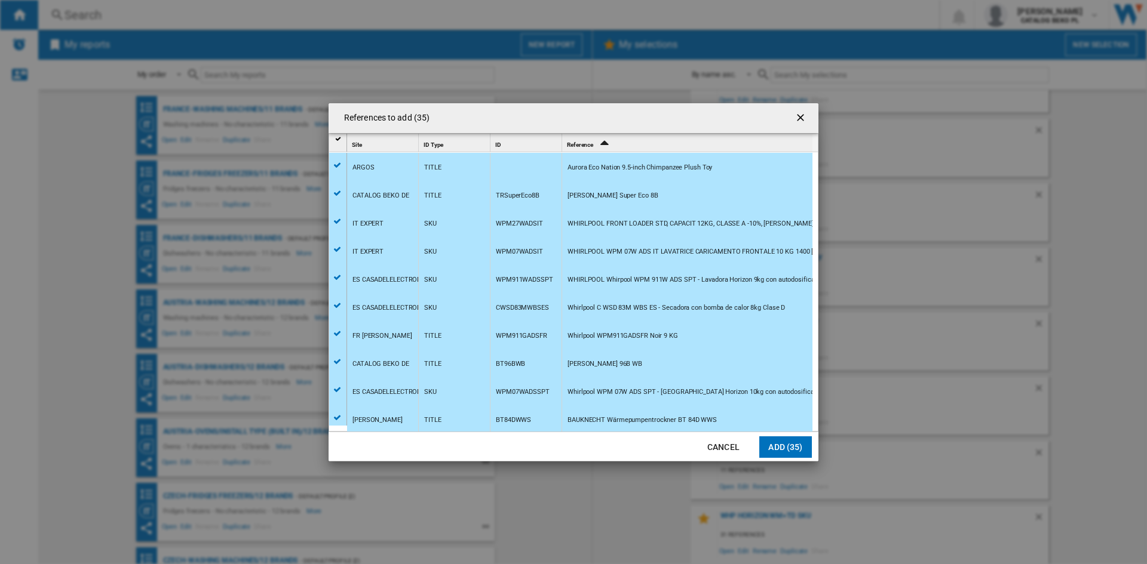
click at [788, 444] on button "Add (35)" at bounding box center [785, 447] width 53 height 21
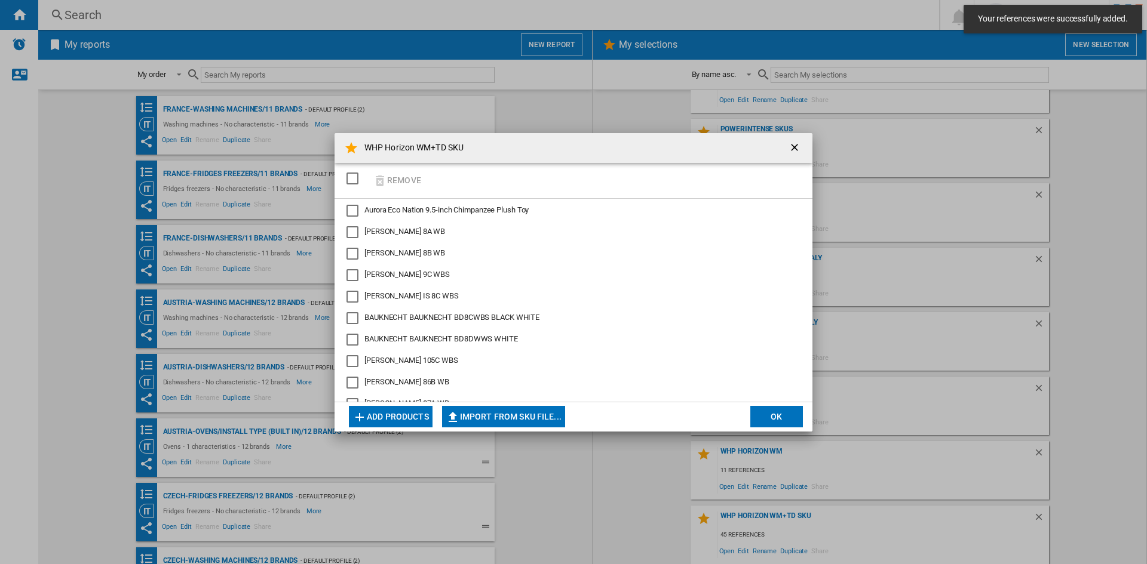
click at [766, 416] on button "OK" at bounding box center [776, 416] width 53 height 21
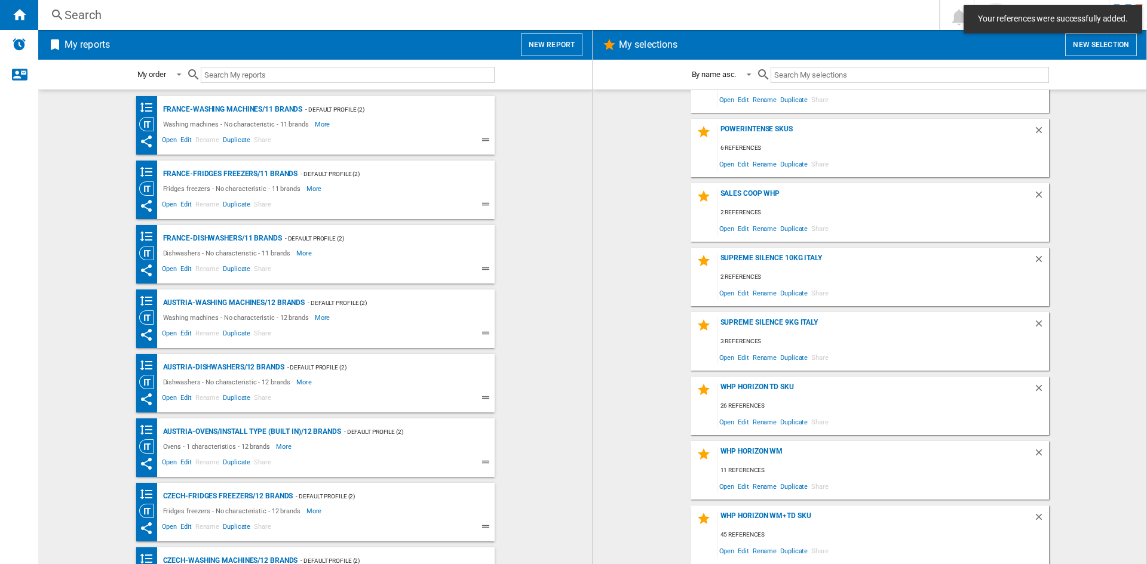
click at [520, 45] on span "My reports New report" at bounding box center [315, 44] width 534 height 23
click at [534, 41] on button "New report" at bounding box center [552, 44] width 62 height 23
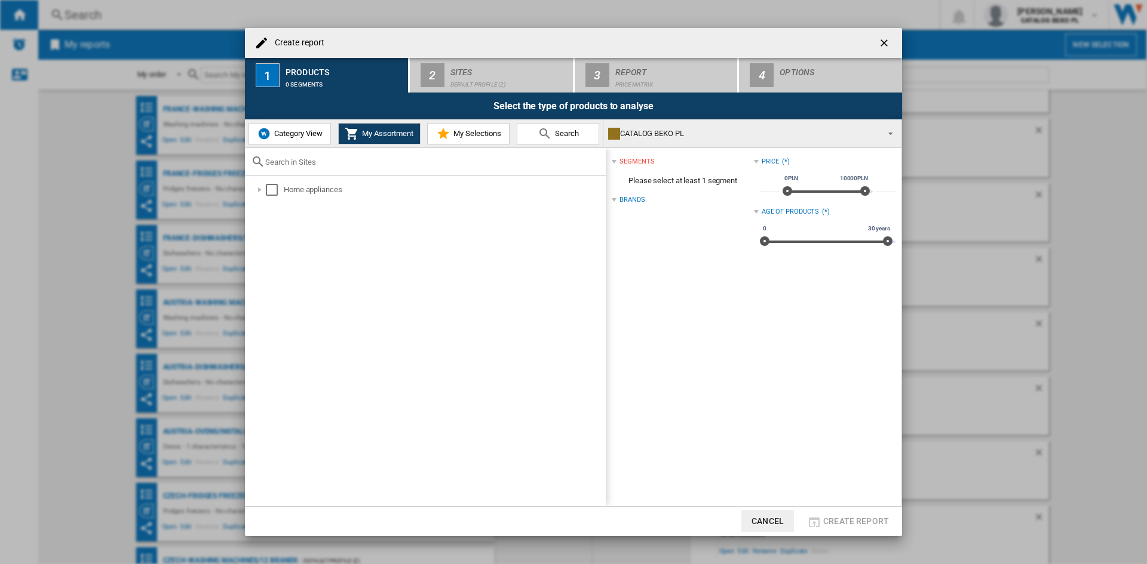
click at [440, 131] on md-icon "Create report ..." at bounding box center [443, 134] width 14 height 14
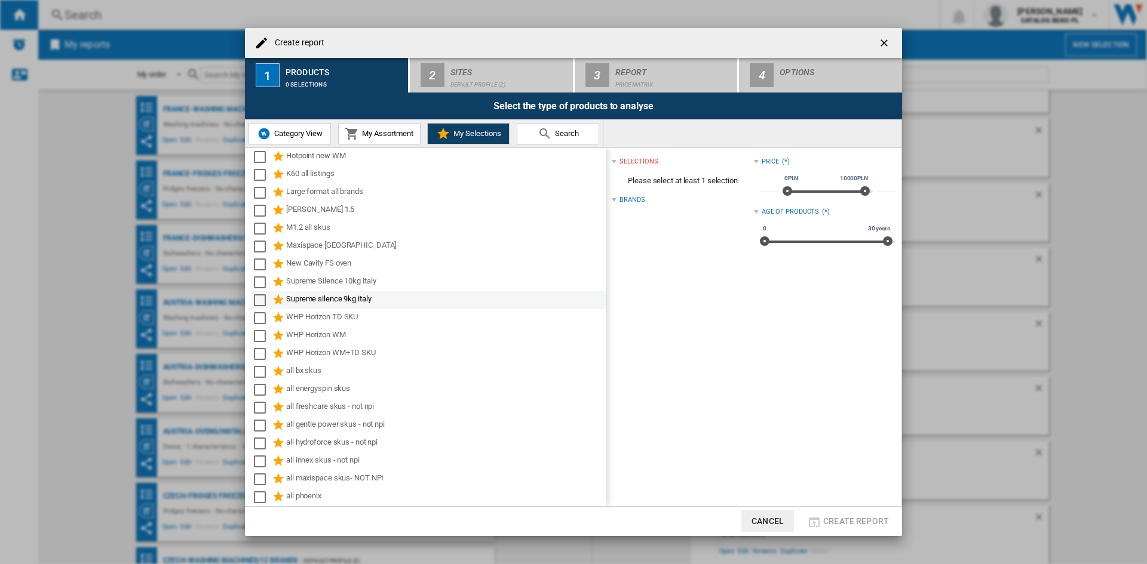
scroll to position [185, 0]
click at [351, 374] on div "WHP Horizon WM+TD SKU" at bounding box center [445, 372] width 318 height 14
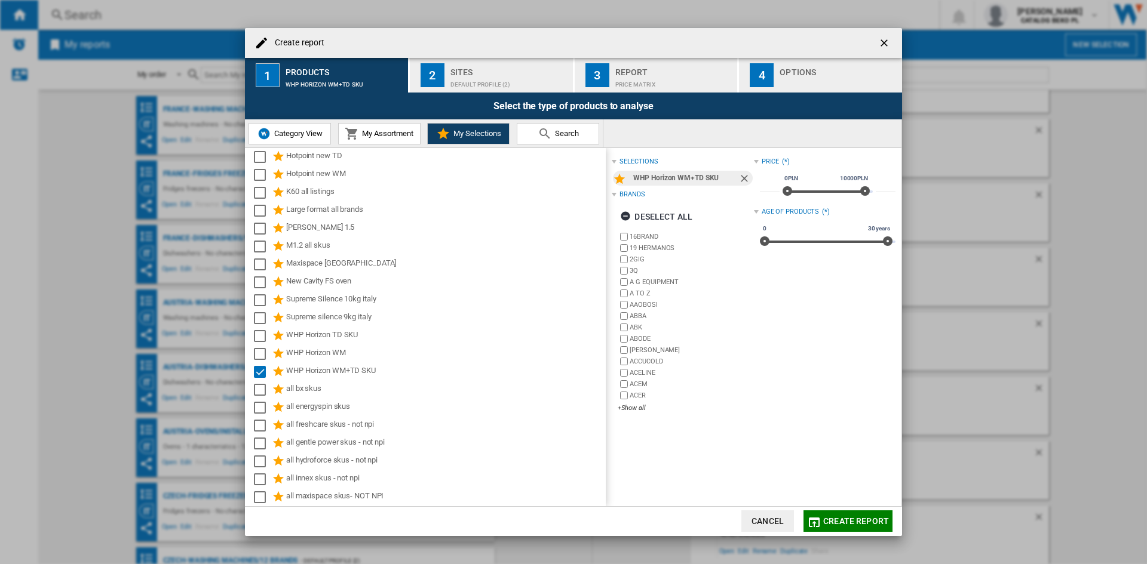
click at [454, 78] on div "Default profile (2)" at bounding box center [509, 81] width 118 height 13
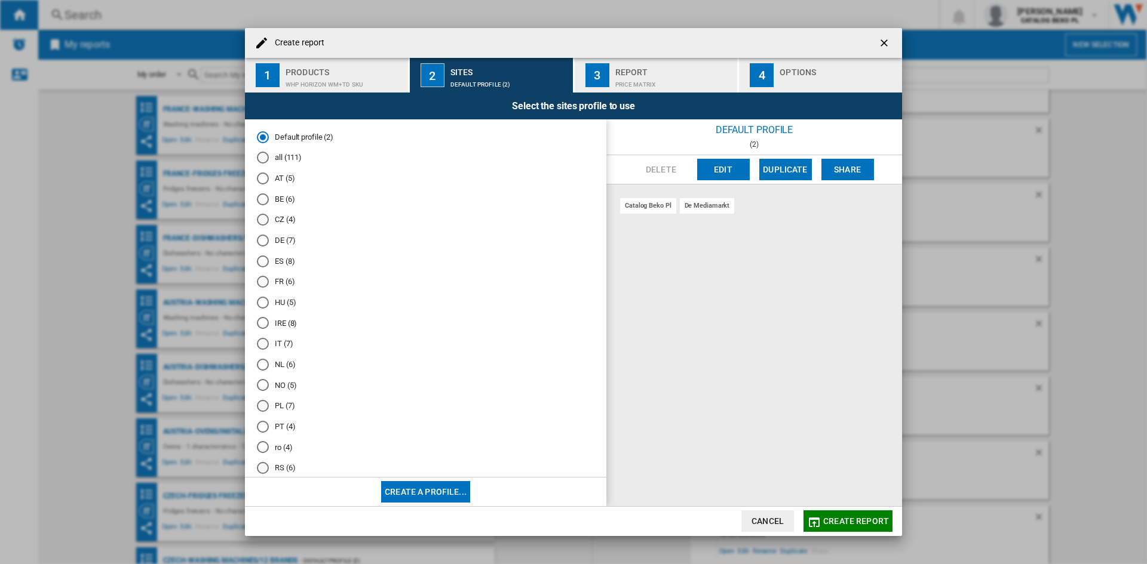
click at [284, 235] on md-radio-button "DE (7)" at bounding box center [425, 240] width 337 height 11
click at [785, 72] on div "Options" at bounding box center [838, 69] width 118 height 13
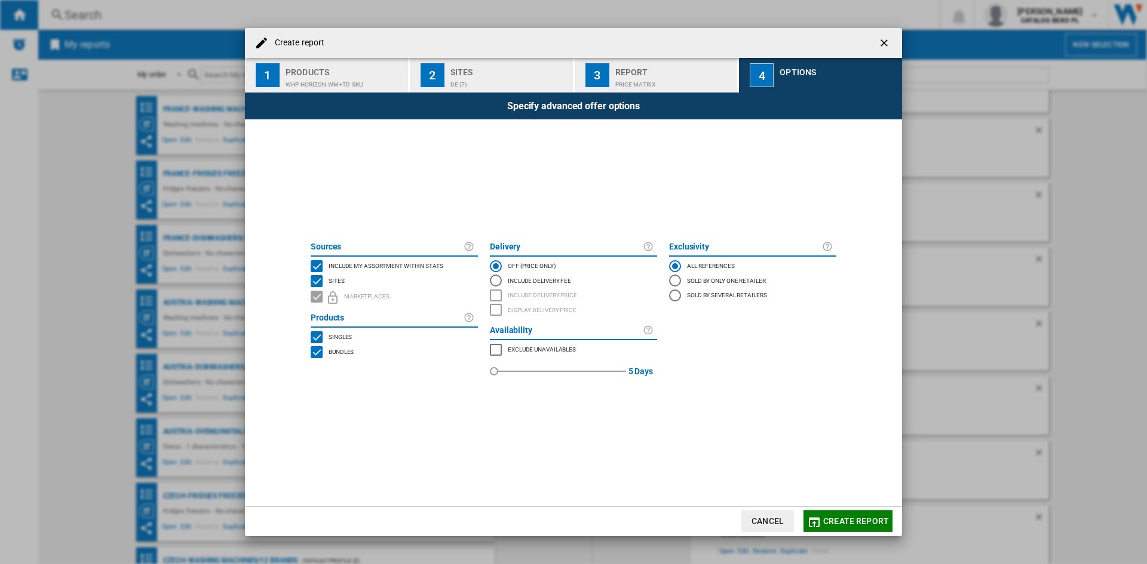
click at [377, 265] on span "Include my assortment within stats" at bounding box center [385, 265] width 115 height 8
click at [846, 520] on span "Create report" at bounding box center [856, 522] width 66 height 10
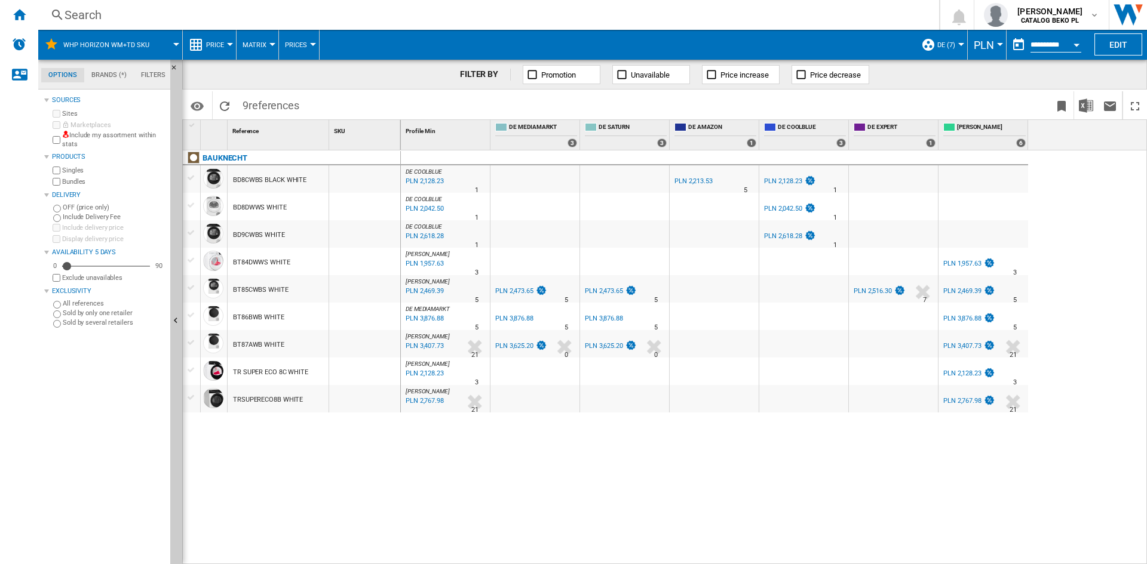
click at [973, 48] on span "PLN" at bounding box center [983, 45] width 20 height 13
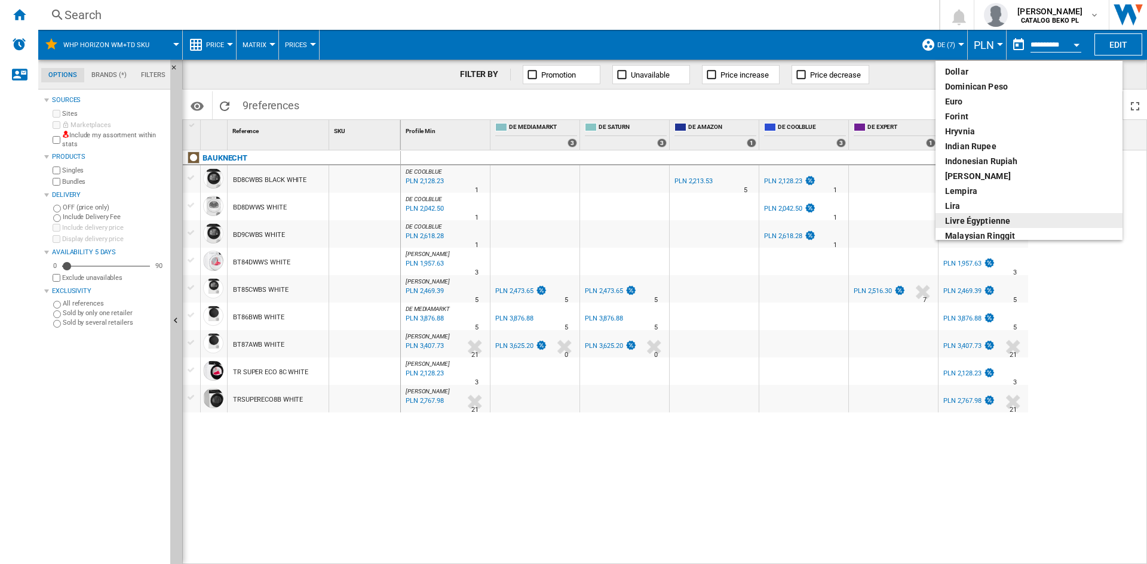
scroll to position [179, 0]
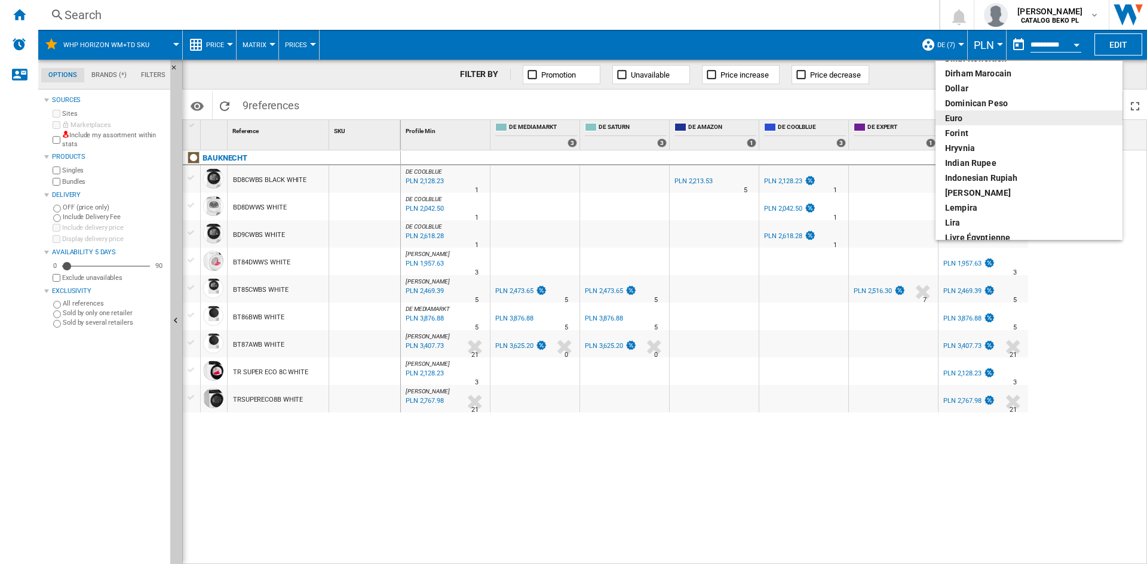
click at [967, 123] on div "euro" at bounding box center [1029, 118] width 168 height 12
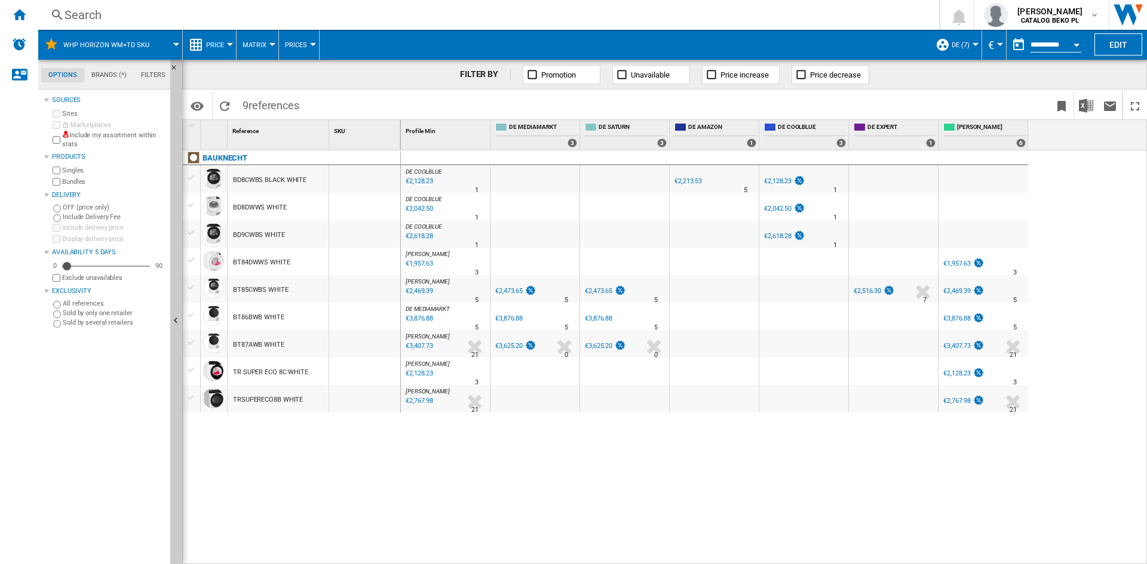
click at [211, 51] on button "Price" at bounding box center [218, 45] width 24 height 30
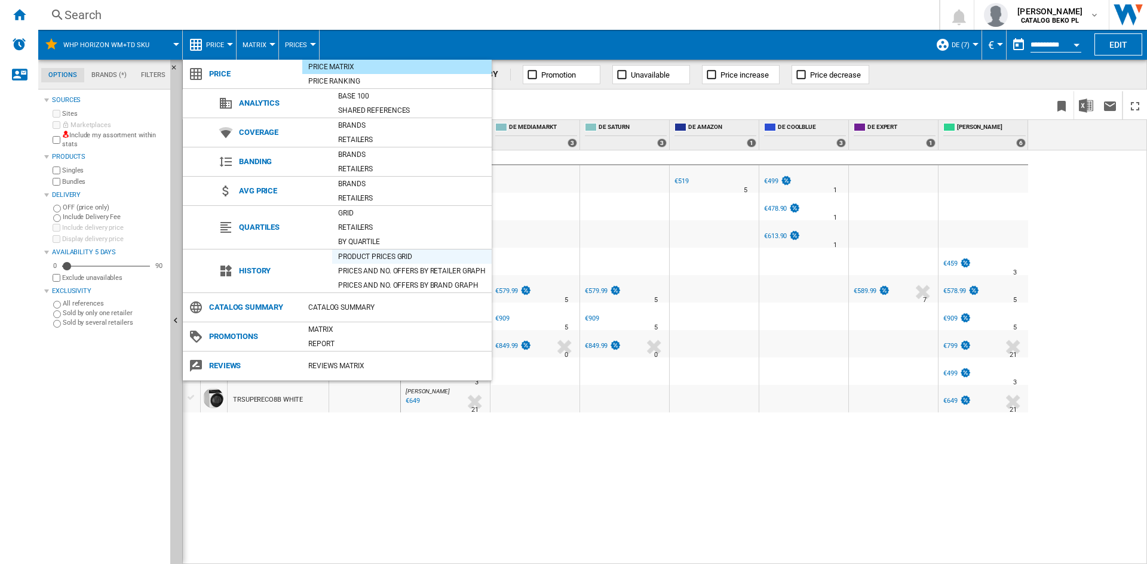
click at [366, 254] on div "Product prices grid" at bounding box center [411, 257] width 159 height 12
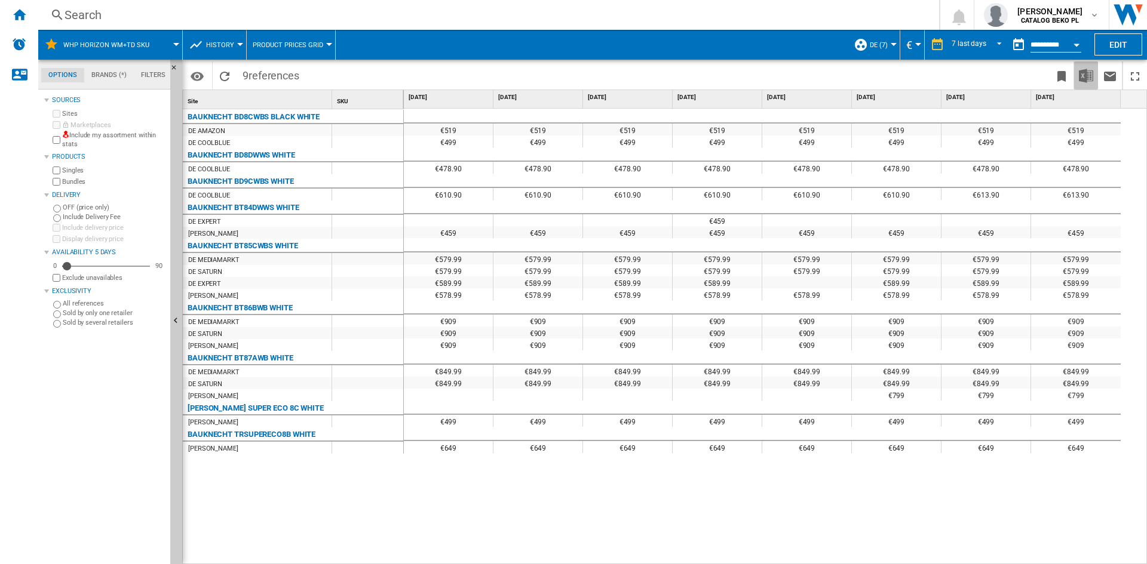
click at [1093, 72] on button "Download in Excel" at bounding box center [1086, 76] width 24 height 28
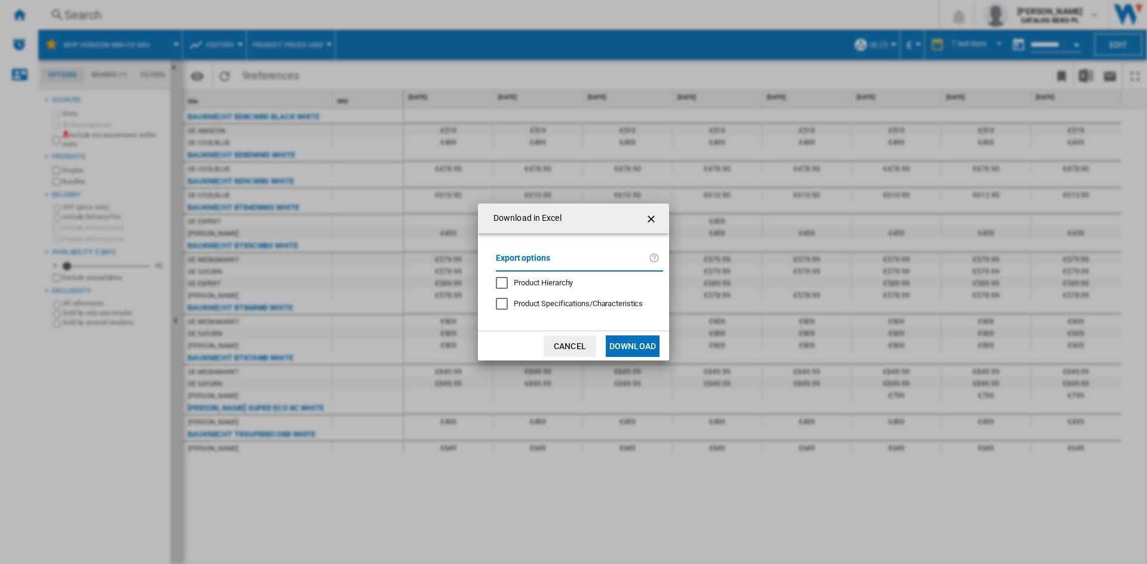
click at [637, 339] on button "Download" at bounding box center [633, 346] width 54 height 21
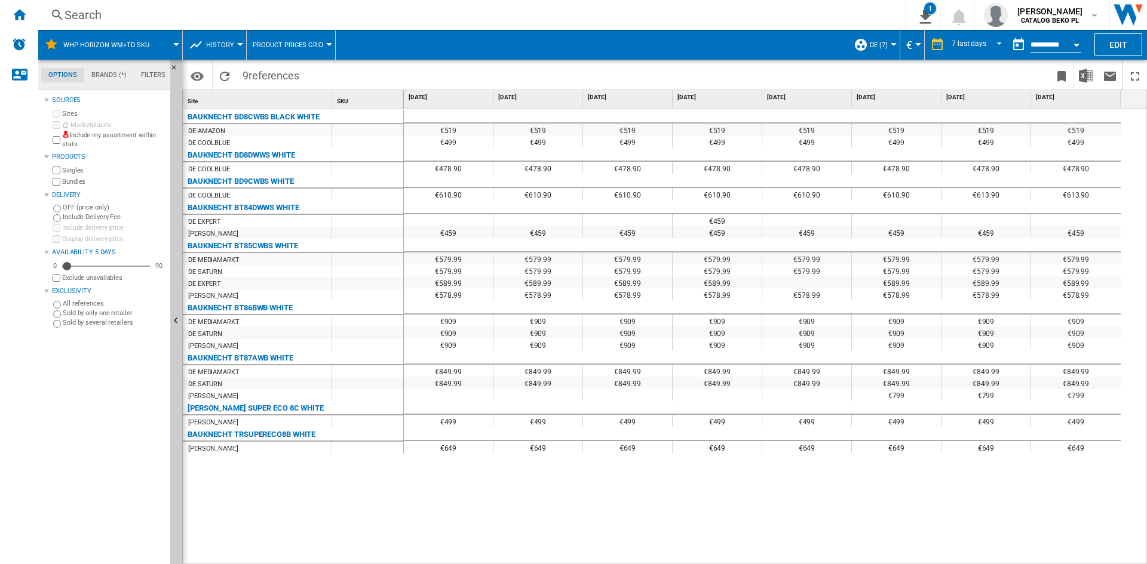
click at [887, 46] on button "DE (7)" at bounding box center [882, 45] width 24 height 30
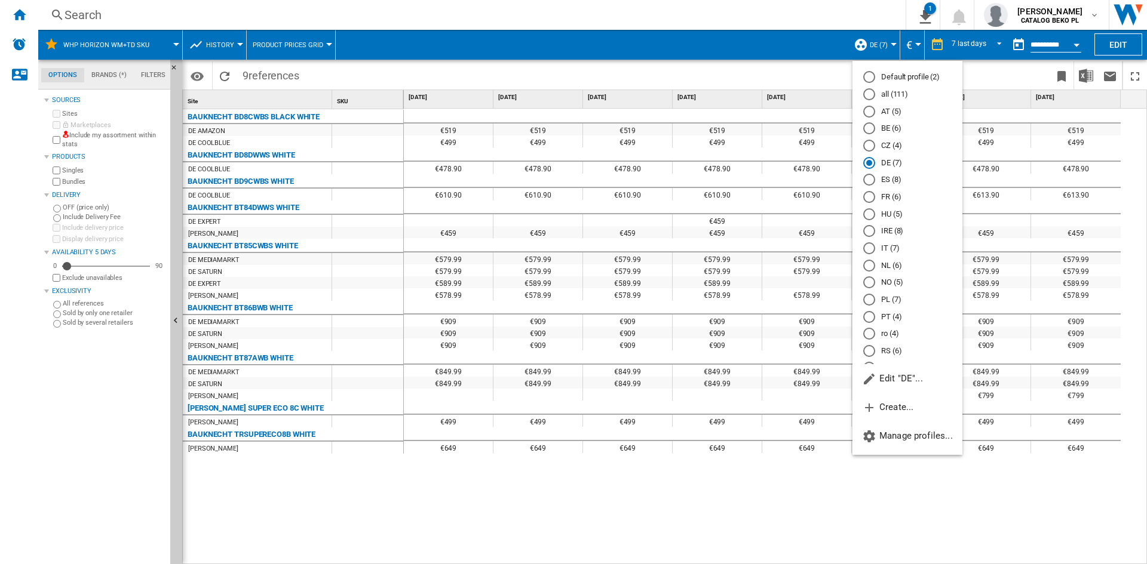
click at [892, 199] on md-radio-button "FR (6)" at bounding box center [907, 197] width 88 height 11
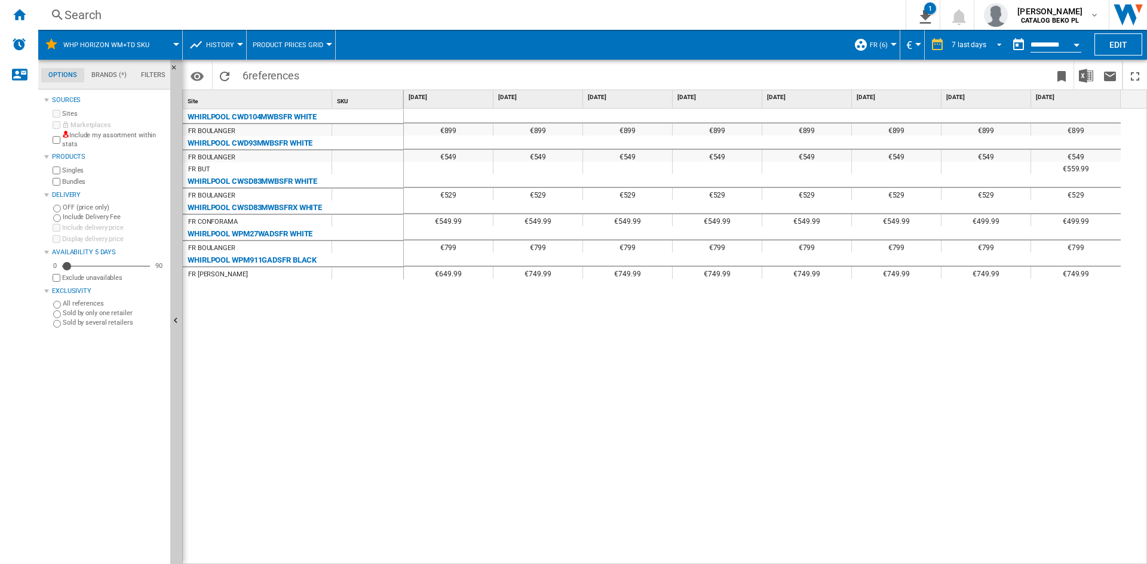
click at [967, 47] on div "7 last days" at bounding box center [968, 45] width 35 height 8
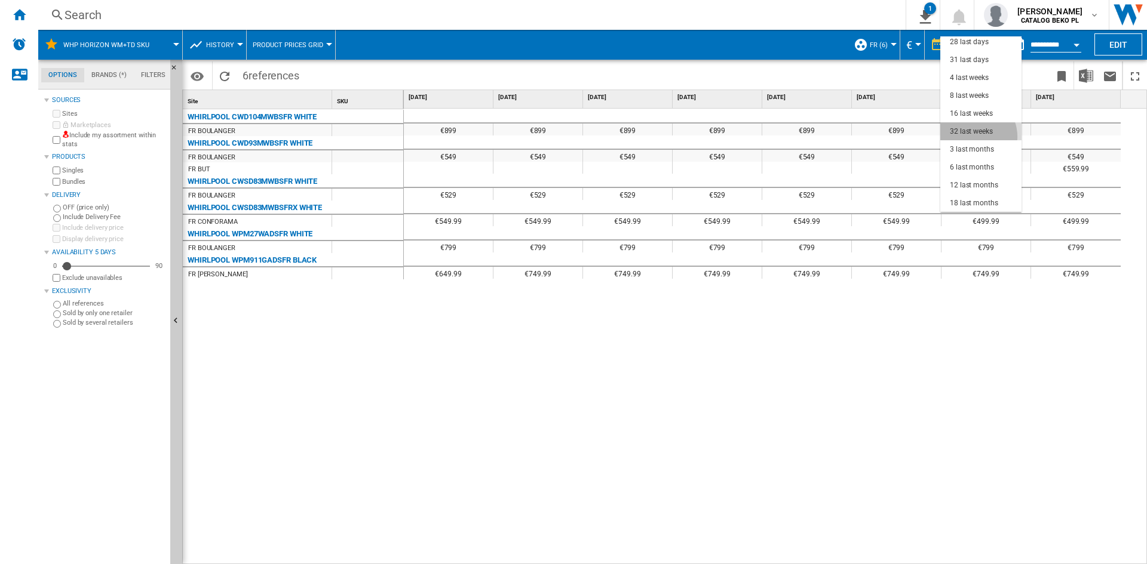
click at [972, 137] on md-option "32 last weeks" at bounding box center [980, 131] width 81 height 18
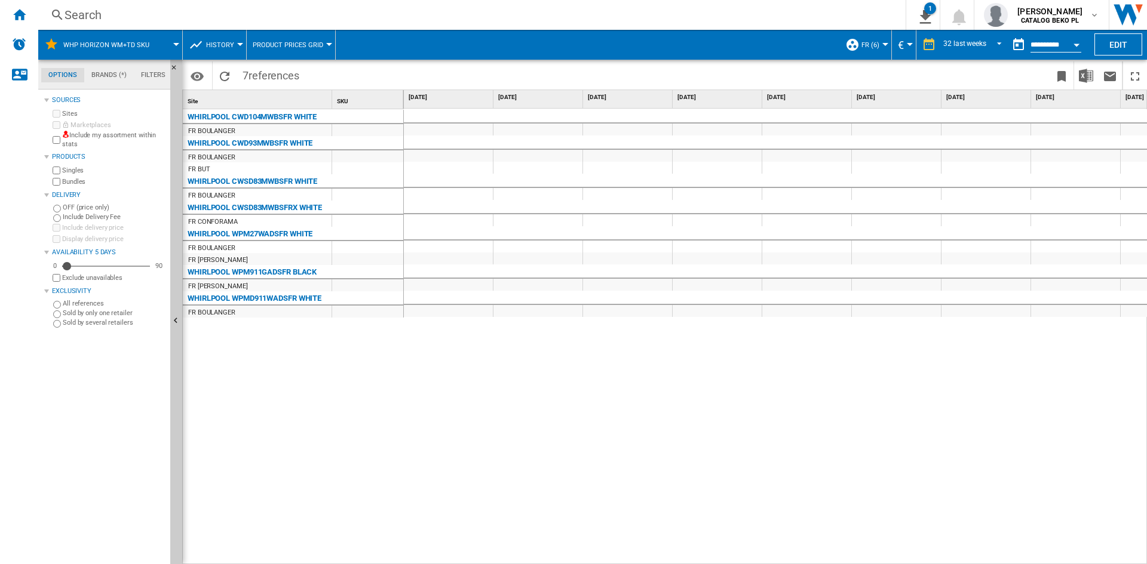
click at [210, 41] on span "History" at bounding box center [220, 45] width 28 height 8
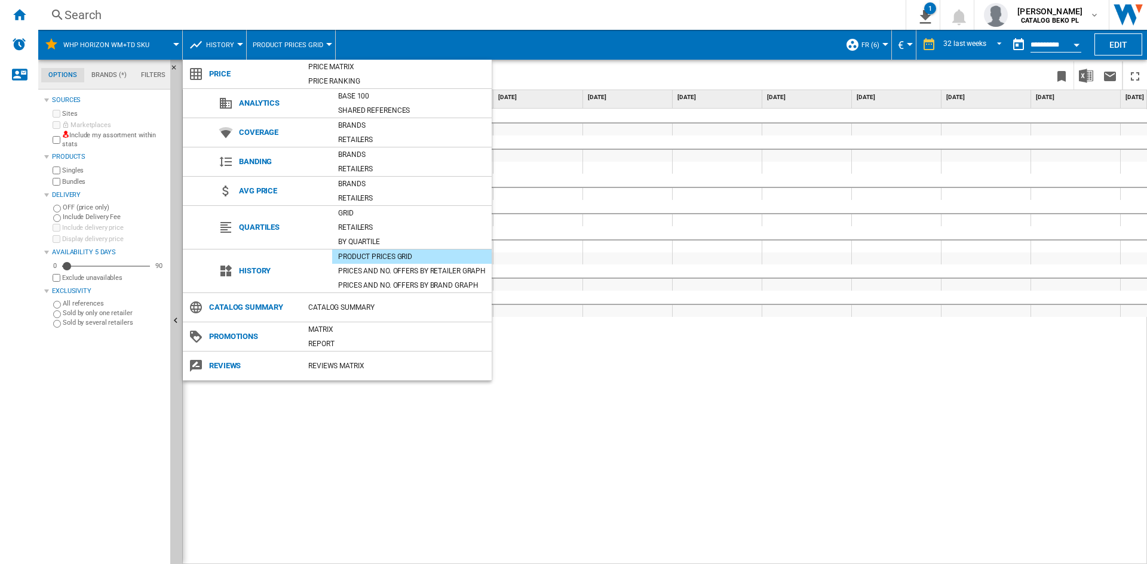
click at [721, 382] on md-backdrop at bounding box center [573, 282] width 1147 height 564
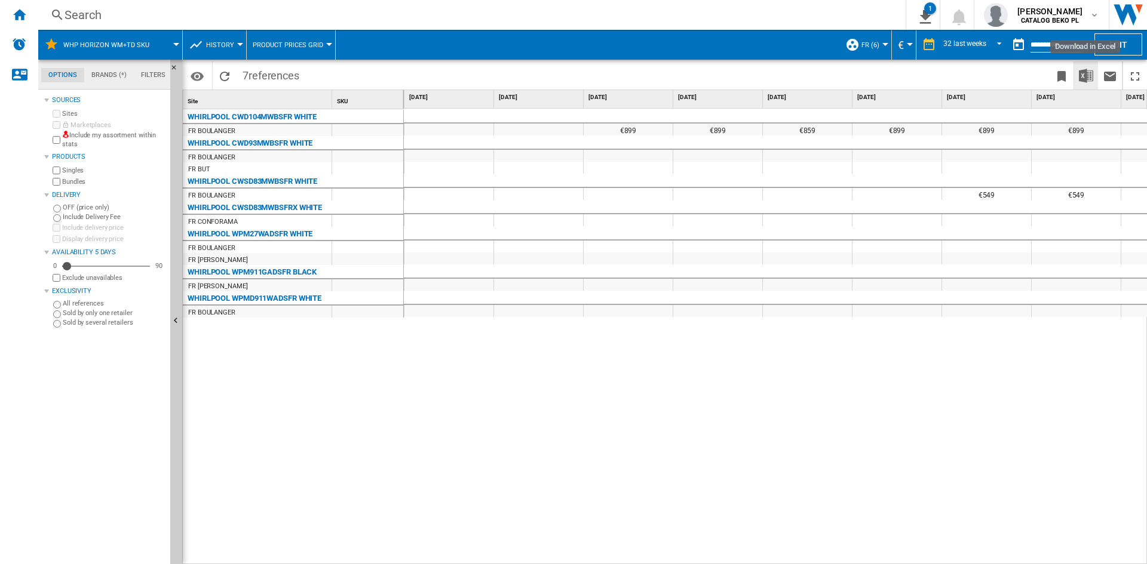
click at [1080, 73] on img "Download in Excel" at bounding box center [1086, 76] width 14 height 14
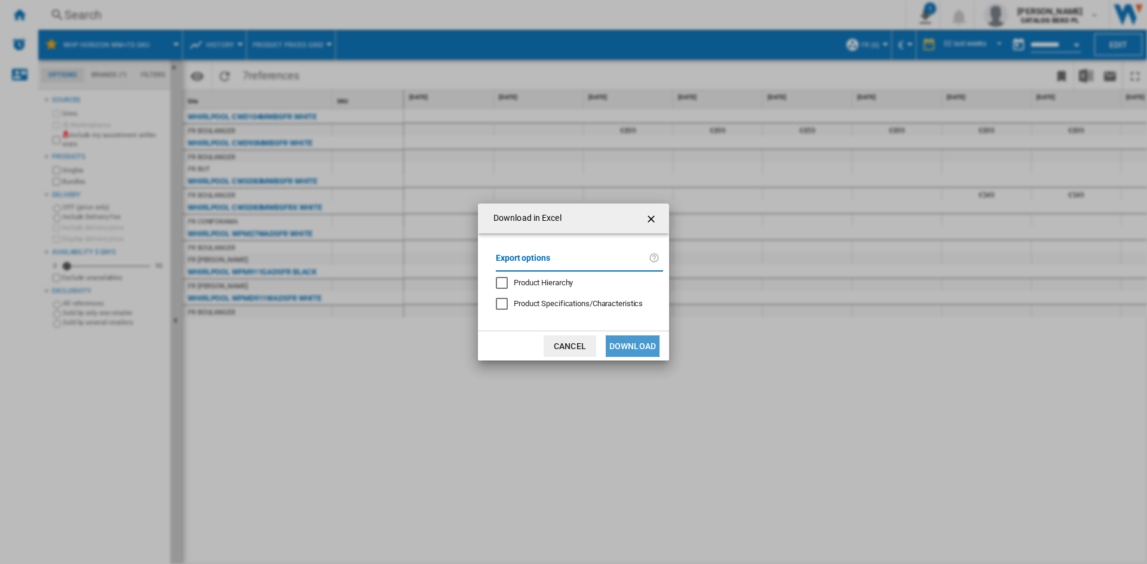
click at [647, 349] on button "Download" at bounding box center [633, 346] width 54 height 21
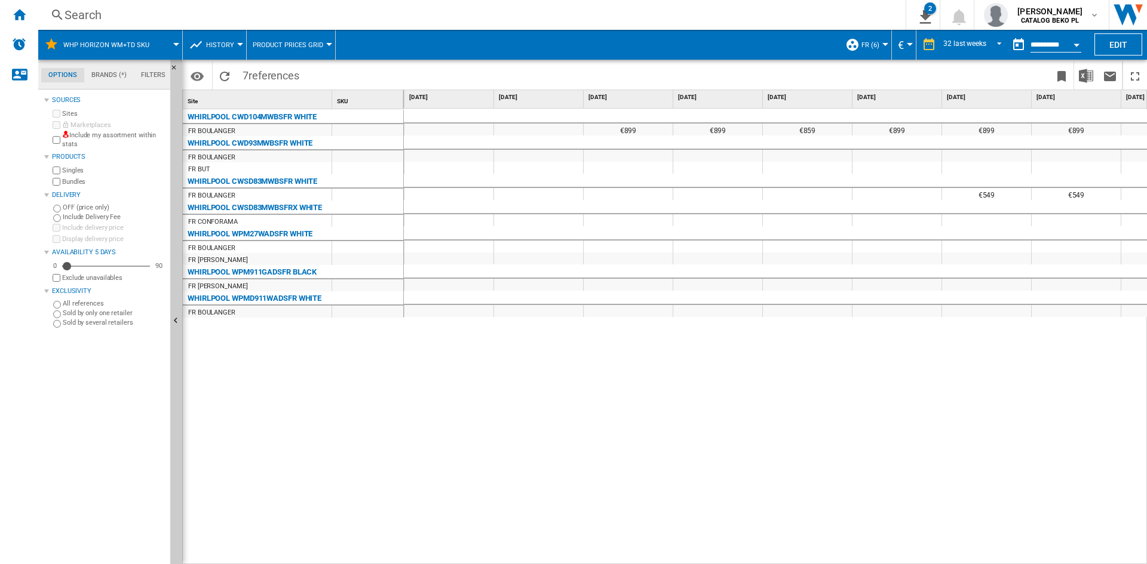
click at [657, 355] on div "€899 €899 €859 €899 €899 €899 €899 €899 €899 €899 €899 €549 €549 €549 €549 €549…" at bounding box center [776, 337] width 744 height 456
